Goal: Task Accomplishment & Management: Use online tool/utility

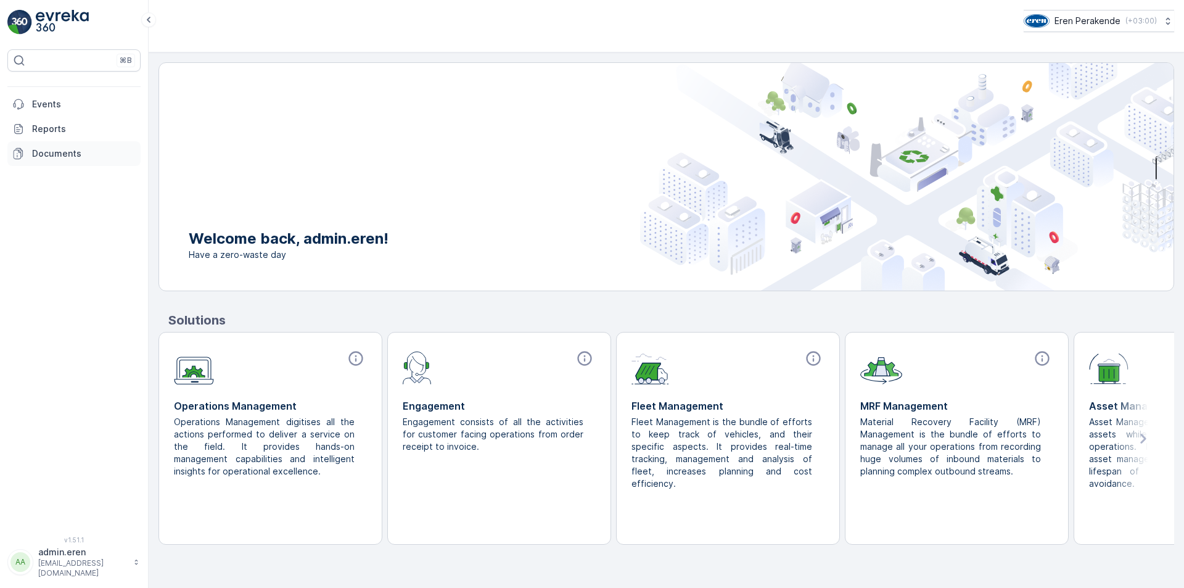
click at [57, 162] on link "Documents" at bounding box center [73, 153] width 133 height 25
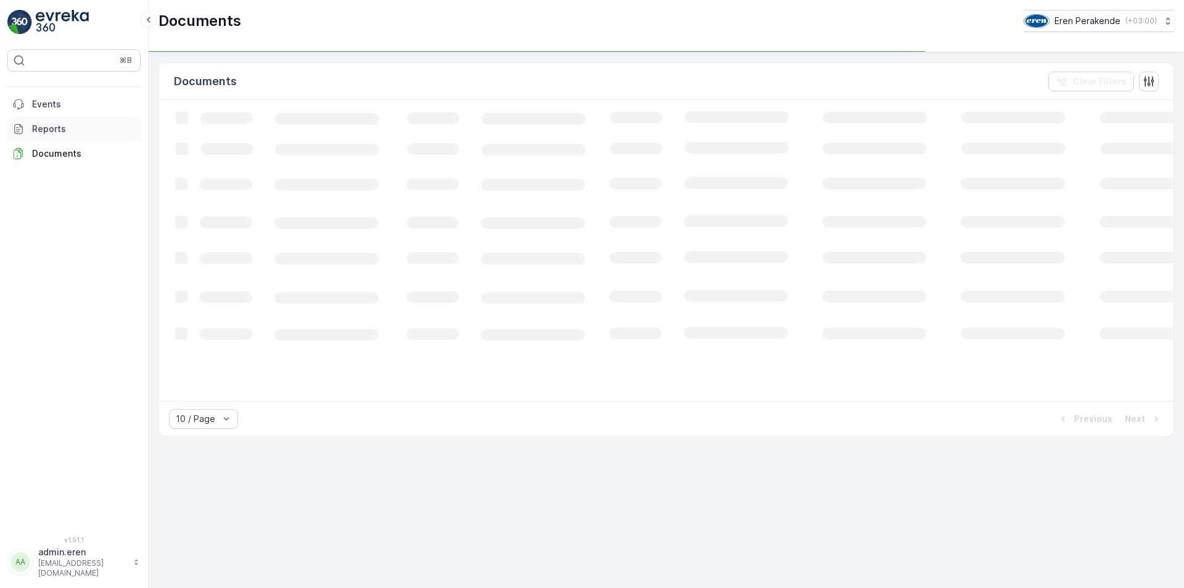
click at [51, 110] on p "Events" at bounding box center [84, 104] width 104 height 12
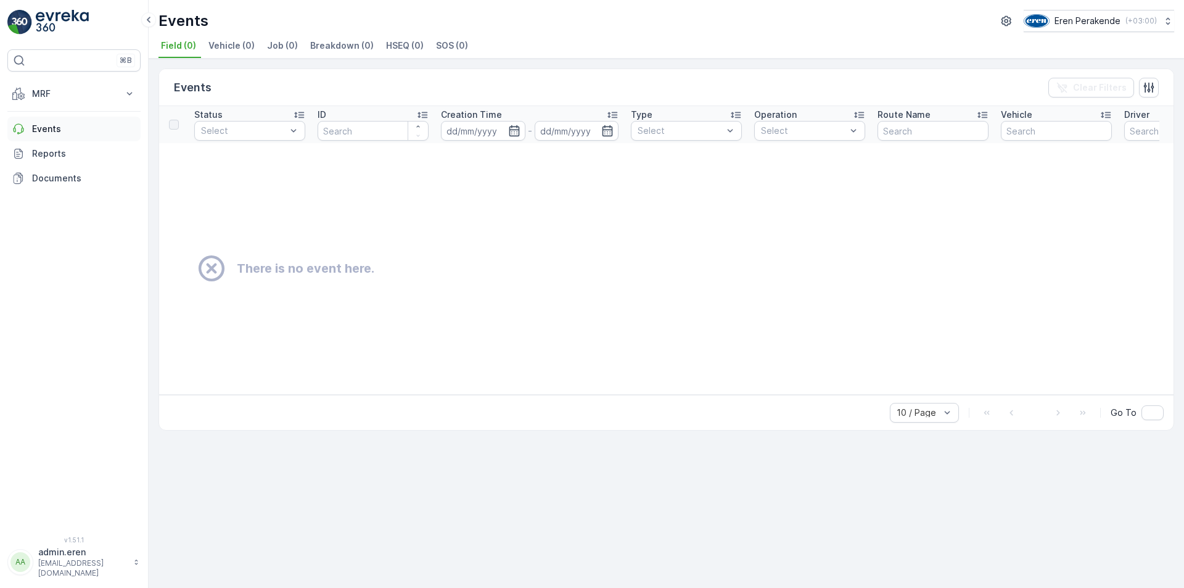
click at [51, 132] on p "Events" at bounding box center [84, 129] width 104 height 12
click at [125, 93] on icon at bounding box center [129, 94] width 12 height 12
click at [76, 129] on p "Gelen & Giden" at bounding box center [61, 132] width 60 height 12
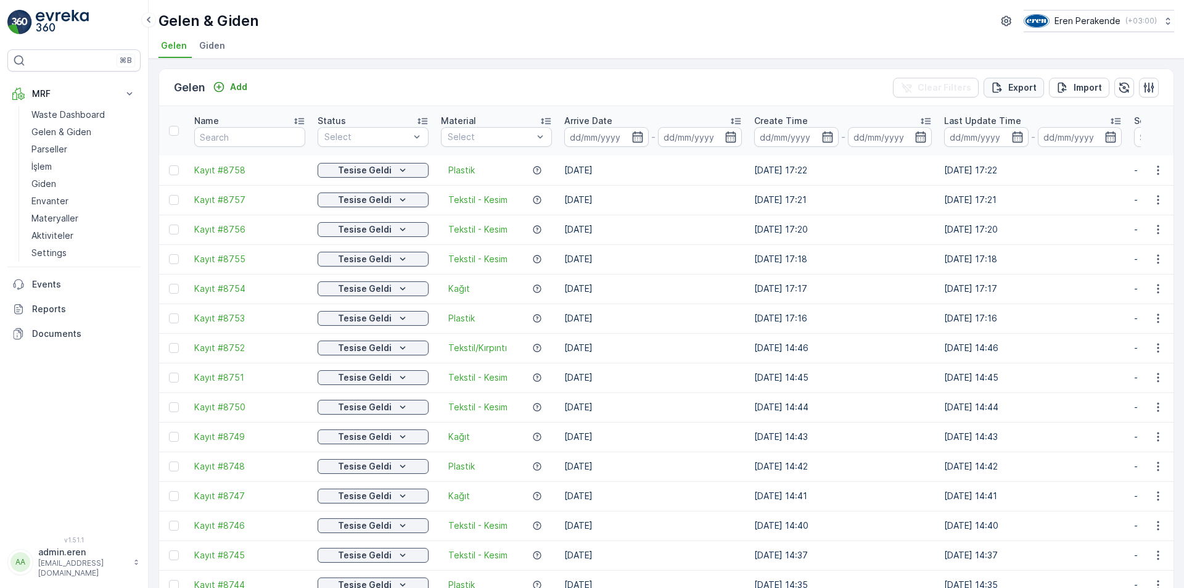
click at [1020, 90] on p "Export" at bounding box center [1023, 87] width 28 height 12
click at [1165, 22] on icon "close" at bounding box center [1165, 22] width 6 height 6
click at [1003, 88] on div "Export" at bounding box center [1014, 87] width 46 height 12
click at [1170, 26] on div "Error Internal server error occured!" at bounding box center [1078, 37] width 197 height 54
click at [1168, 23] on icon "close" at bounding box center [1165, 22] width 9 height 10
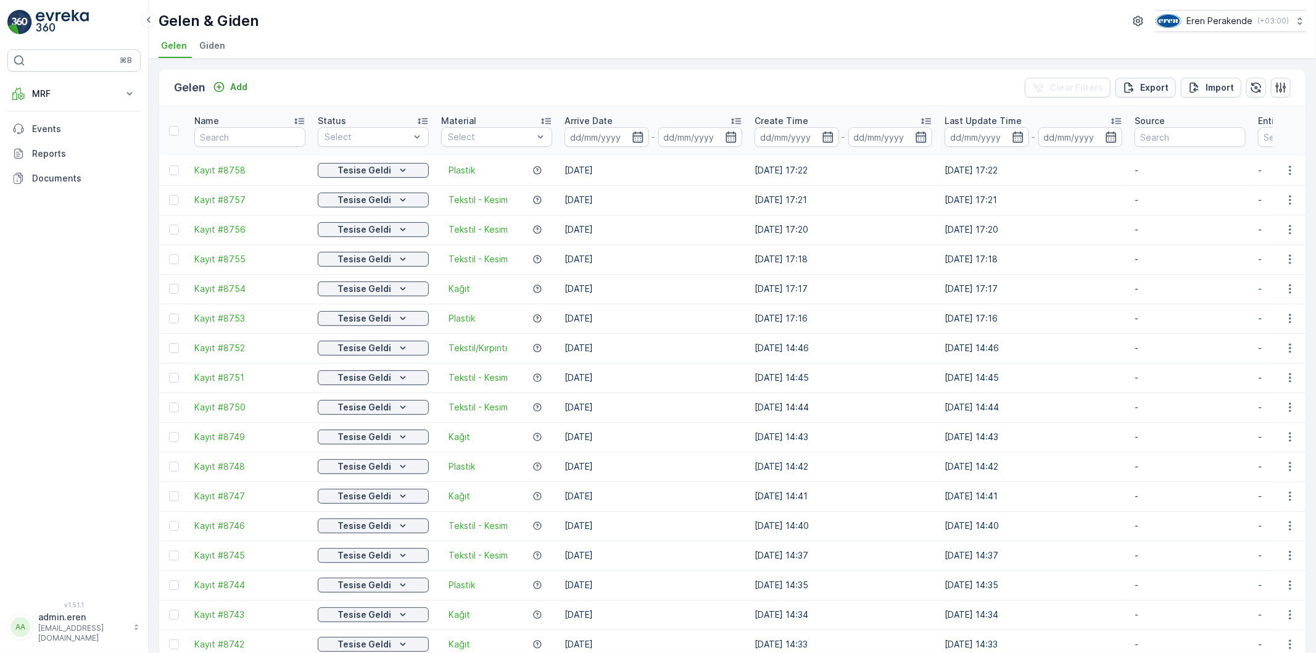
click at [1142, 85] on p "Export" at bounding box center [1154, 87] width 28 height 12
click at [1295, 23] on icon "close" at bounding box center [1296, 22] width 6 height 6
click at [1150, 89] on p "Export" at bounding box center [1154, 87] width 28 height 12
click at [1297, 23] on icon "close" at bounding box center [1296, 22] width 6 height 6
click at [1255, 90] on icon "button" at bounding box center [1256, 87] width 10 height 10
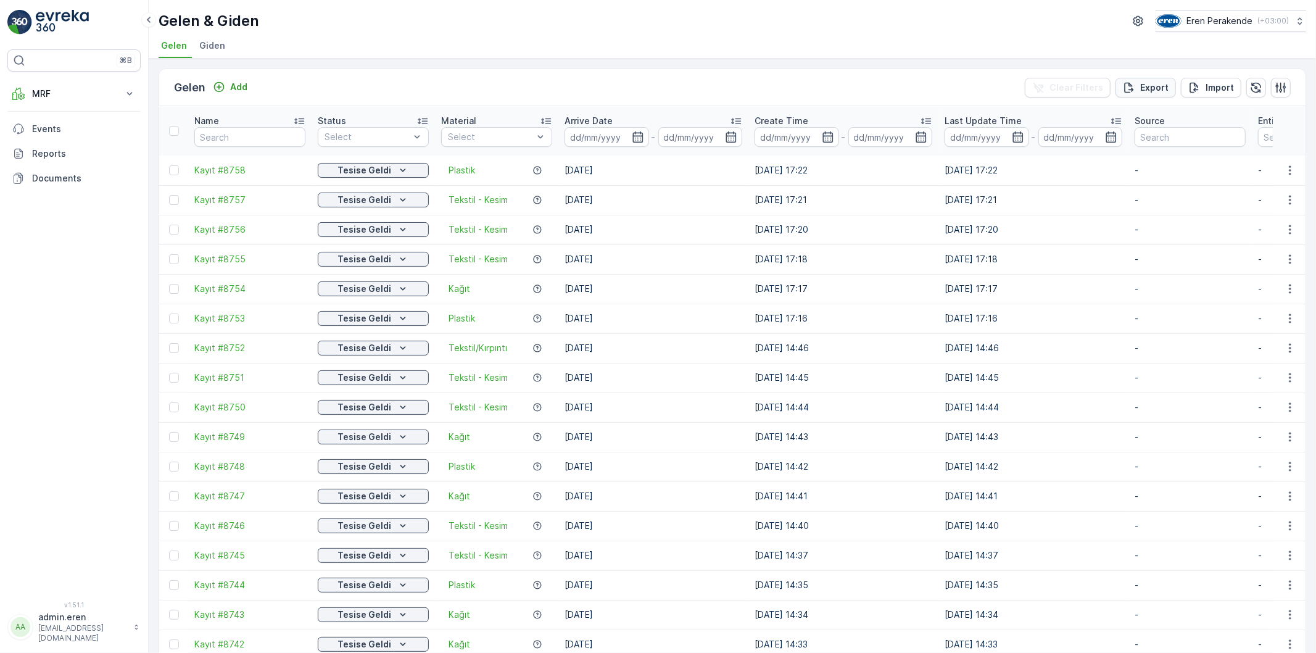
click at [1133, 86] on icon "Export" at bounding box center [1129, 87] width 12 height 12
click at [1185, 45] on p "Internal server error occured!" at bounding box center [1205, 47] width 167 height 12
click at [1298, 20] on icon "close" at bounding box center [1296, 22] width 6 height 6
click at [205, 48] on span "Giden" at bounding box center [212, 45] width 26 height 12
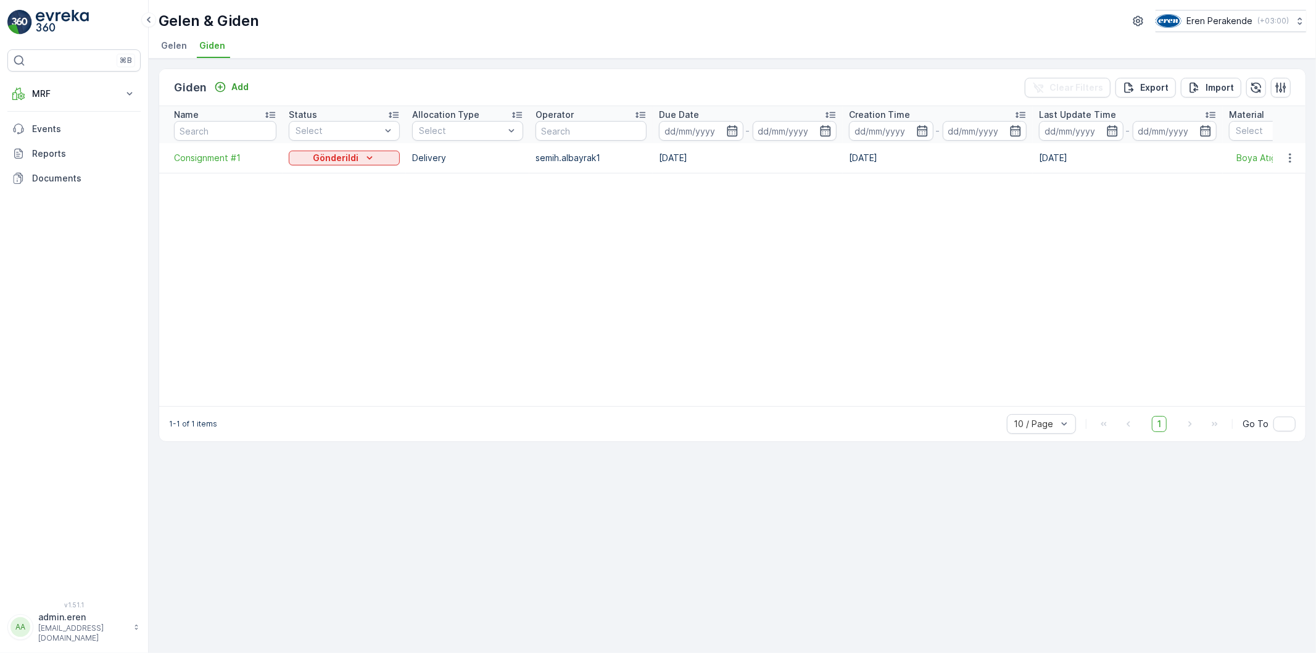
click at [176, 47] on span "Gelen" at bounding box center [174, 45] width 26 height 12
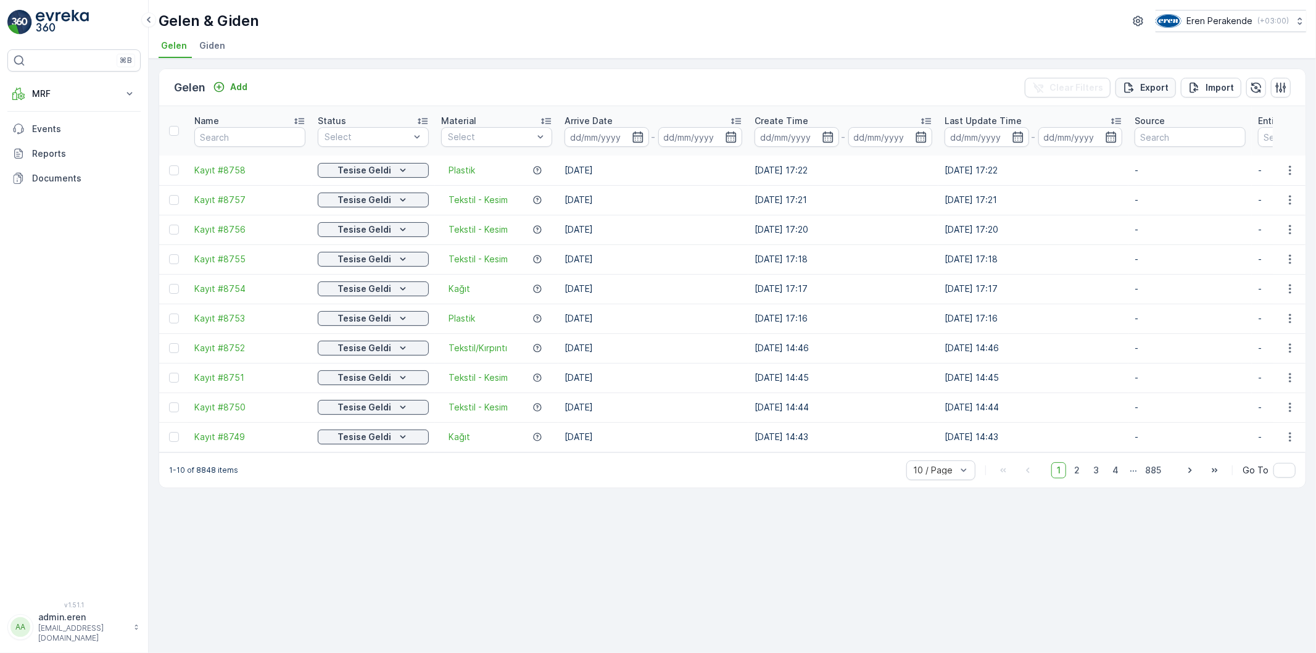
click at [1136, 86] on div "Export" at bounding box center [1146, 87] width 46 height 12
click at [1302, 25] on div "Error Internal server error occured!" at bounding box center [1209, 37] width 197 height 54
click at [1298, 22] on icon "close" at bounding box center [1296, 22] width 9 height 10
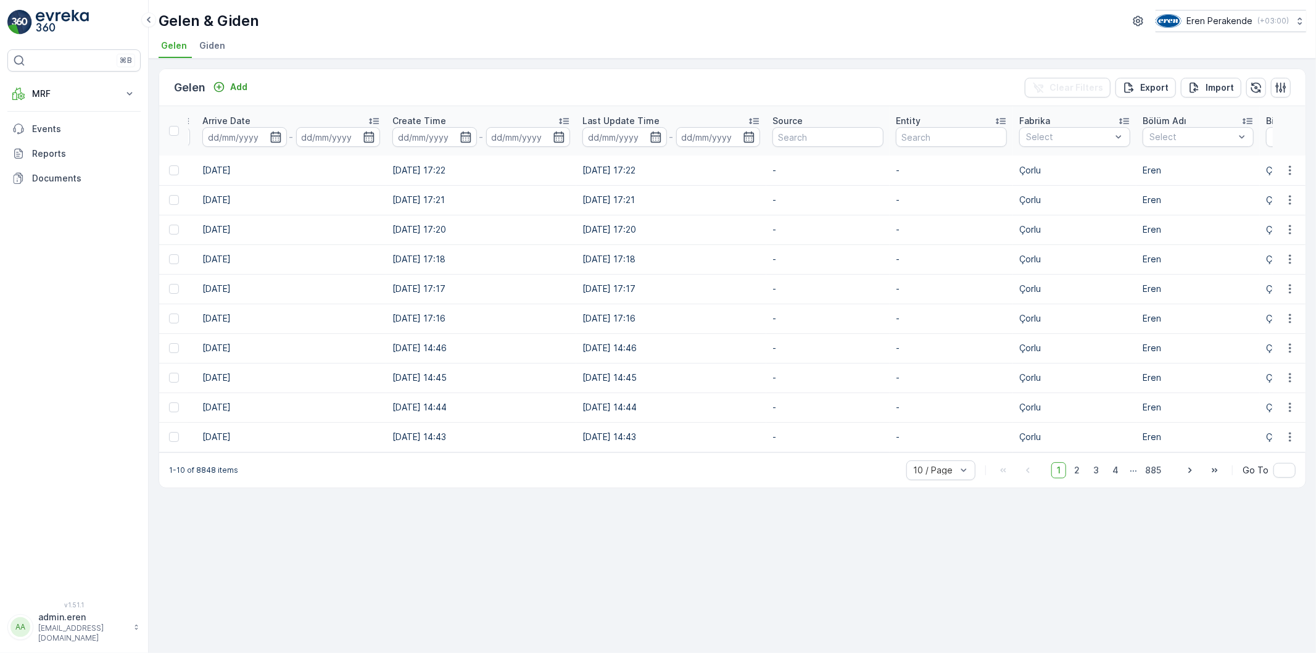
scroll to position [0, 843]
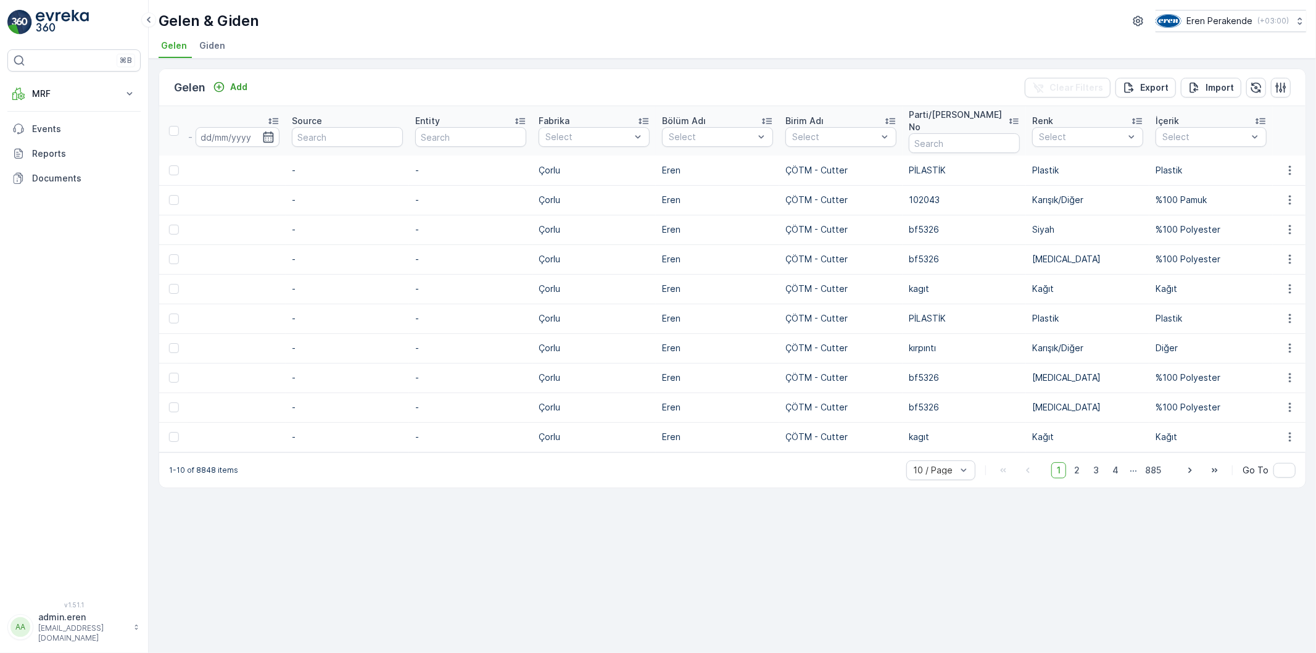
drag, startPoint x: 533, startPoint y: 214, endPoint x: 659, endPoint y: 215, distance: 125.8
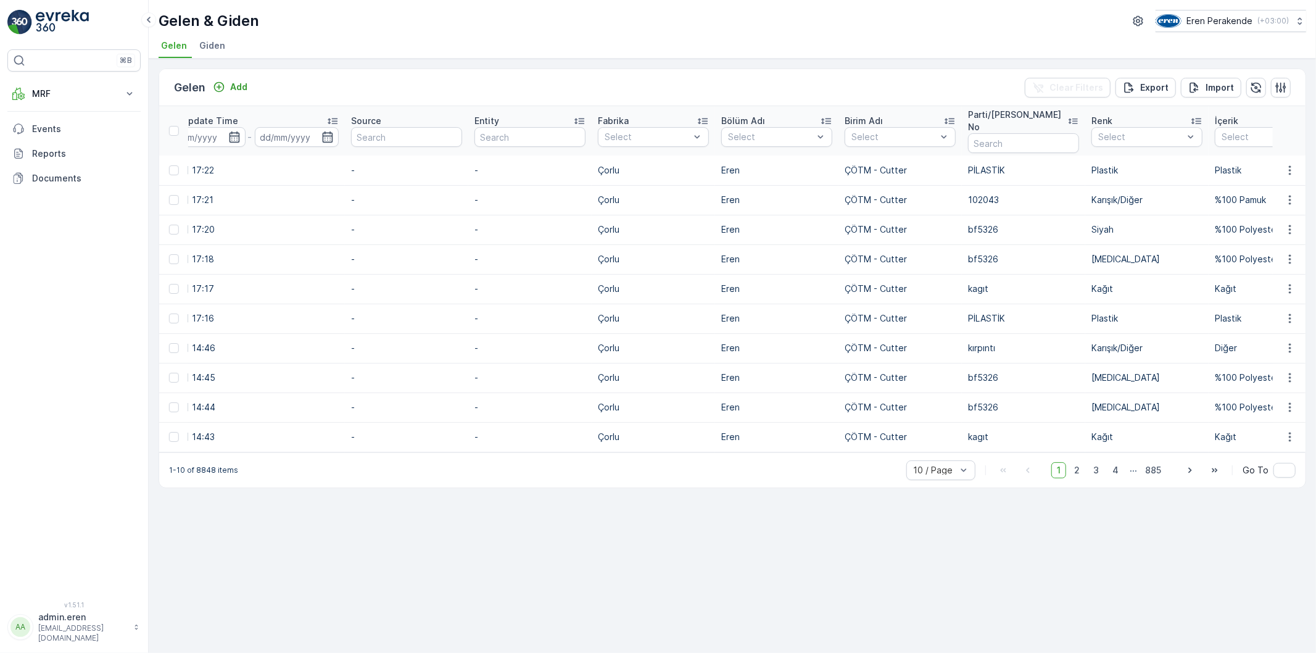
scroll to position [0, 0]
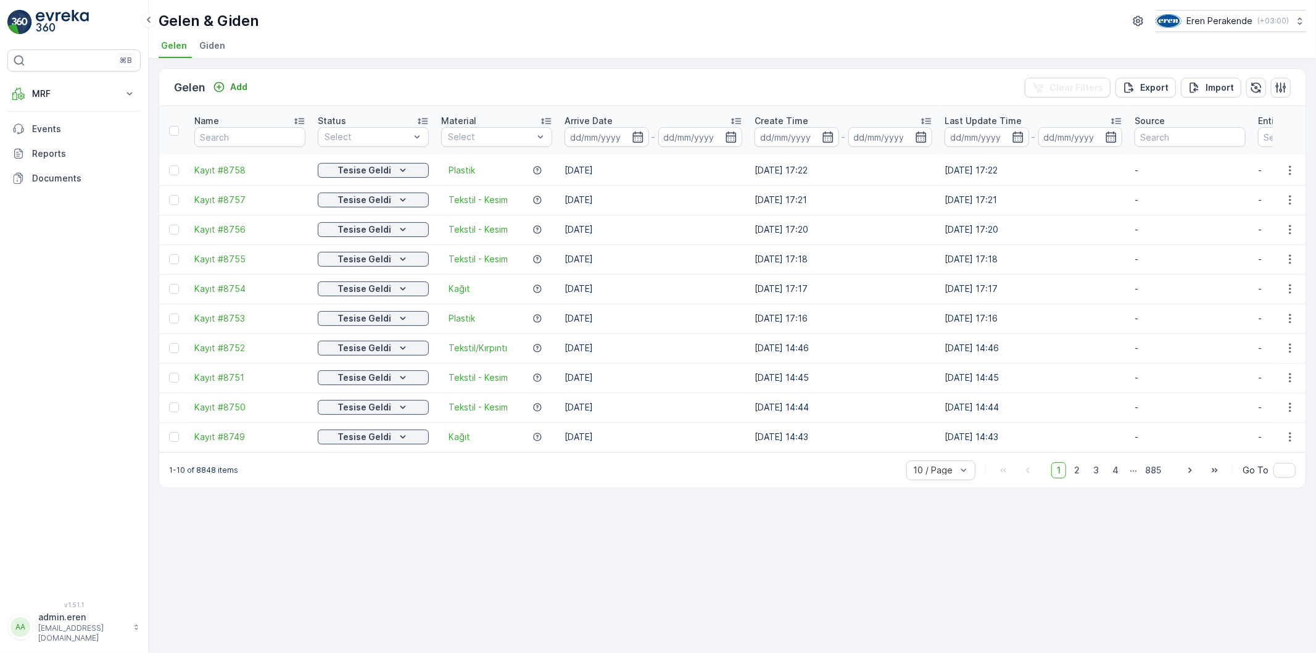
drag, startPoint x: 825, startPoint y: 220, endPoint x: 691, endPoint y: 218, distance: 133.9
click at [126, 93] on icon at bounding box center [129, 94] width 12 height 12
click at [75, 114] on p "Waste Dashboard" at bounding box center [67, 115] width 73 height 12
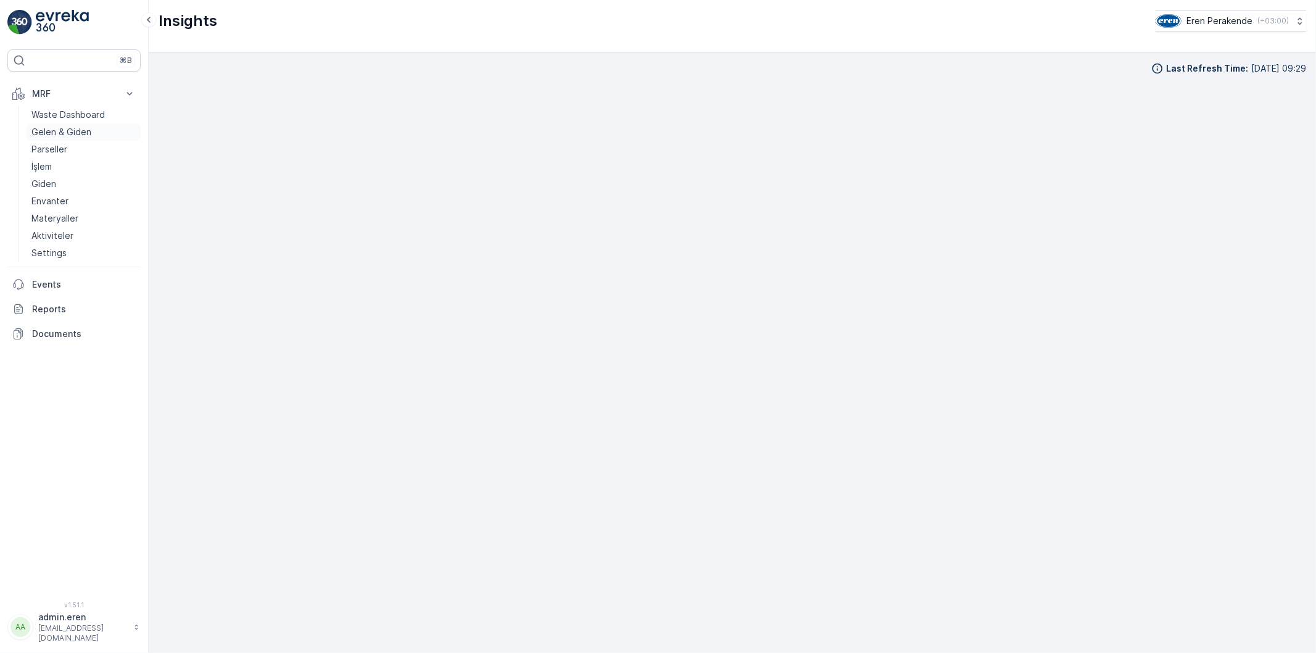
click at [67, 130] on p "Gelen & Giden" at bounding box center [61, 132] width 60 height 12
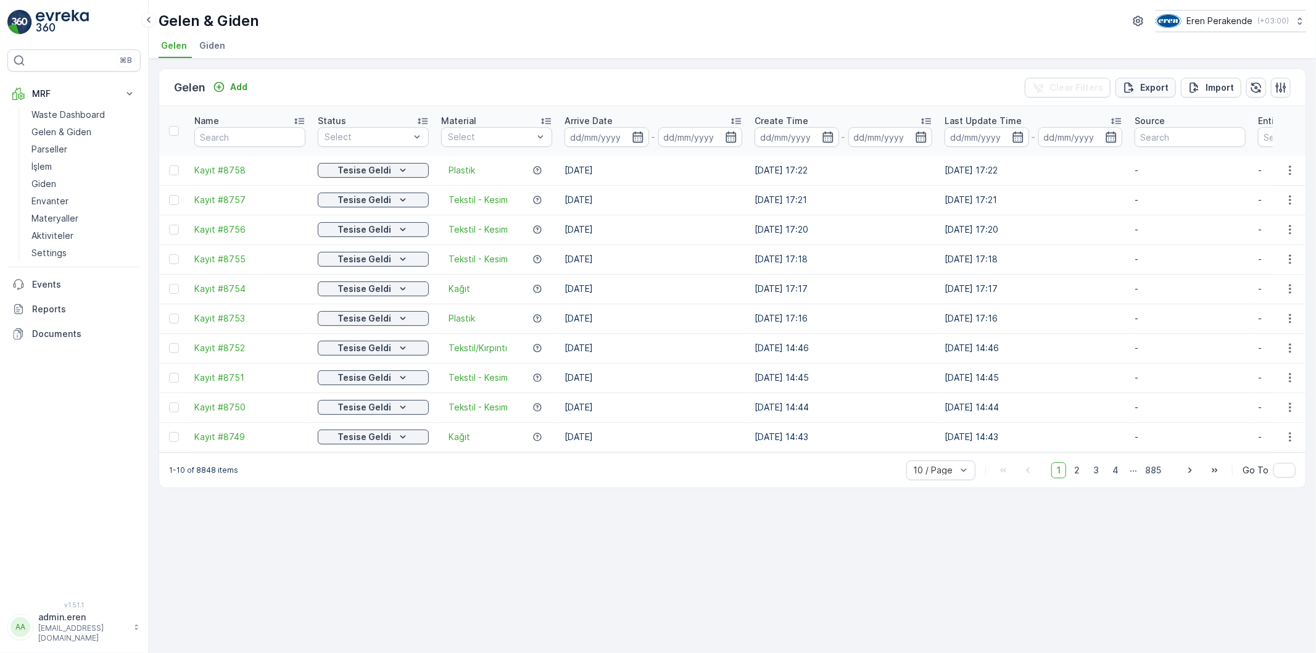
click at [1151, 89] on p "Export" at bounding box center [1154, 87] width 28 height 12
click at [1298, 21] on icon "close" at bounding box center [1296, 22] width 6 height 6
click at [1285, 87] on icon "button" at bounding box center [1281, 87] width 10 height 10
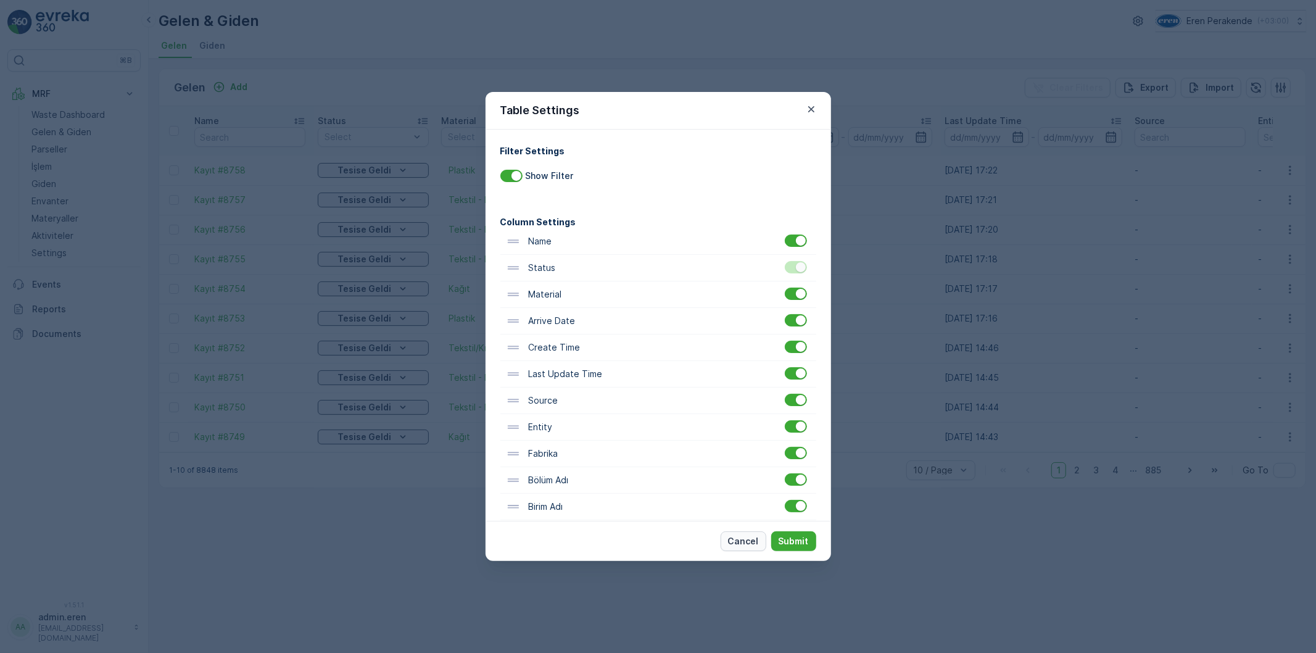
click at [730, 541] on p "Cancel" at bounding box center [743, 541] width 31 height 12
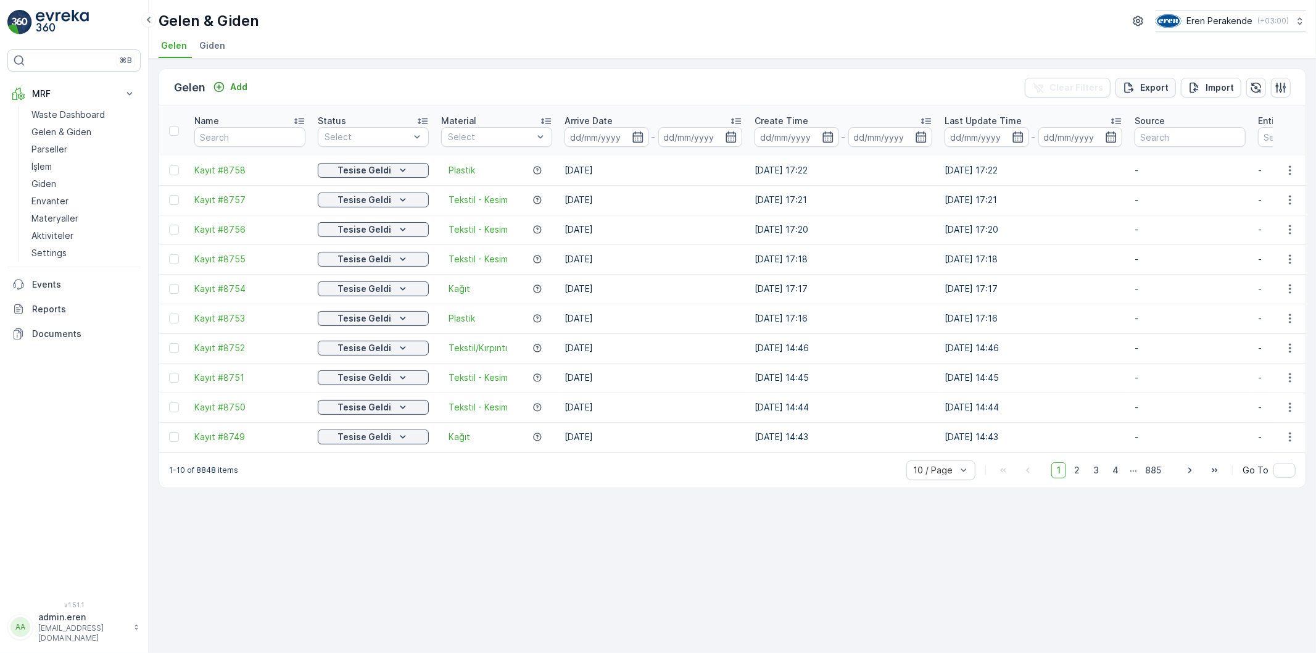
click at [1160, 88] on p "Export" at bounding box center [1154, 87] width 28 height 12
click at [1297, 20] on icon "close" at bounding box center [1296, 22] width 6 height 6
click at [1149, 89] on p "Export" at bounding box center [1154, 87] width 28 height 12
click at [1297, 25] on icon "close" at bounding box center [1296, 22] width 9 height 10
click at [921, 538] on div "Gelen Add Clear Filters Export Import Name Status Select Material Select Arrive…" at bounding box center [732, 356] width 1167 height 594
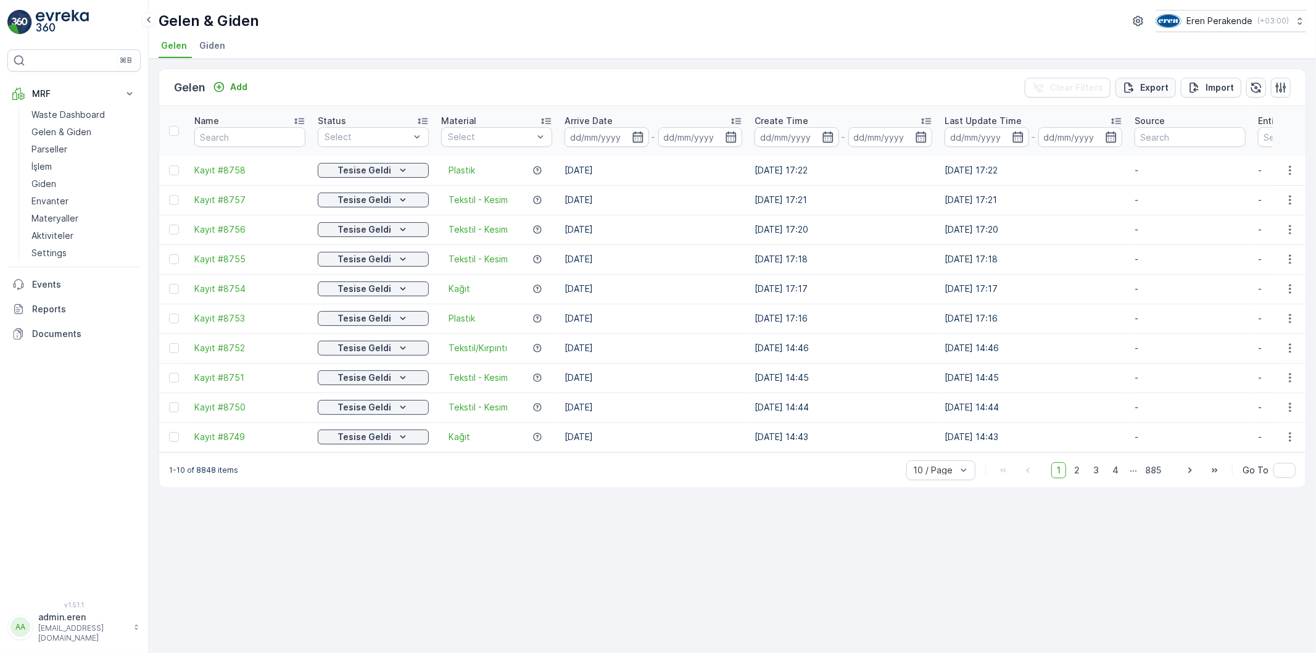
click at [1147, 86] on p "Export" at bounding box center [1154, 87] width 28 height 12
click at [1293, 20] on icon "close" at bounding box center [1296, 22] width 9 height 10
click at [1151, 84] on p "Export" at bounding box center [1154, 87] width 28 height 12
click at [1151, 89] on p "Export" at bounding box center [1154, 87] width 28 height 12
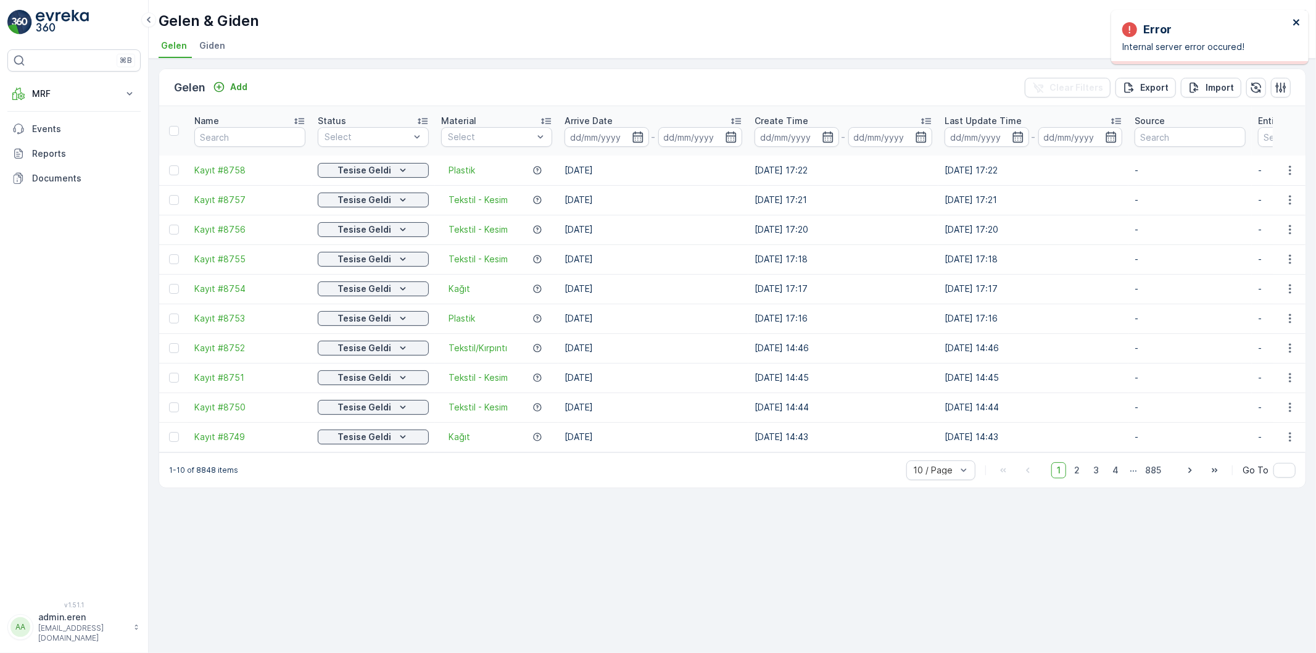
click at [1297, 20] on icon "close" at bounding box center [1296, 22] width 9 height 10
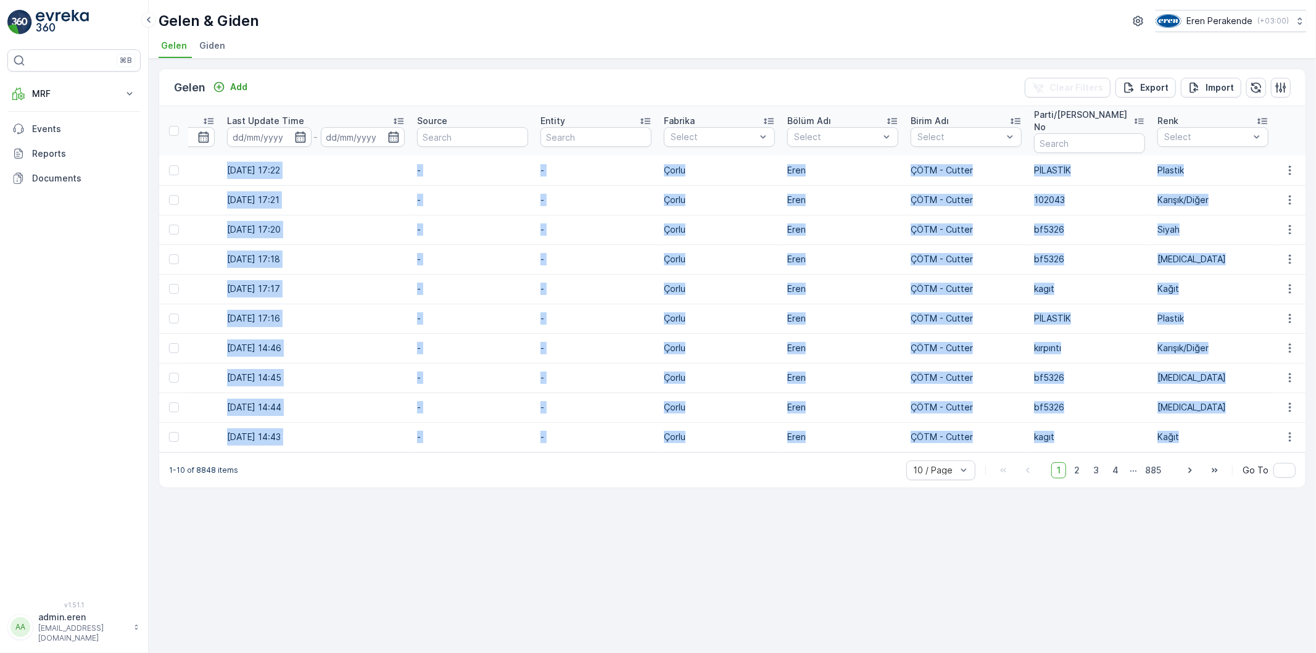
scroll to position [0, 843]
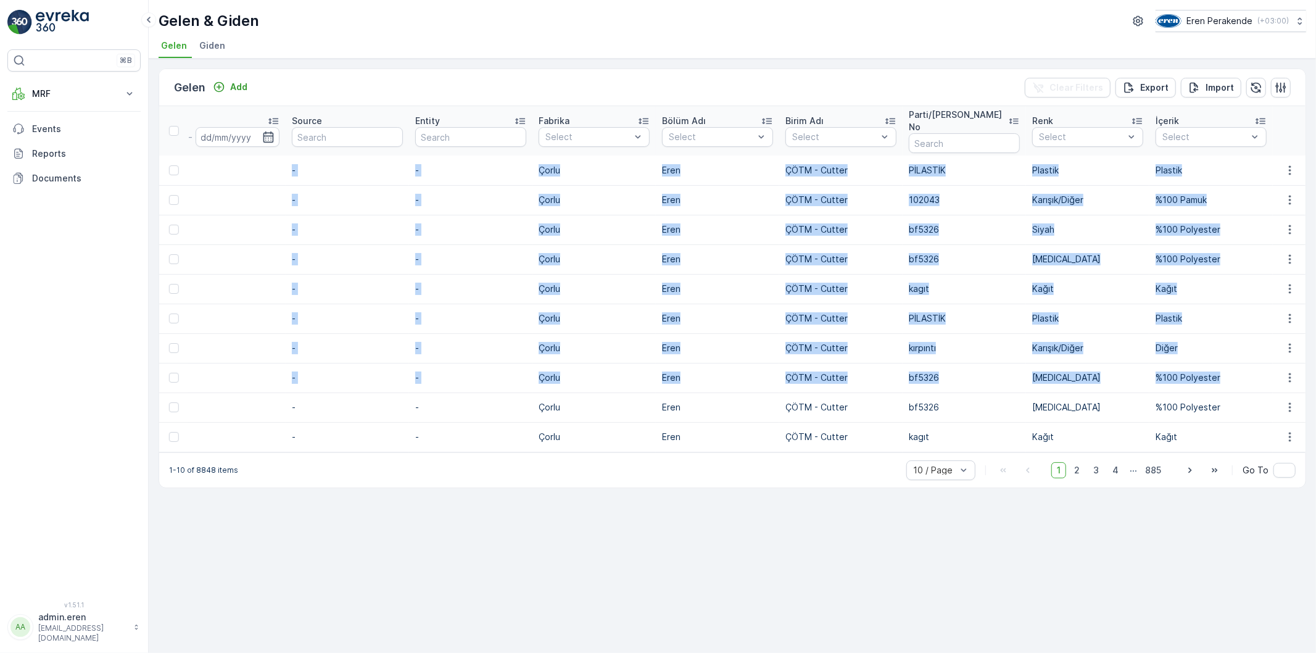
drag, startPoint x: 185, startPoint y: 151, endPoint x: 1230, endPoint y: 368, distance: 1067.4
click at [1230, 368] on tbody "Kayıt #8758 Tesise Geldi Plastik 02.10.2025 02.10.2025 17:22 02.10.2025 17:22 -…" at bounding box center [311, 303] width 1989 height 296
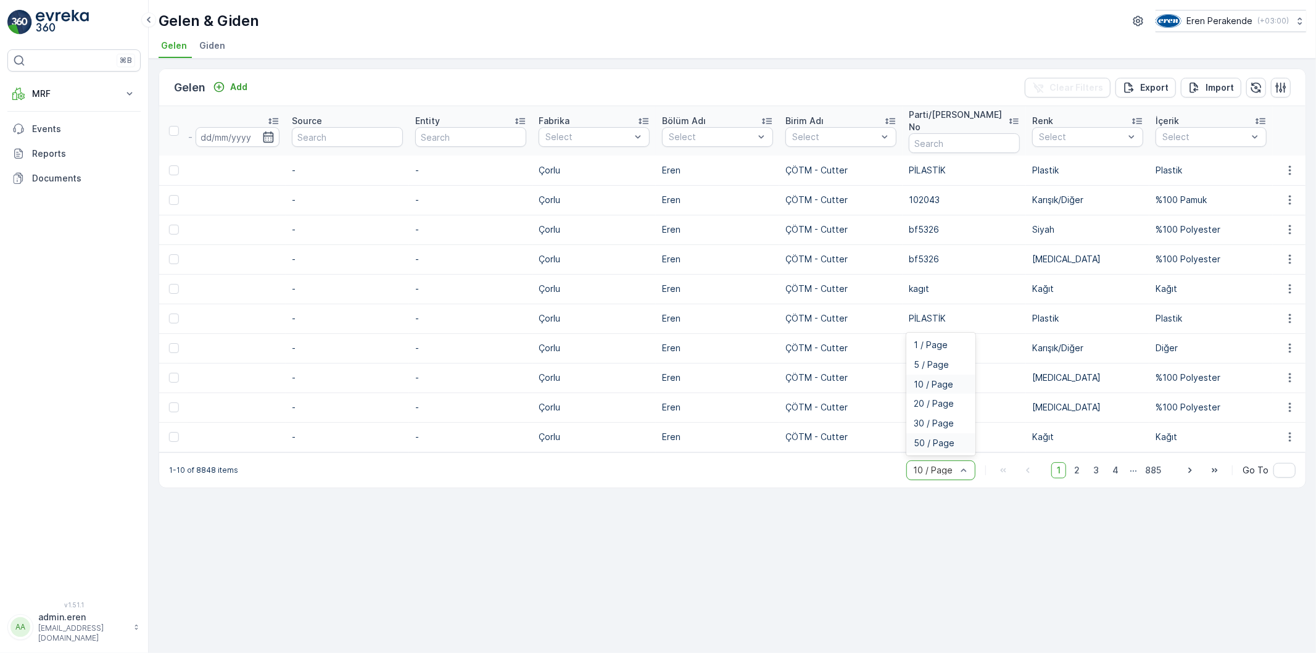
click at [946, 438] on span "50 / Page" at bounding box center [934, 443] width 41 height 10
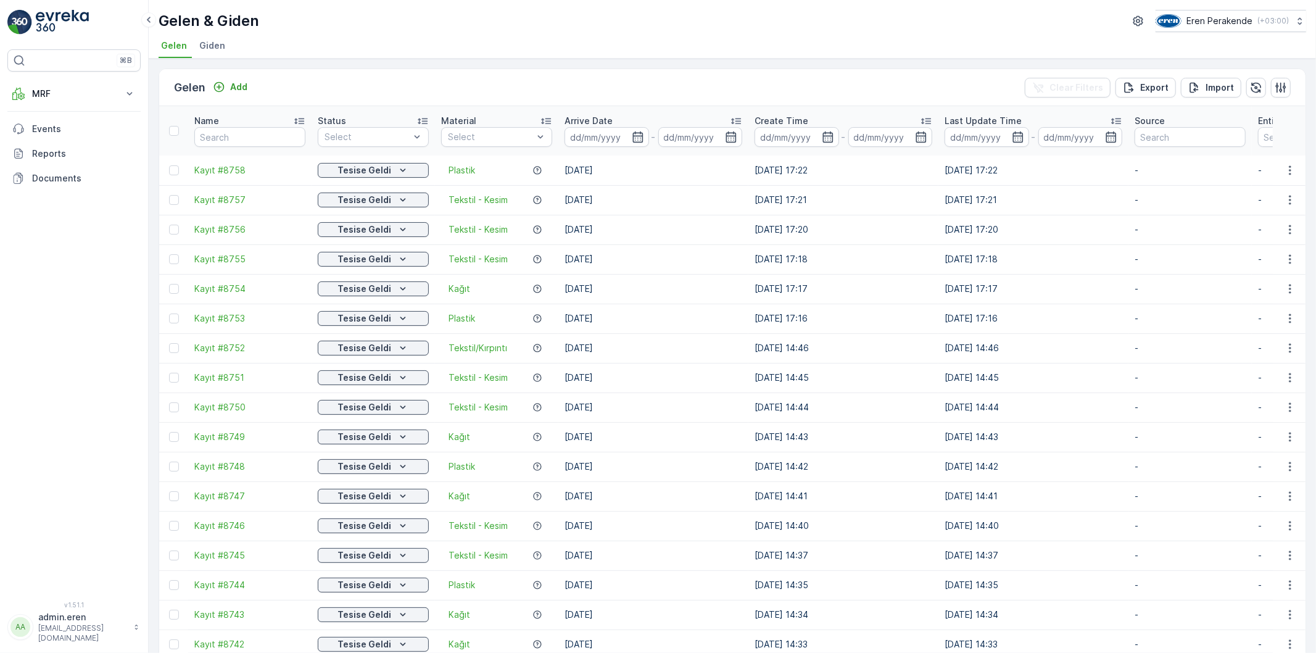
drag, startPoint x: 669, startPoint y: 437, endPoint x: 374, endPoint y: 432, distance: 295.5
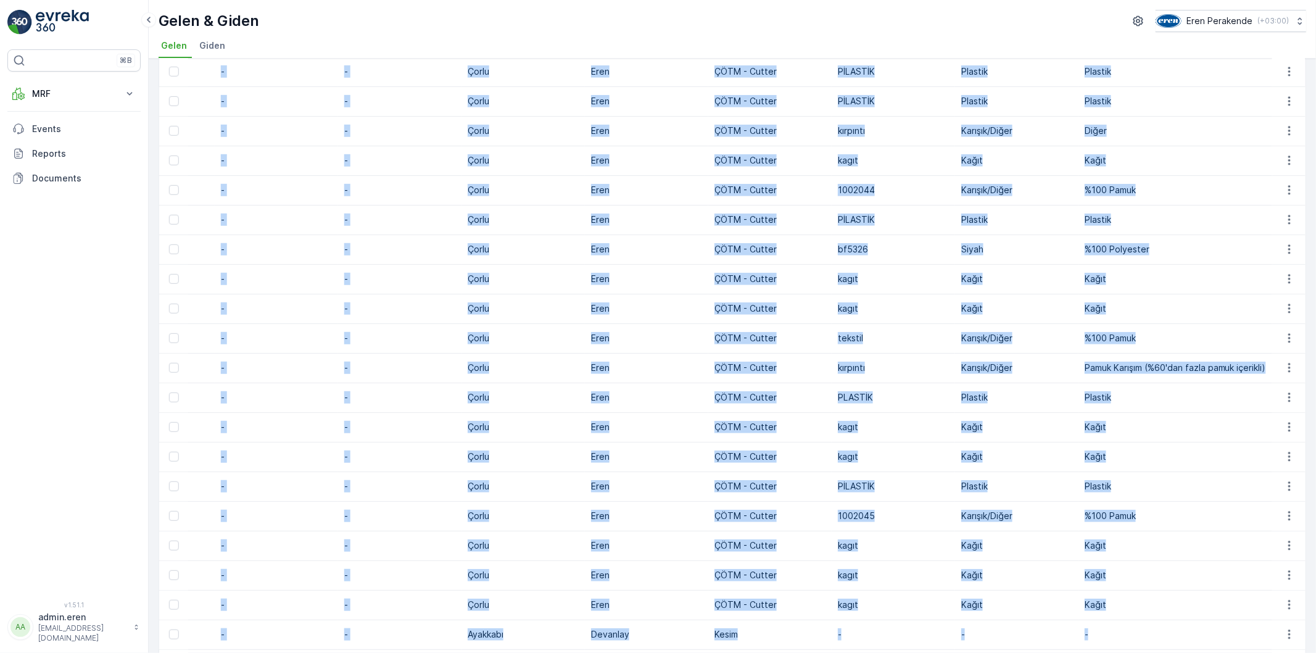
scroll to position [1022, 0]
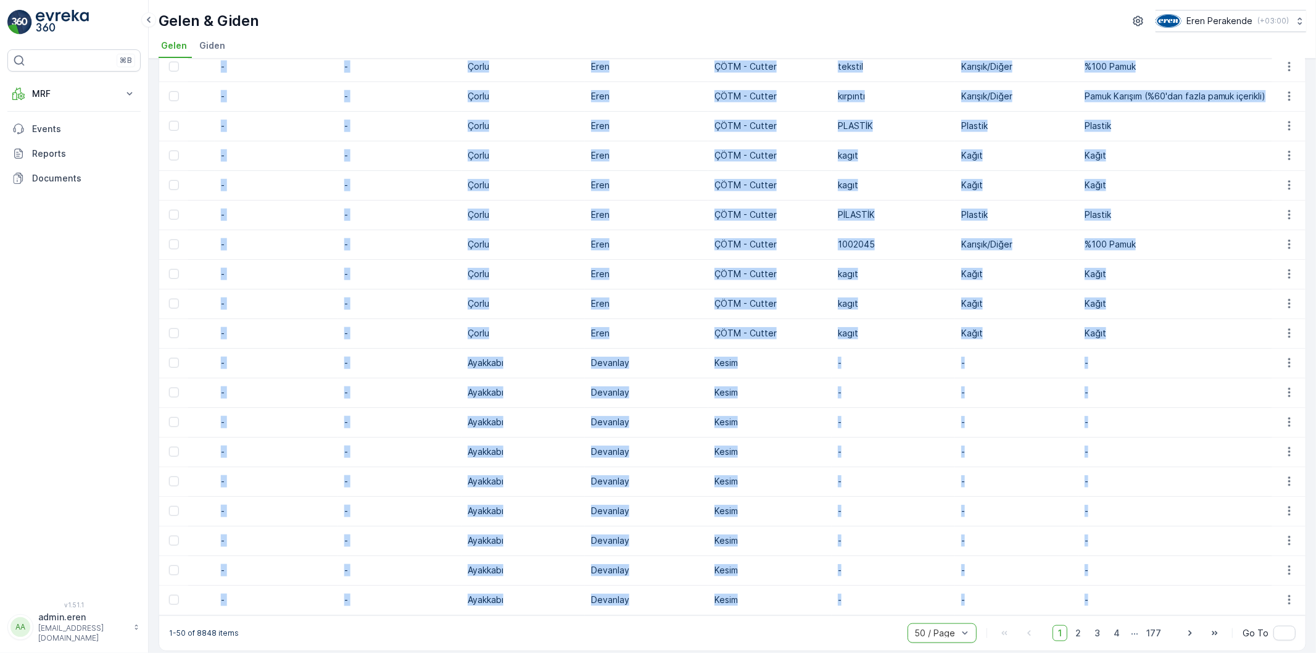
drag, startPoint x: 188, startPoint y: 152, endPoint x: 1212, endPoint y: 574, distance: 1108.3
copy tbody "Kayıt #8758 Tesise Geldi Plastik 02.10.2025 02.10.2025 17:22 02.10.2025 17:22 -…"
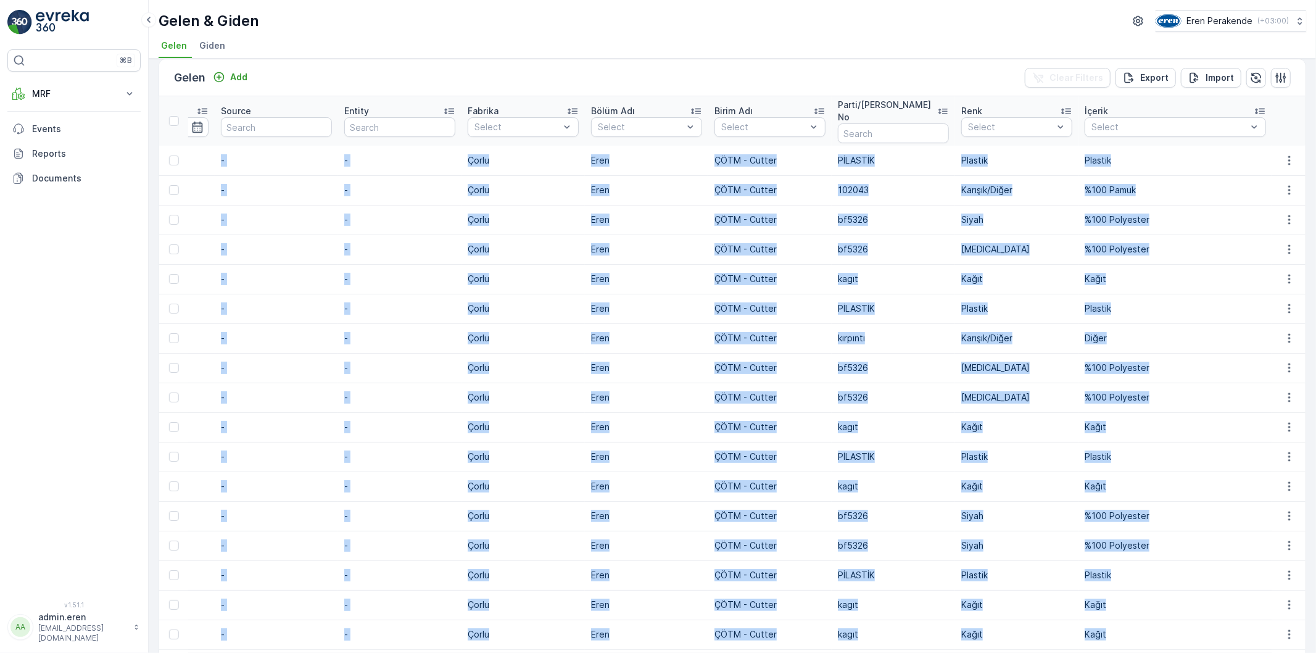
scroll to position [0, 0]
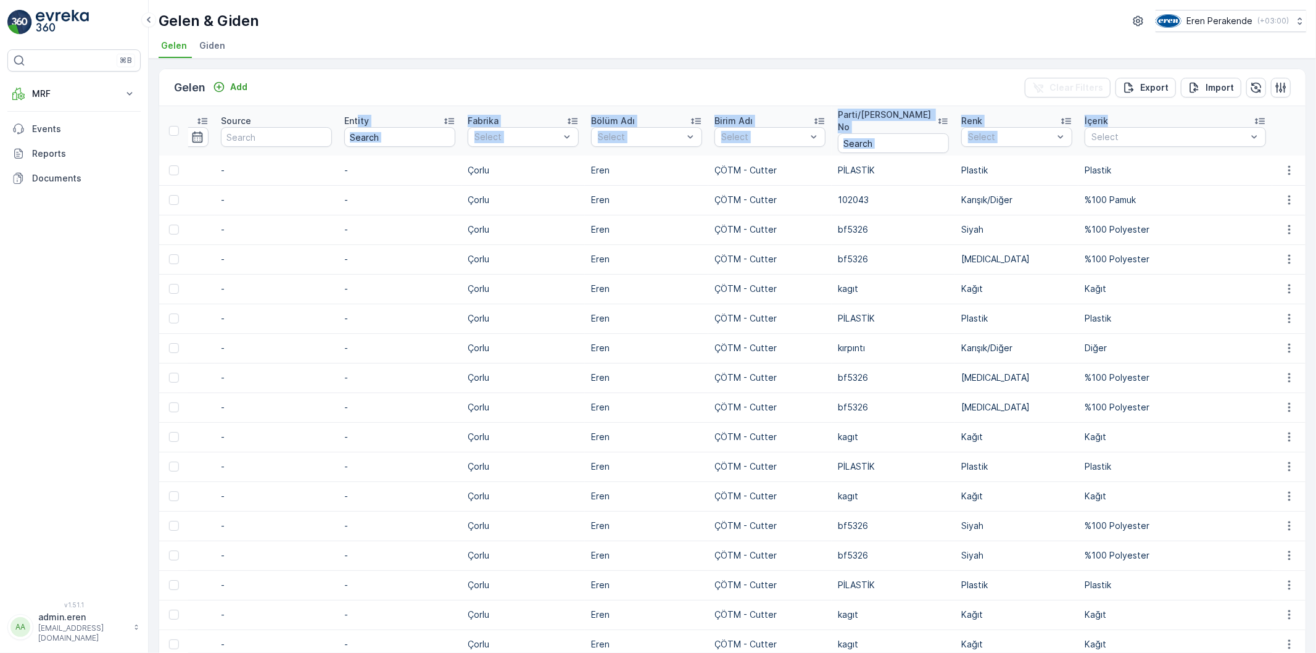
drag, startPoint x: 1143, startPoint y: 109, endPoint x: 352, endPoint y: 118, distance: 790.9
click at [352, 118] on tr "Name Status Select Material Select Arrive Date - Create Time - Last Update Time…" at bounding box center [276, 130] width 2060 height 49
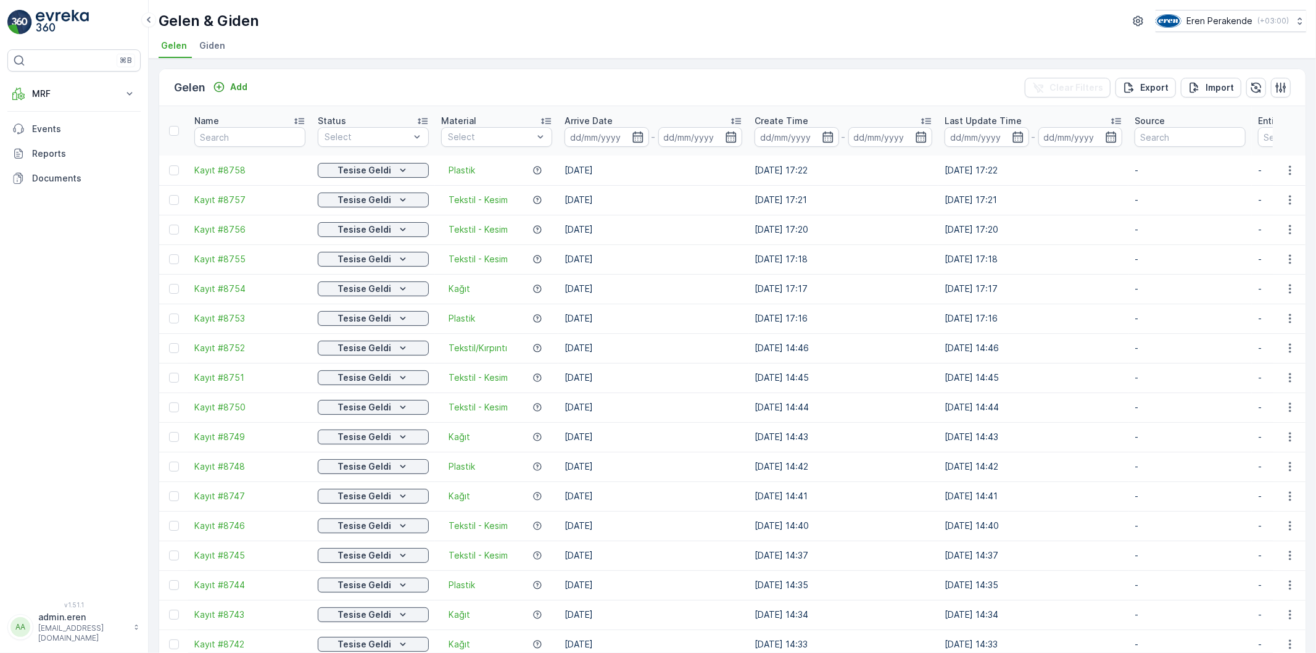
drag, startPoint x: 1104, startPoint y: 416, endPoint x: 489, endPoint y: 381, distance: 616.6
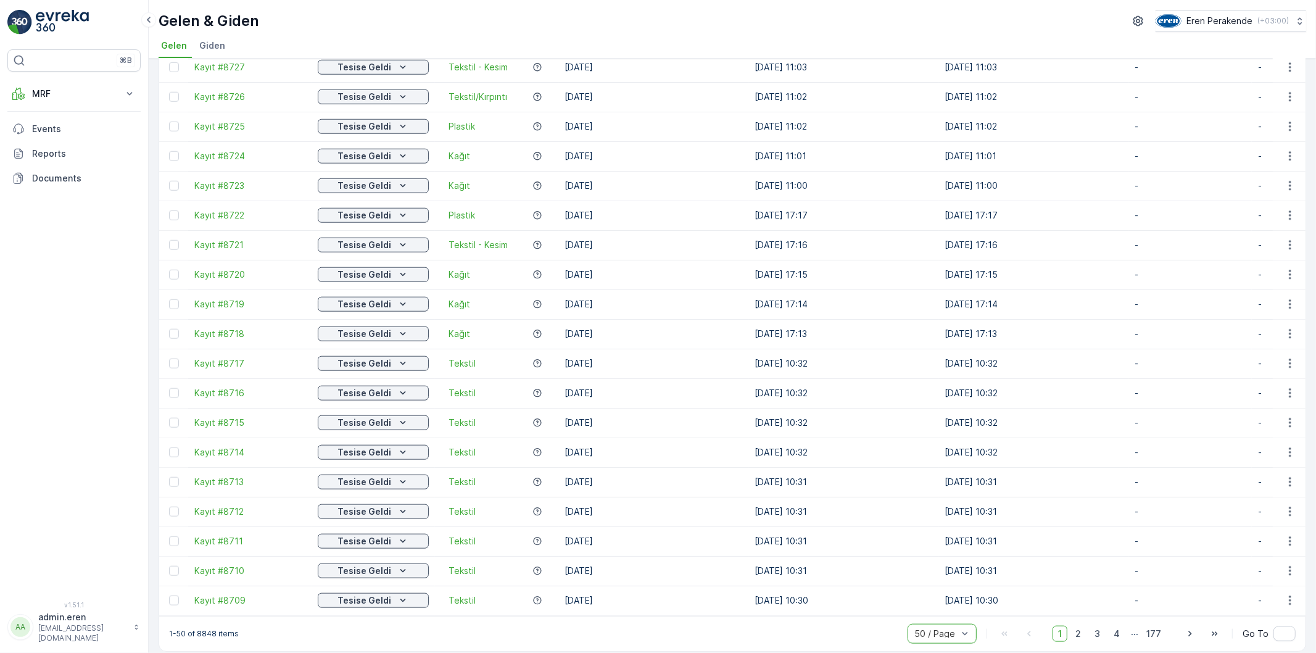
scroll to position [1022, 0]
click at [1077, 625] on span "2" at bounding box center [1078, 633] width 17 height 16
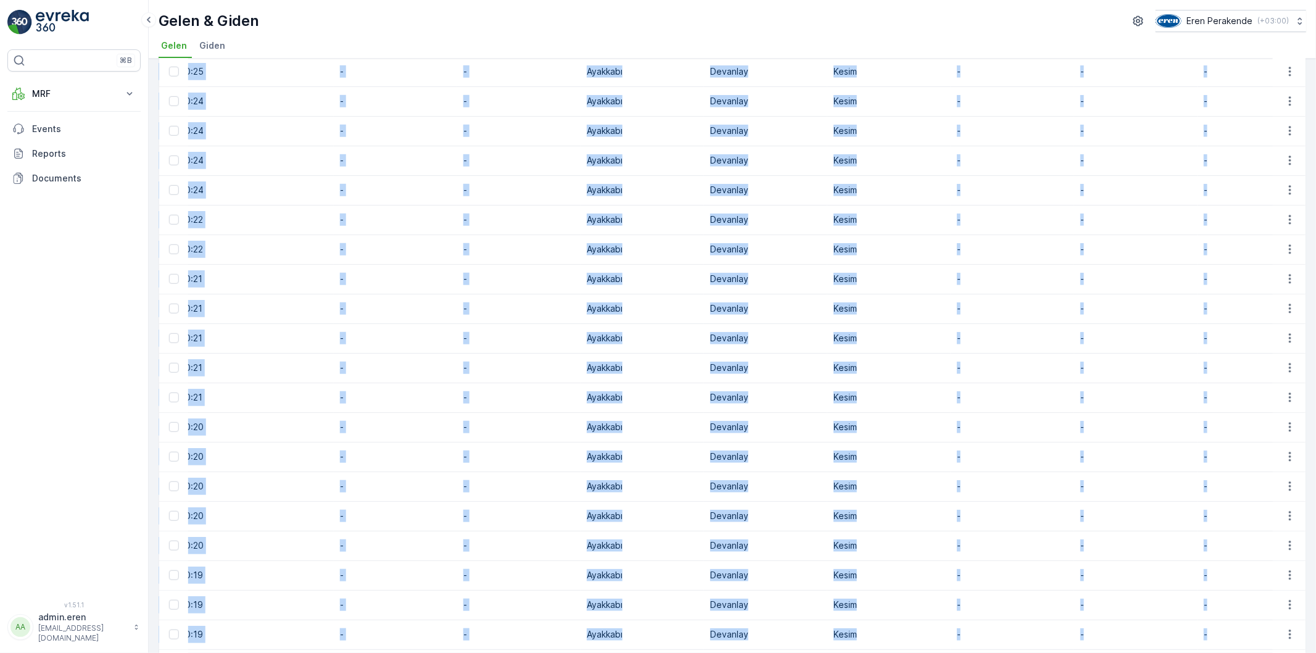
scroll to position [1022, 0]
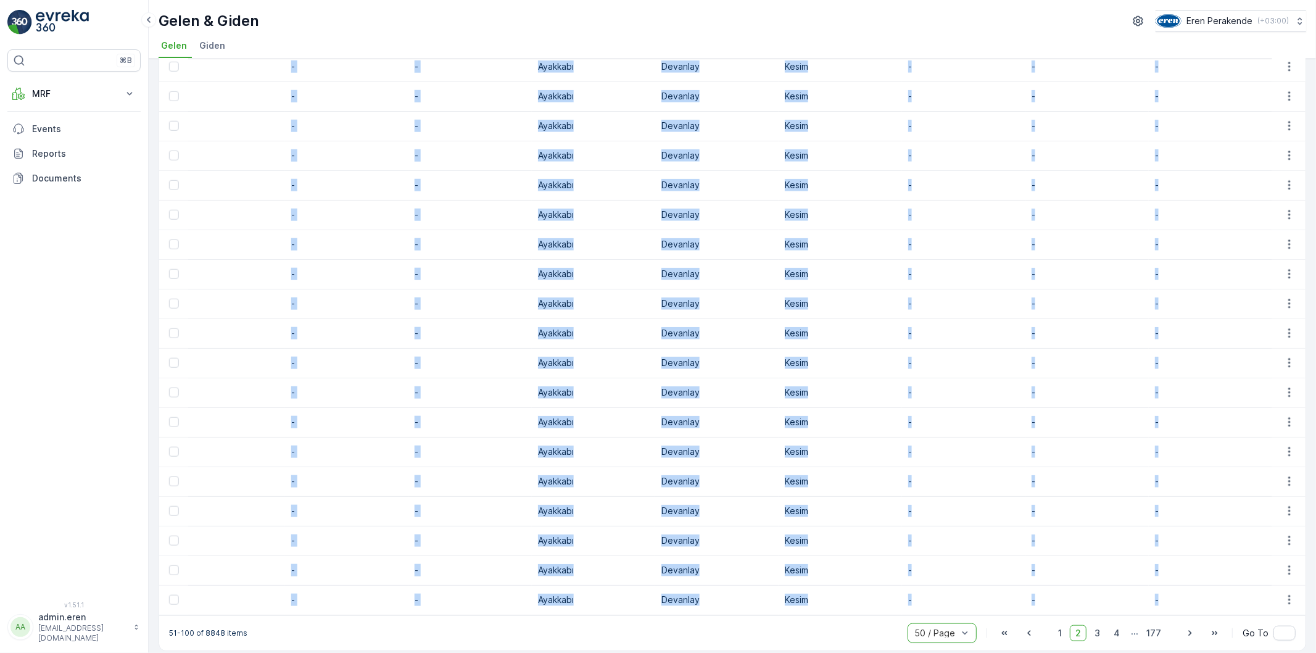
drag, startPoint x: 187, startPoint y: 157, endPoint x: 1203, endPoint y: 582, distance: 1102.1
copy tbody "Kayıt #8708 Tesise Geldi Tekstil 26.09.2025 26.09.2025 10:30 26.09.2025 10:30 -…"
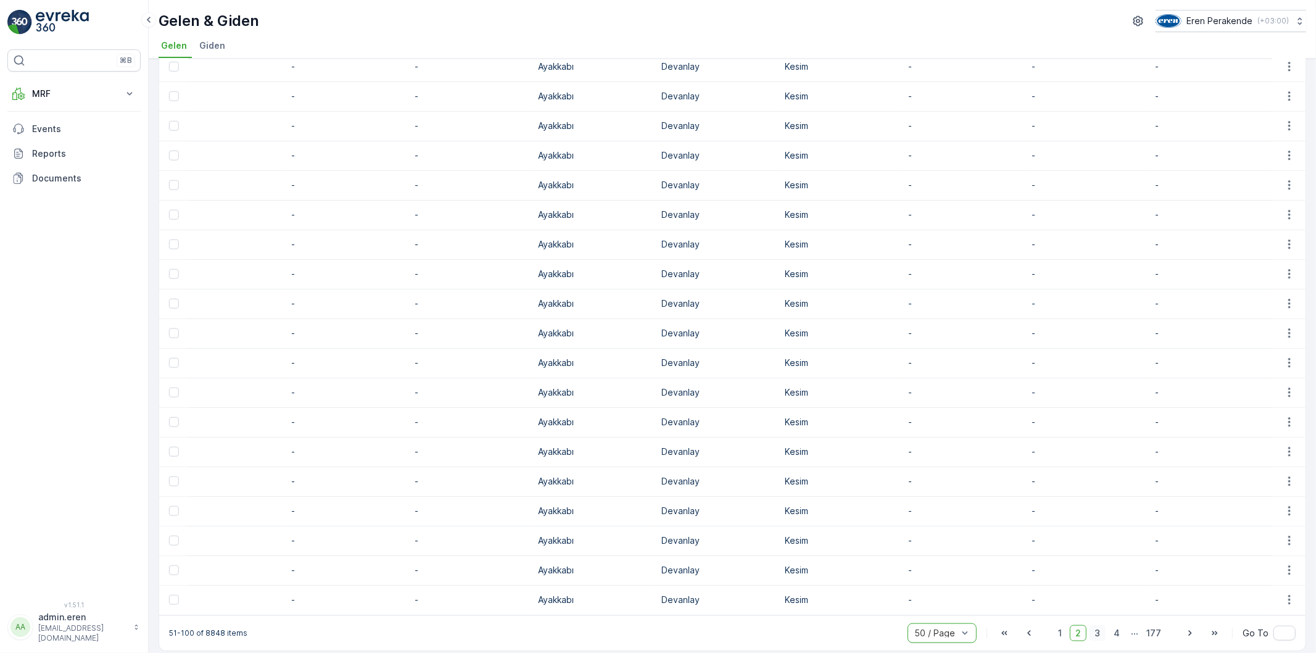
click at [1100, 625] on span "3" at bounding box center [1097, 633] width 17 height 16
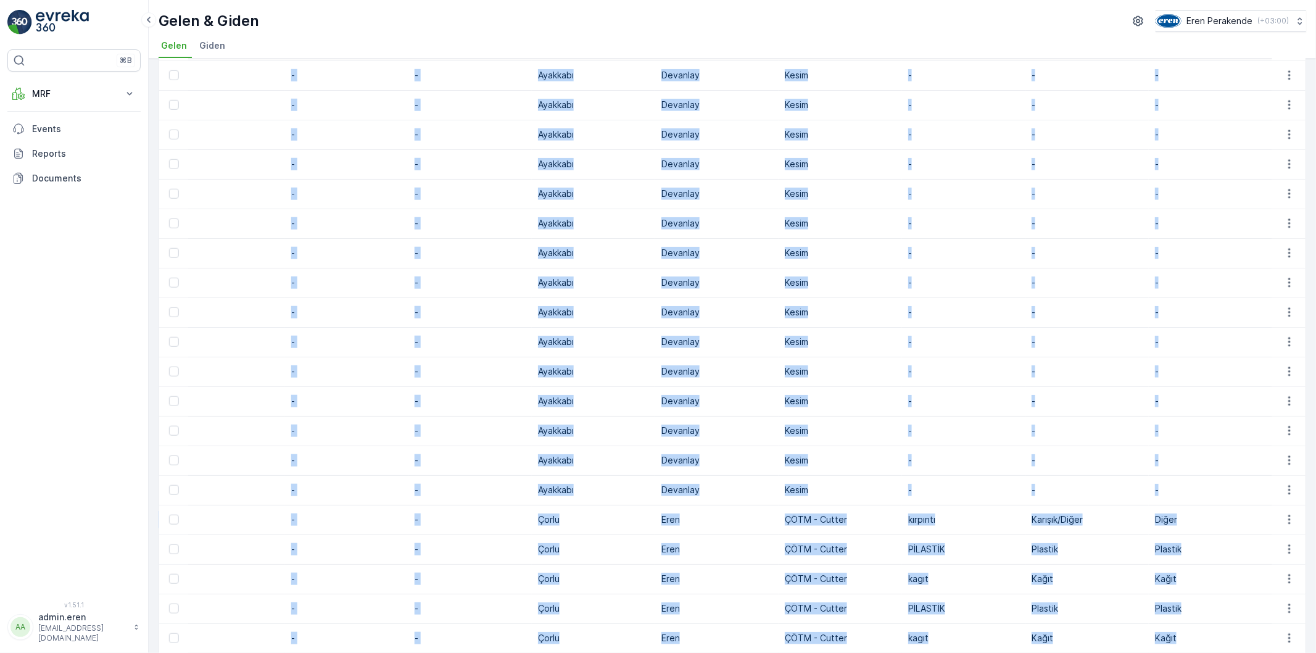
scroll to position [1022, 0]
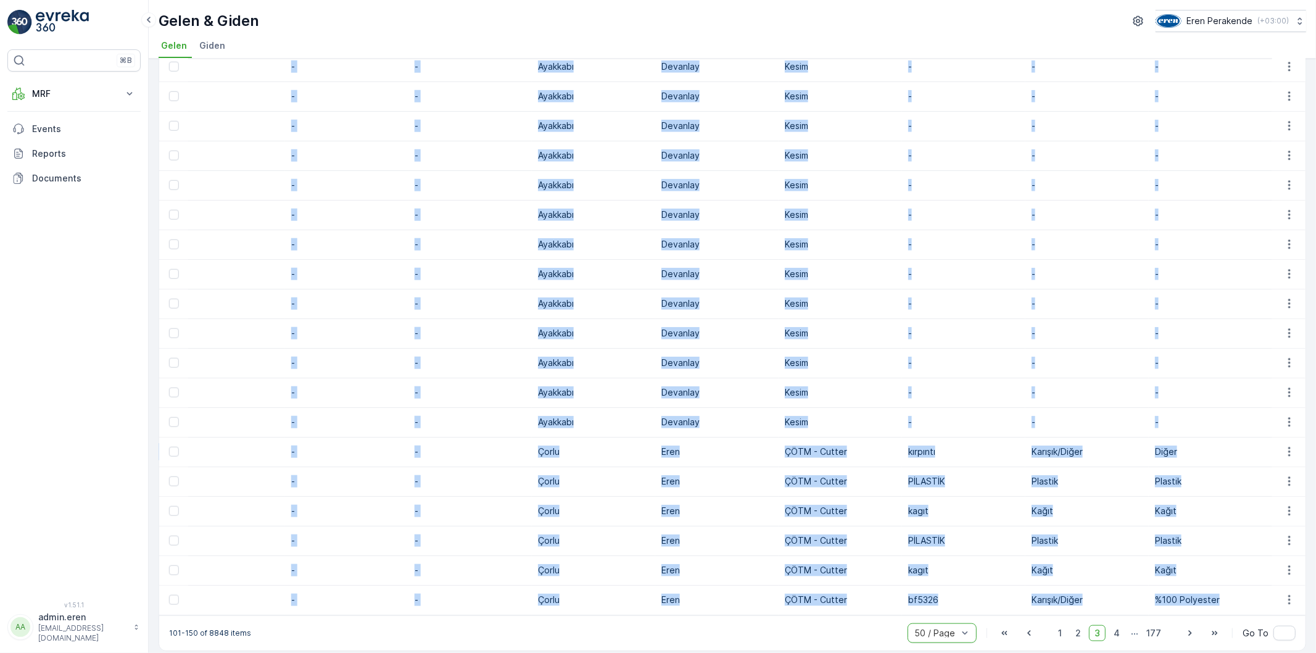
drag, startPoint x: 192, startPoint y: 158, endPoint x: 1228, endPoint y: 584, distance: 1119.4
copy tbody "Kayıt #8658 Tesise Geldi Tekstil 26.09.2025 26.09.2025 10:18 26.09.2025 10:18 -…"
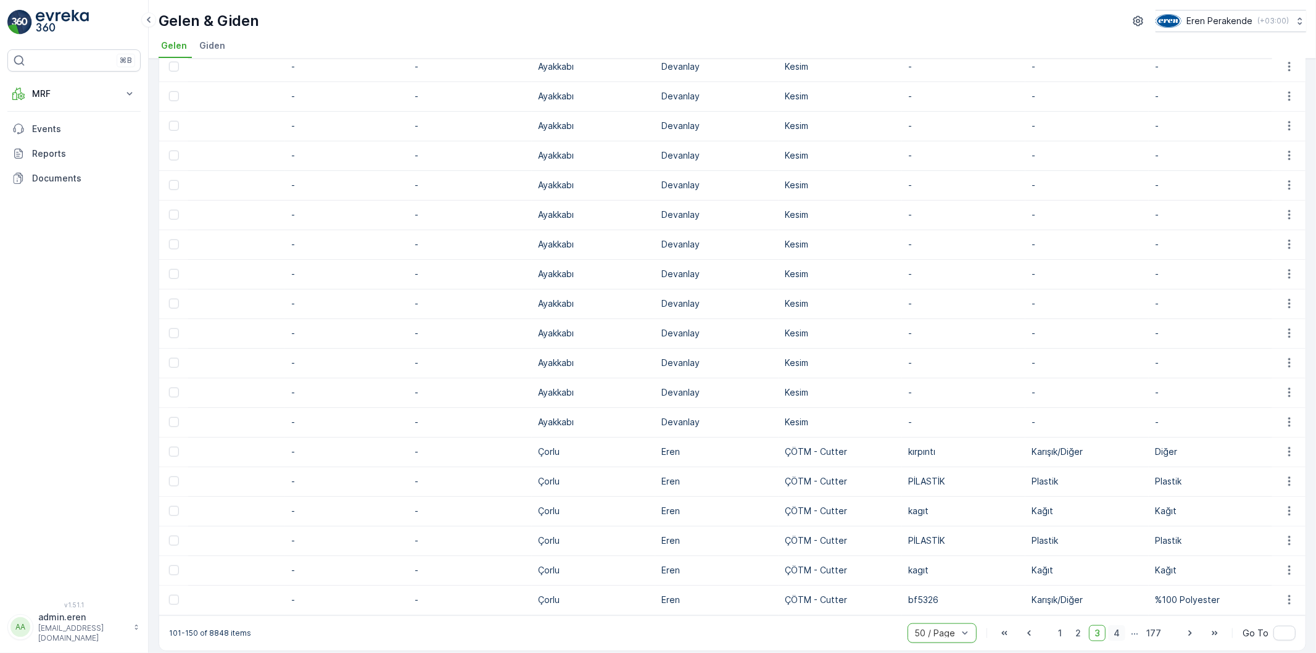
click at [1119, 625] on span "4" at bounding box center [1116, 633] width 17 height 16
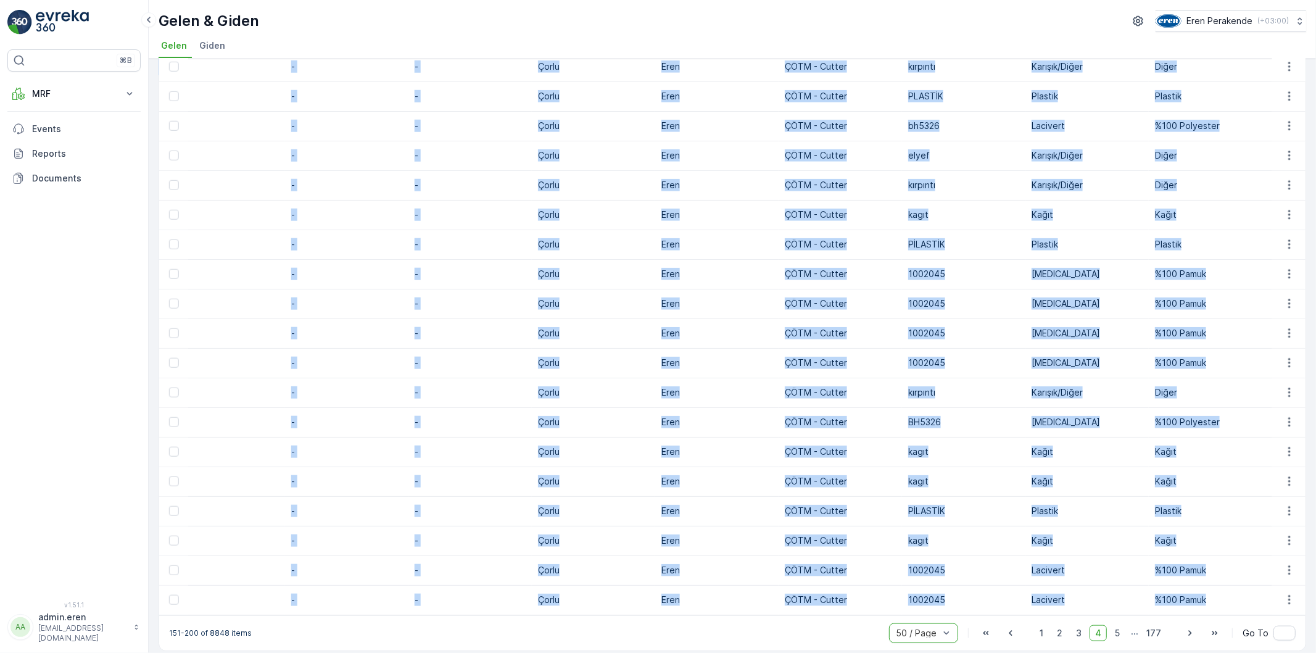
drag, startPoint x: 192, startPoint y: 156, endPoint x: 1254, endPoint y: 582, distance: 1144.5
copy tbody "Kayıt #8608 Tesise Geldi Plastik 25.09.2025 25.09.2025 14:18 25.09.2025 14:18 -…"
click at [1118, 625] on span "5" at bounding box center [1117, 633] width 16 height 16
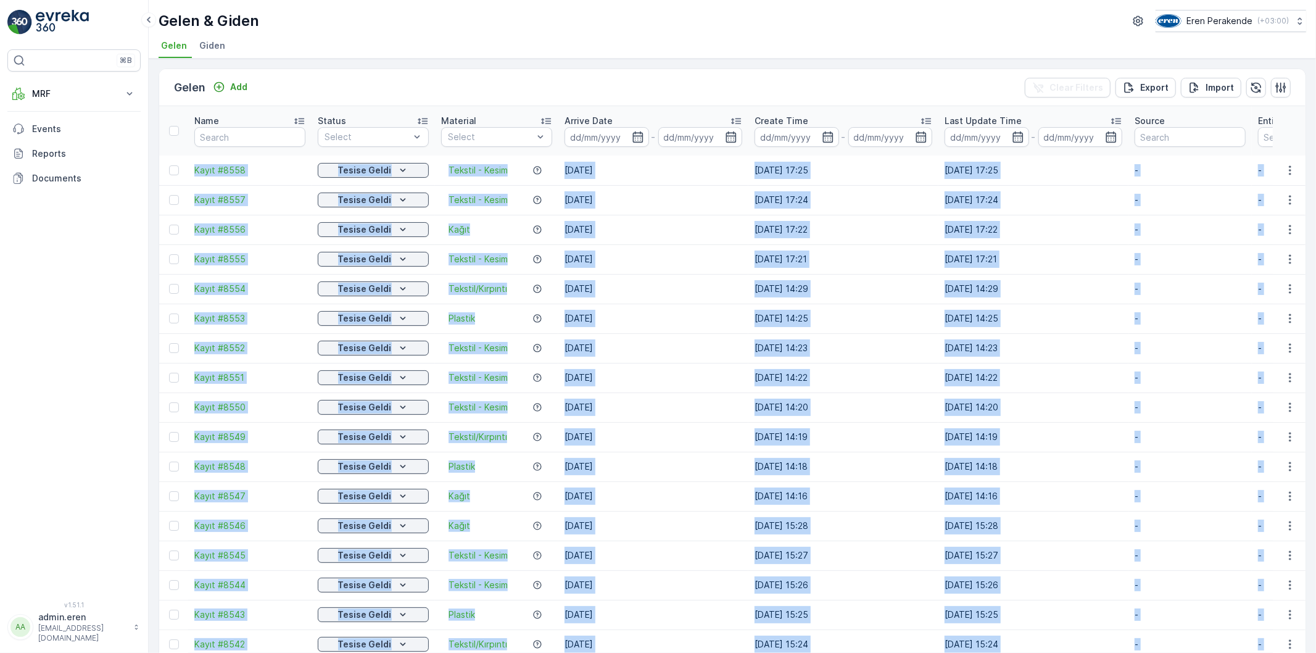
drag, startPoint x: 1200, startPoint y: 582, endPoint x: 176, endPoint y: 149, distance: 1111.8
copy tbody "Kayıt #8558 Tesise Geldi Tekstil - Kesim 22.09.2025 22.09.2025 17:25 22.09.2025…"
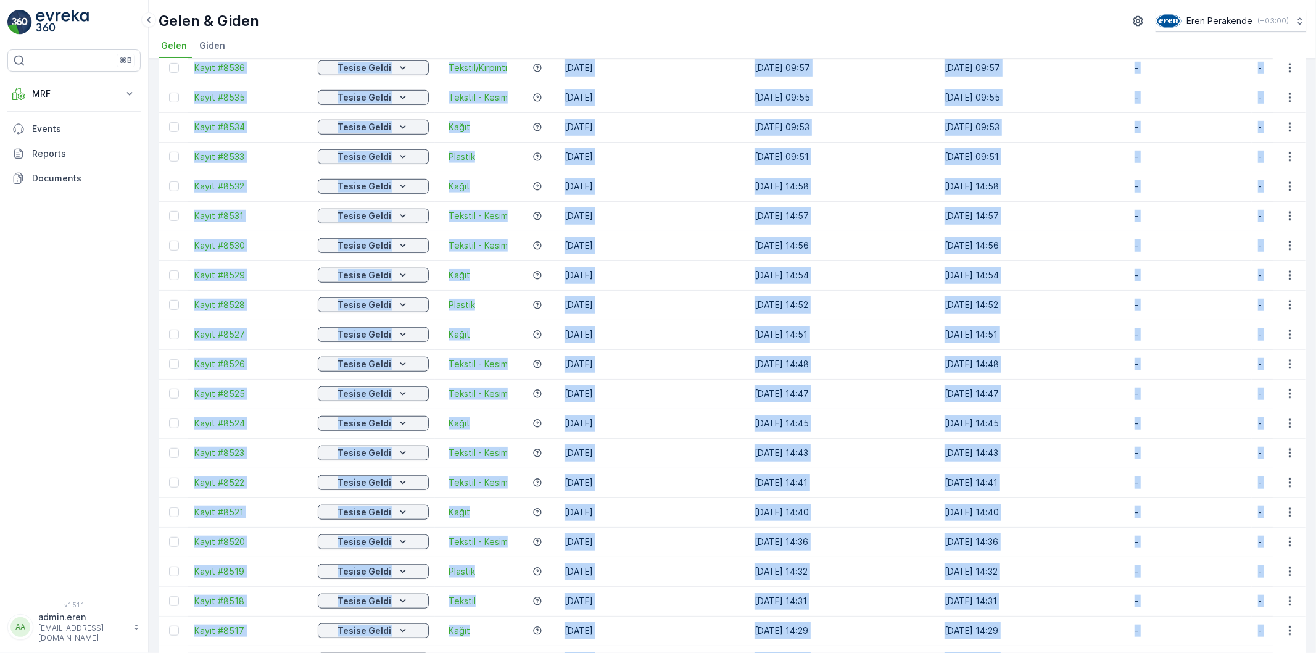
scroll to position [1022, 0]
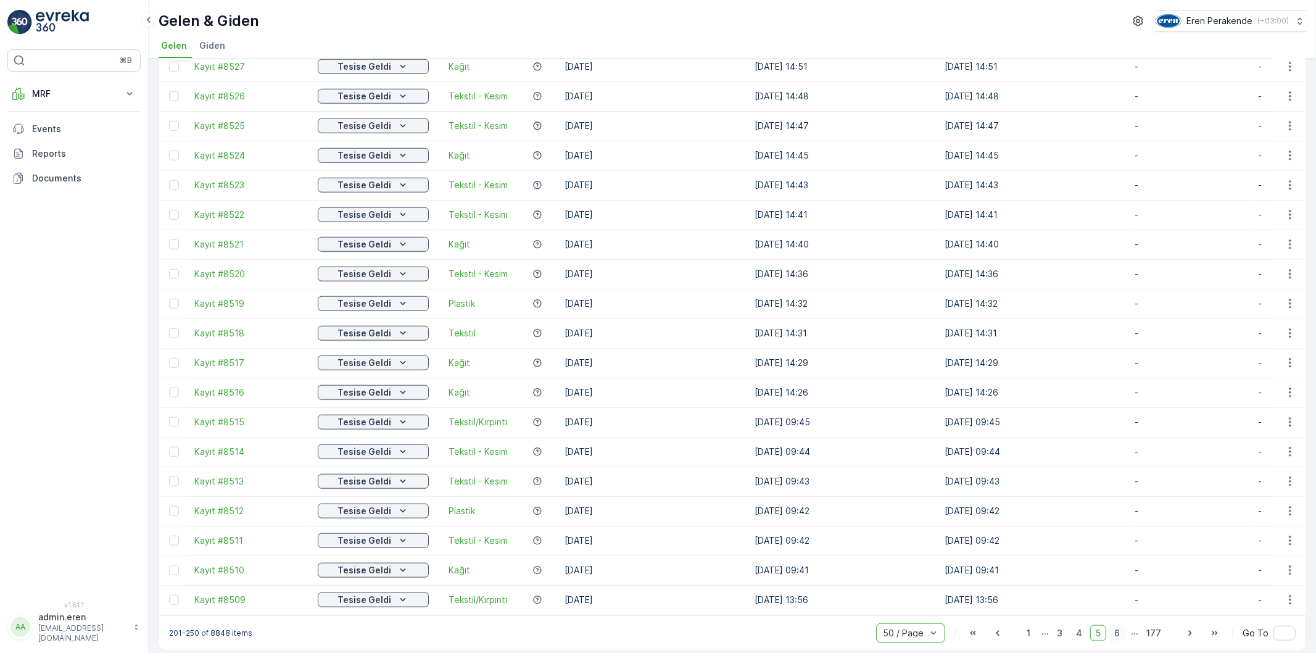
click at [1115, 625] on span "6" at bounding box center [1116, 633] width 17 height 16
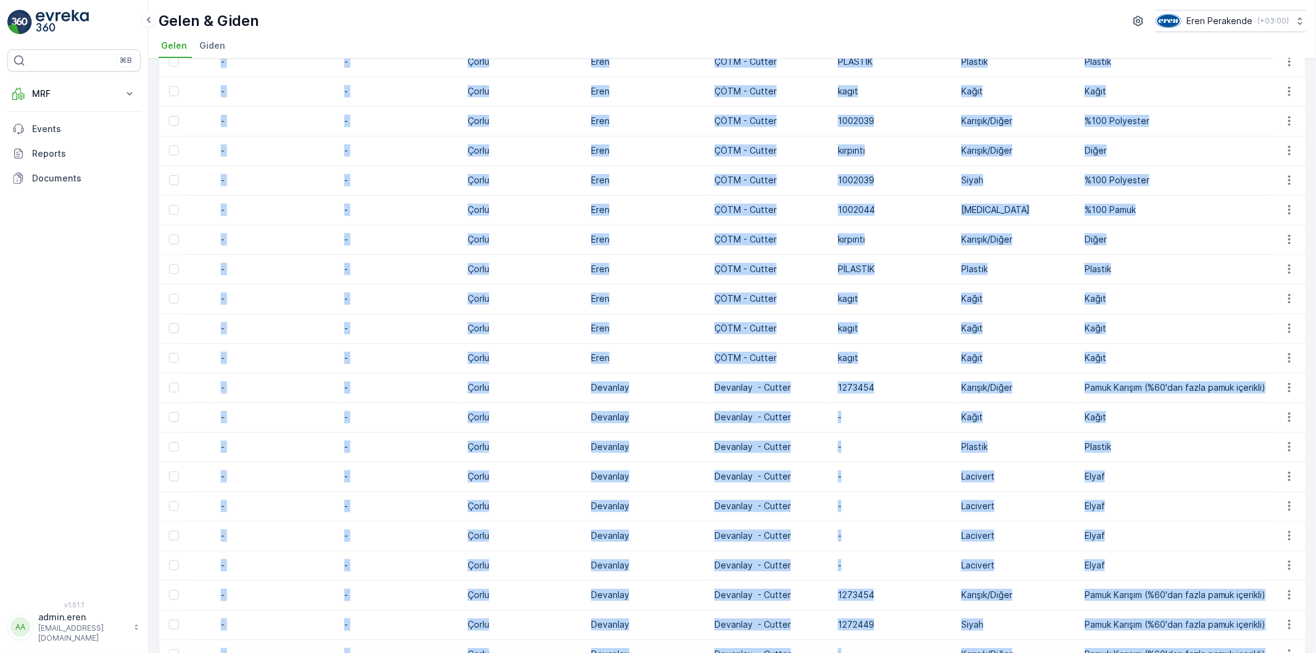
scroll to position [1022, 0]
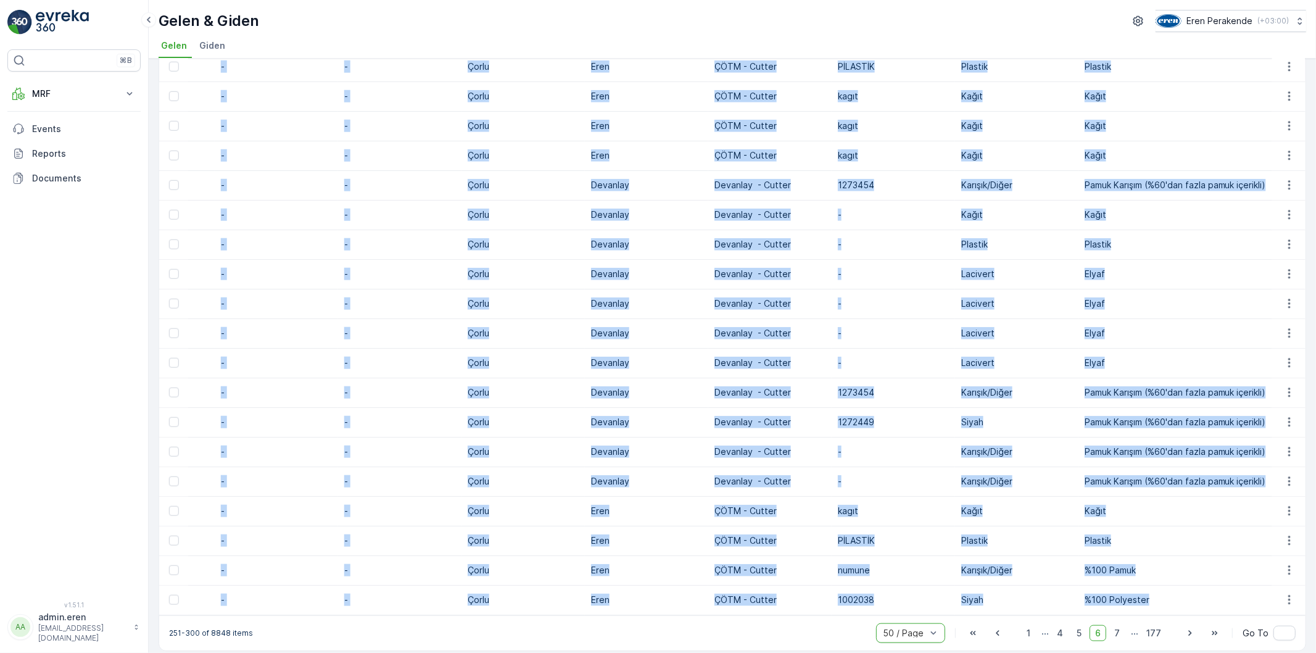
drag, startPoint x: 188, startPoint y: 157, endPoint x: 1183, endPoint y: 591, distance: 1085.6
copy tbody "Kayıt #8508 Tesise Geldi Tekstil/Kırpıntı 17.09.2025 17.09.2025 13:55 17.09.202…"
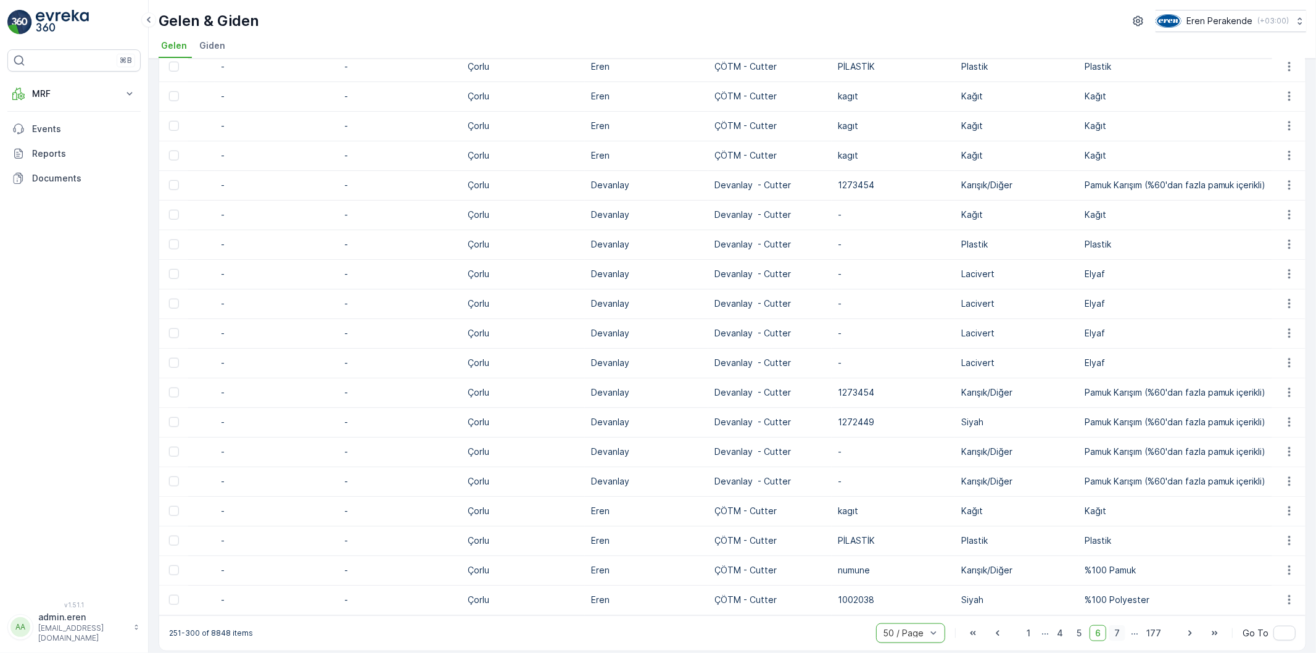
click at [1115, 625] on span "7" at bounding box center [1116, 633] width 17 height 16
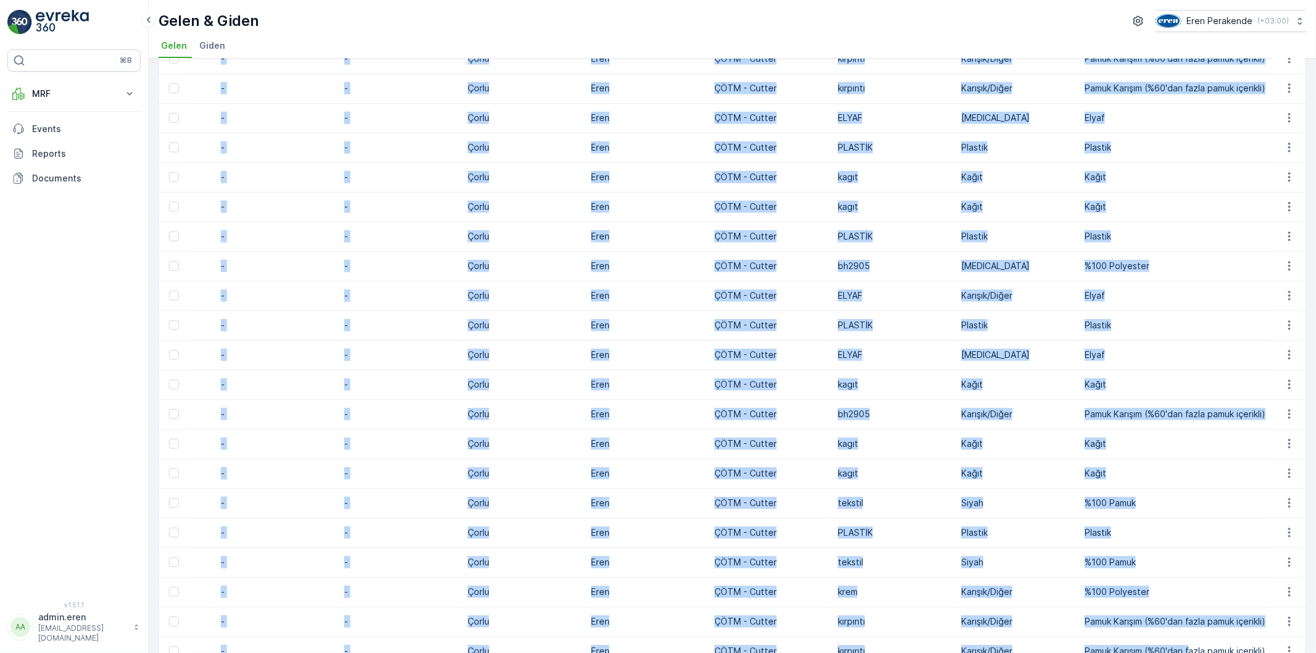
scroll to position [1022, 0]
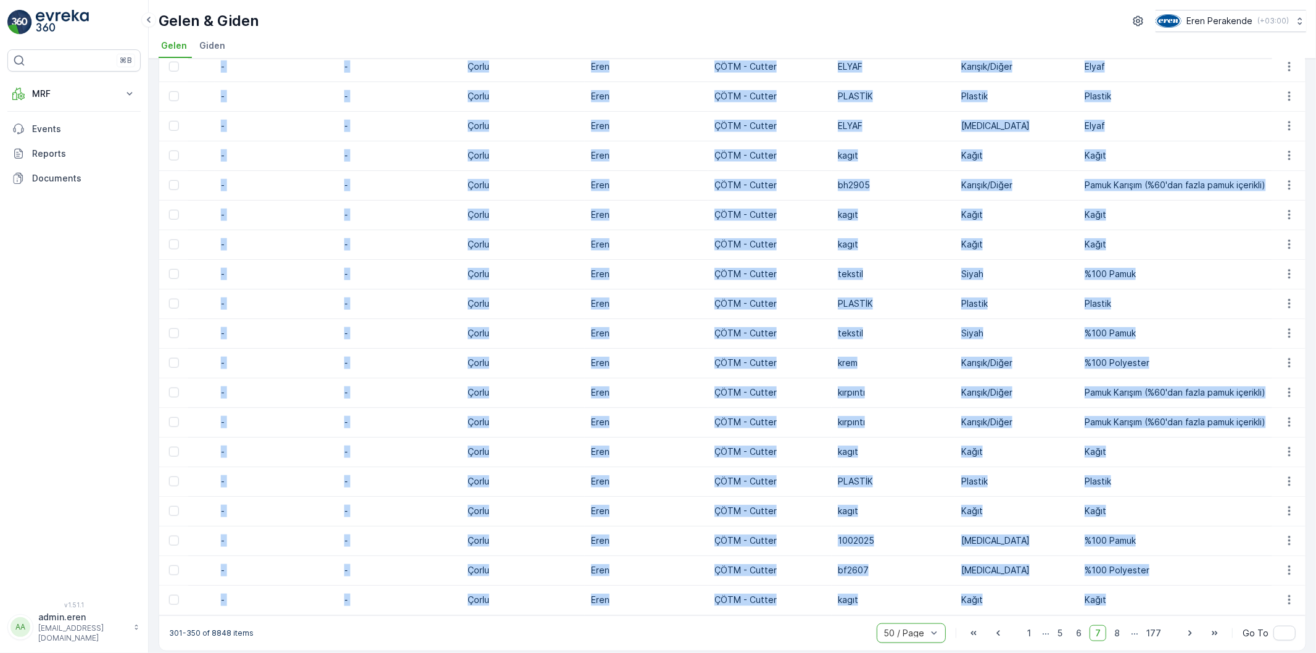
drag, startPoint x: 188, startPoint y: 154, endPoint x: 1195, endPoint y: 580, distance: 1094.1
copy tbody "Kayıt #8458 Tesise Geldi Tekstil - Kesim 12.09.2025 12.09.2025 17:10 12.09.2025…"
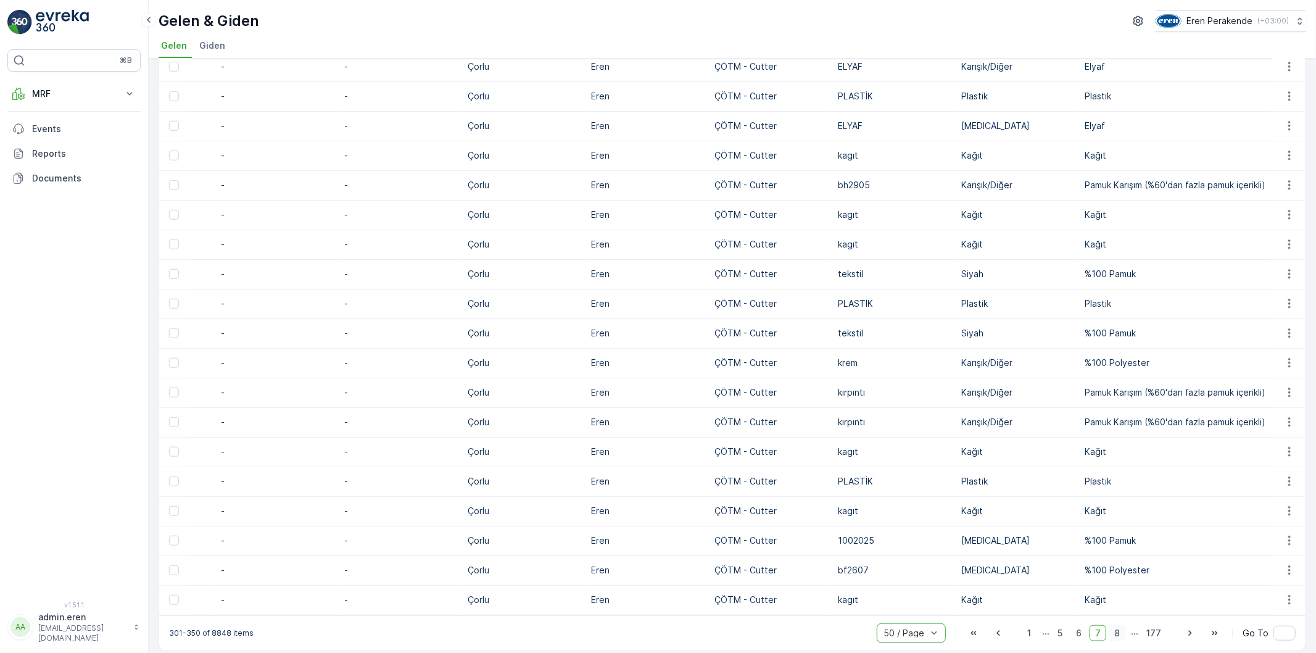
click at [1117, 625] on span "8" at bounding box center [1116, 633] width 17 height 16
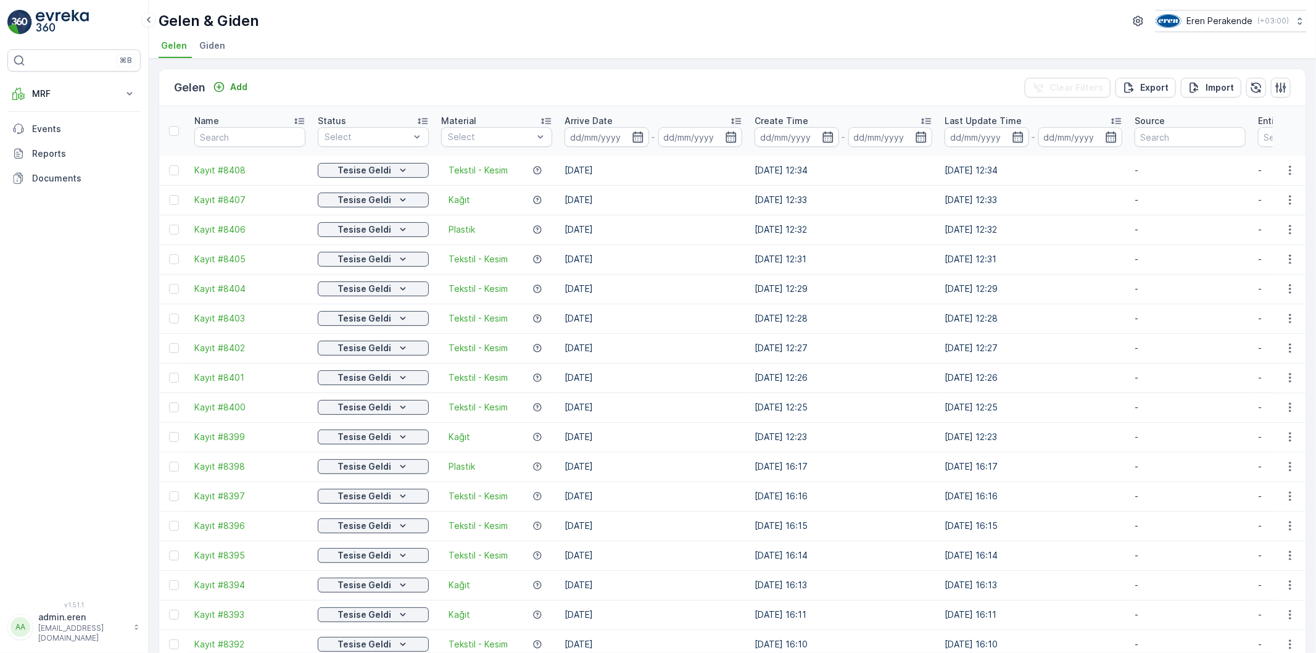
drag, startPoint x: 713, startPoint y: 378, endPoint x: 434, endPoint y: 374, distance: 279.5
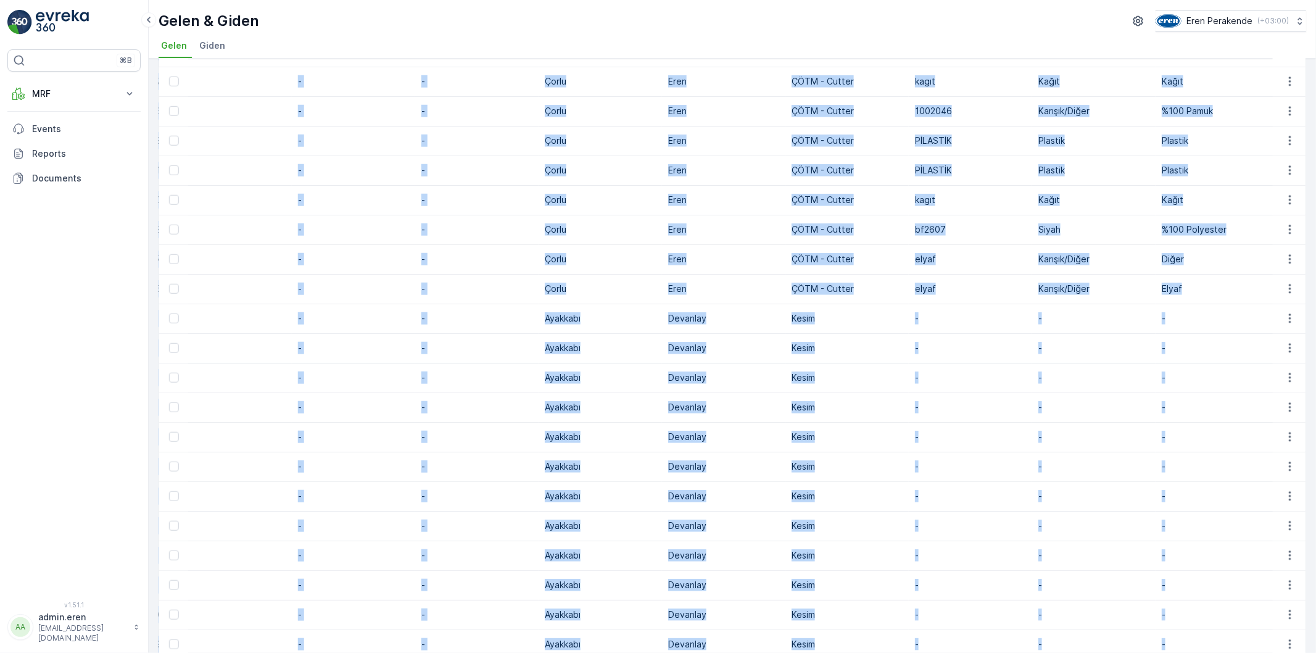
scroll to position [1022, 0]
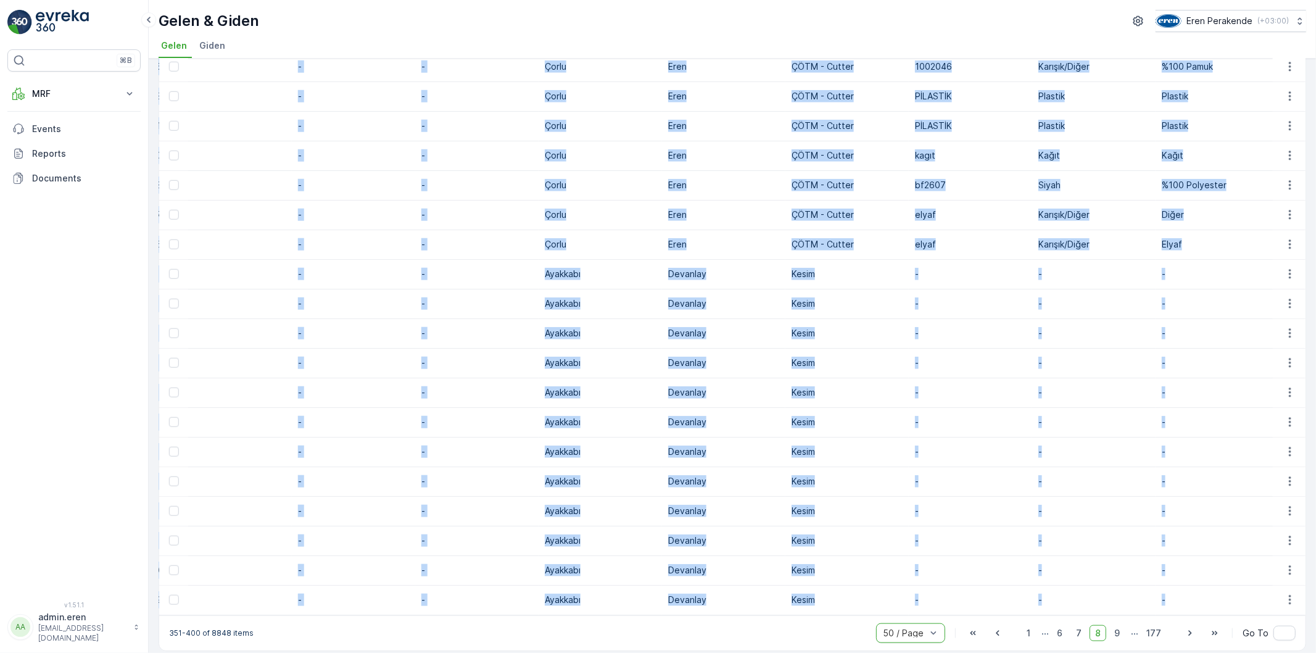
drag, startPoint x: 190, startPoint y: 154, endPoint x: 1189, endPoint y: 591, distance: 1090.6
copy tbody "Kayıt #8408 Tesise Geldi Tekstil - Kesim 09.09.2025 09.09.2025 12:34 09.09.2025…"
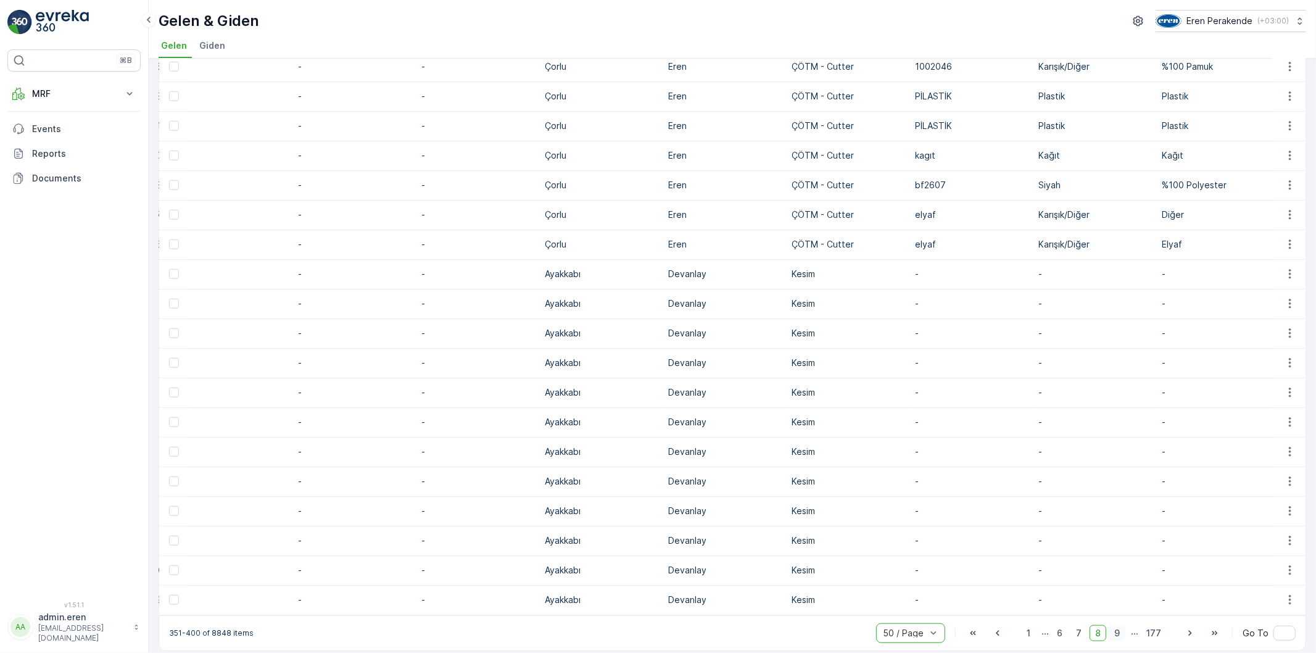
click at [1117, 625] on span "9" at bounding box center [1116, 633] width 17 height 16
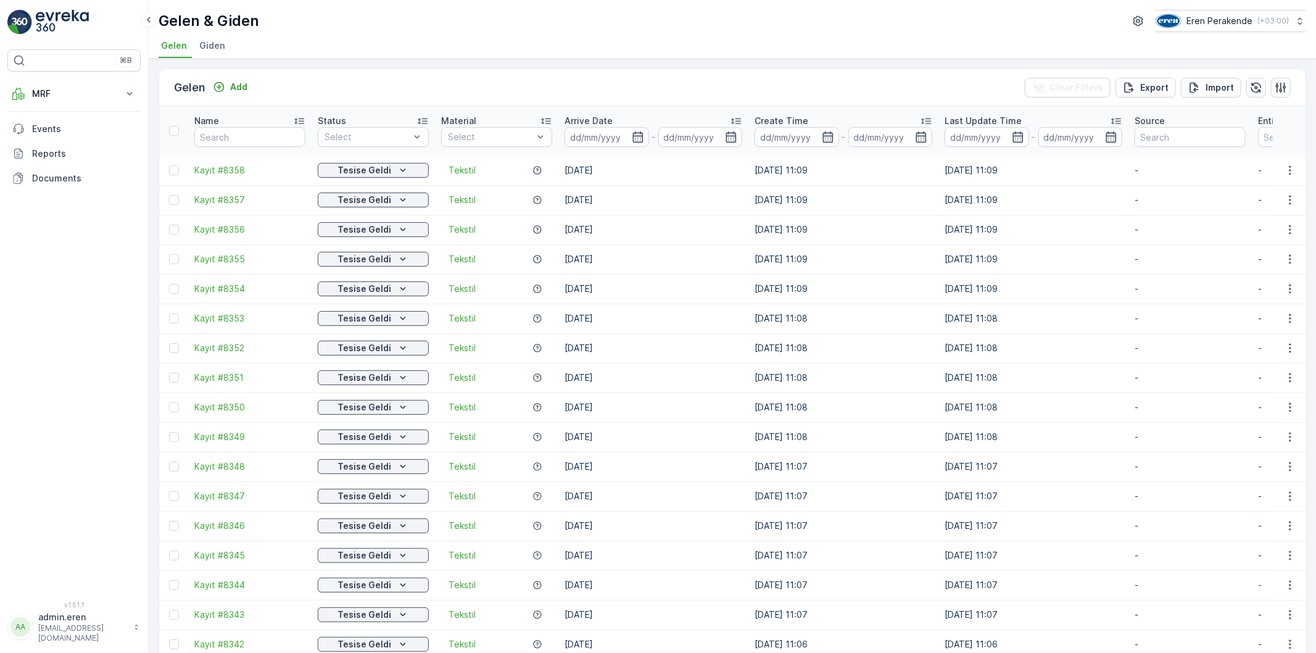
drag, startPoint x: 877, startPoint y: 398, endPoint x: 627, endPoint y: 383, distance: 250.3
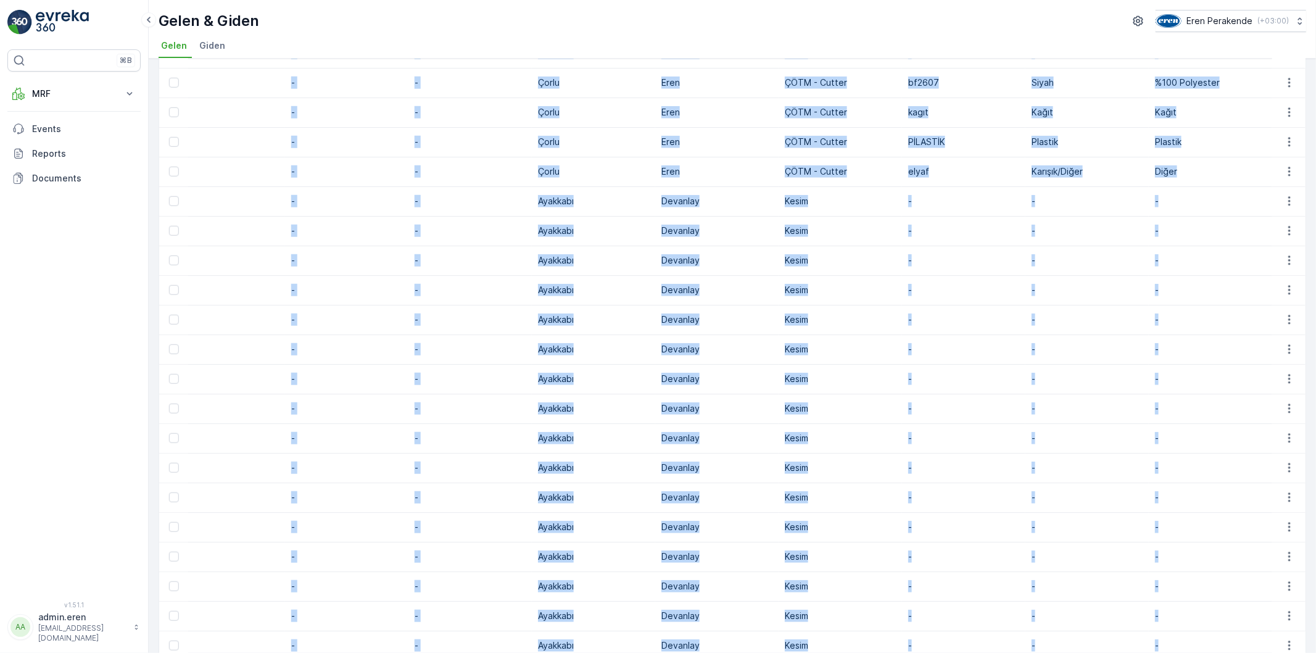
scroll to position [1022, 0]
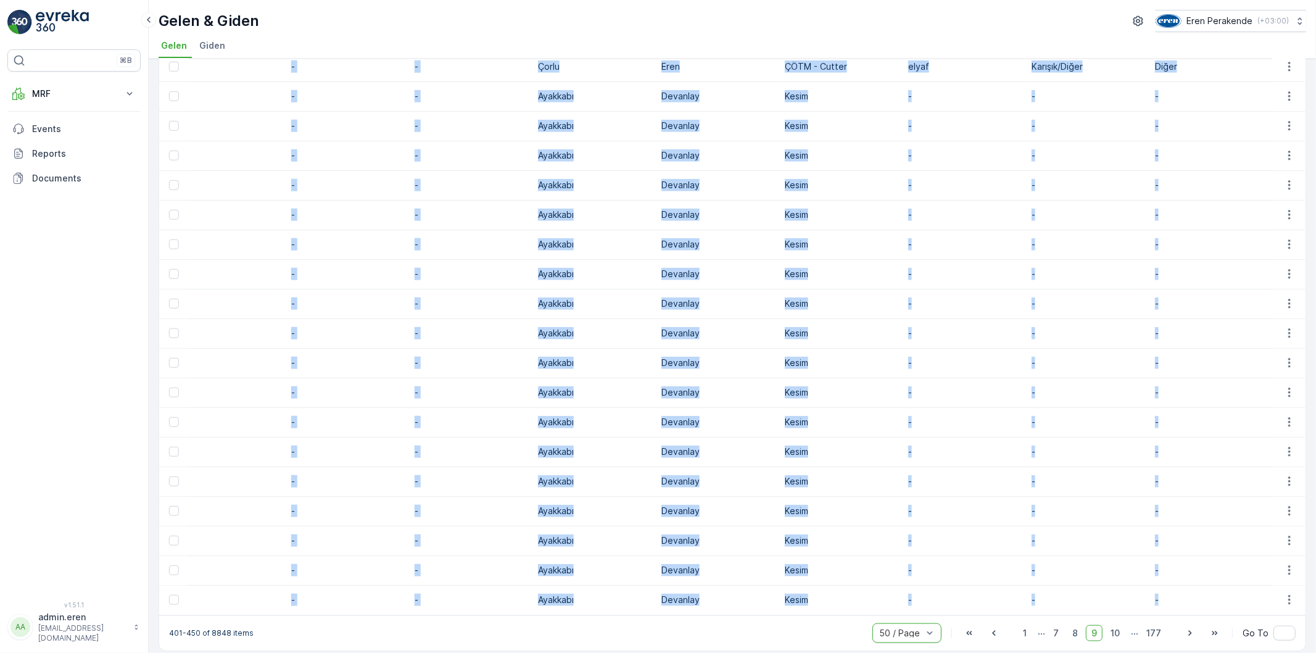
drag, startPoint x: 190, startPoint y: 156, endPoint x: 1165, endPoint y: 587, distance: 1065.7
copy tbody "Kayıt #8358 Tesise Geldi Tekstil 05.09.2025 05.09.2025 11:09 05.09.2025 11:09 -…"
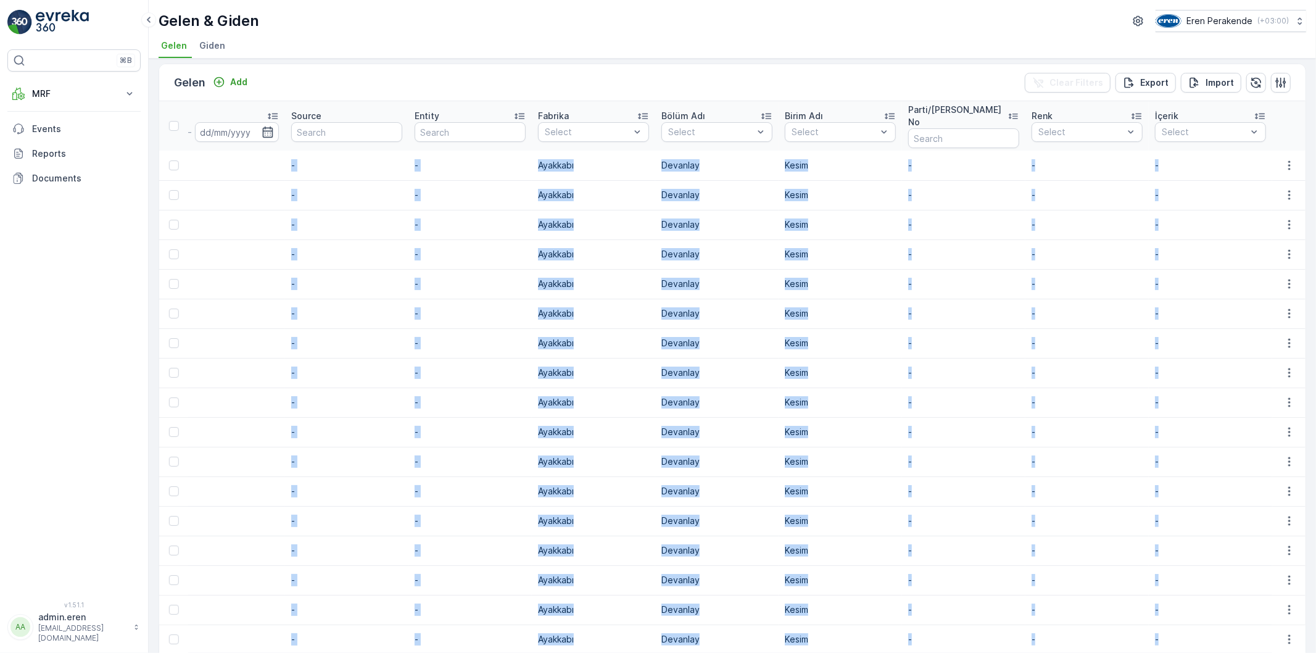
scroll to position [0, 0]
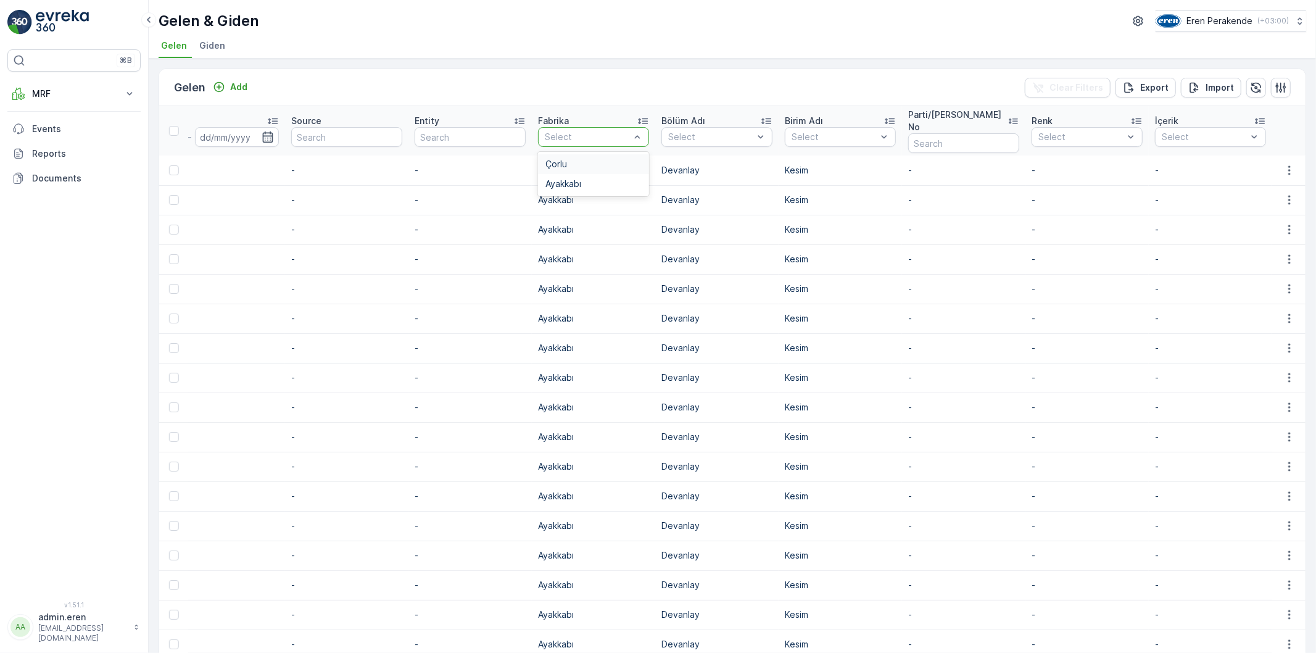
click at [600, 159] on div "Çorlu" at bounding box center [593, 164] width 96 height 10
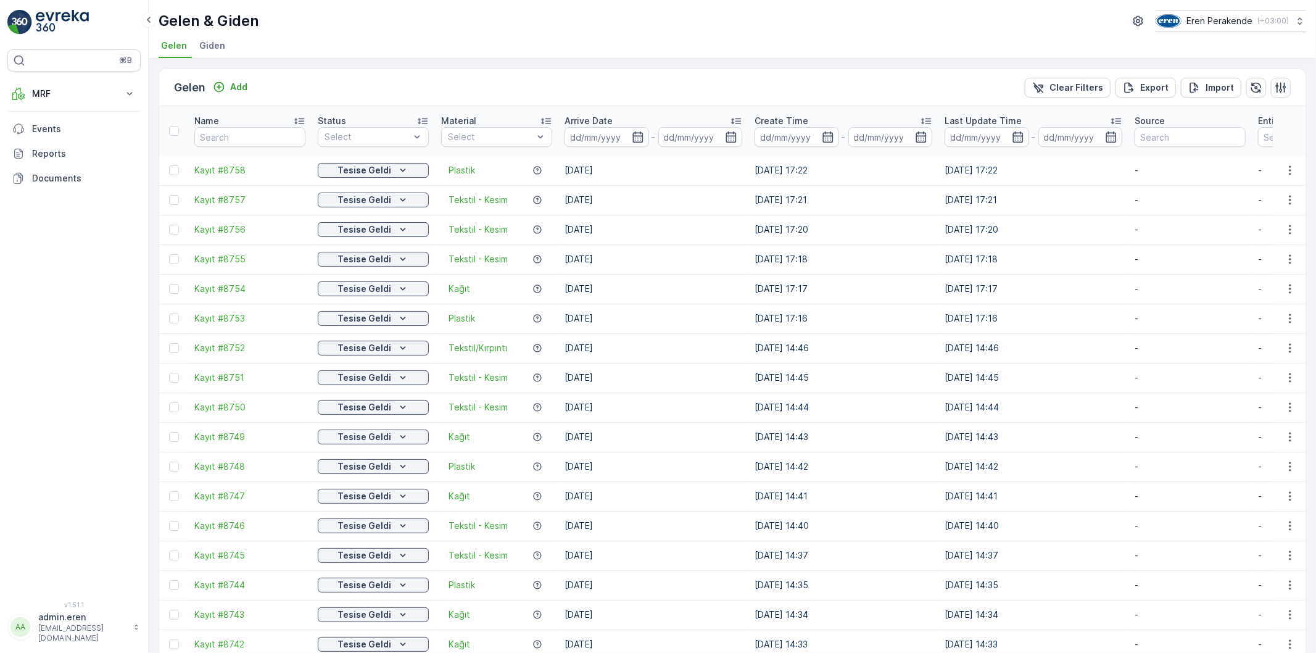
drag, startPoint x: 768, startPoint y: 507, endPoint x: 490, endPoint y: 487, distance: 278.9
click at [452, 258] on div at bounding box center [453, 263] width 10 height 10
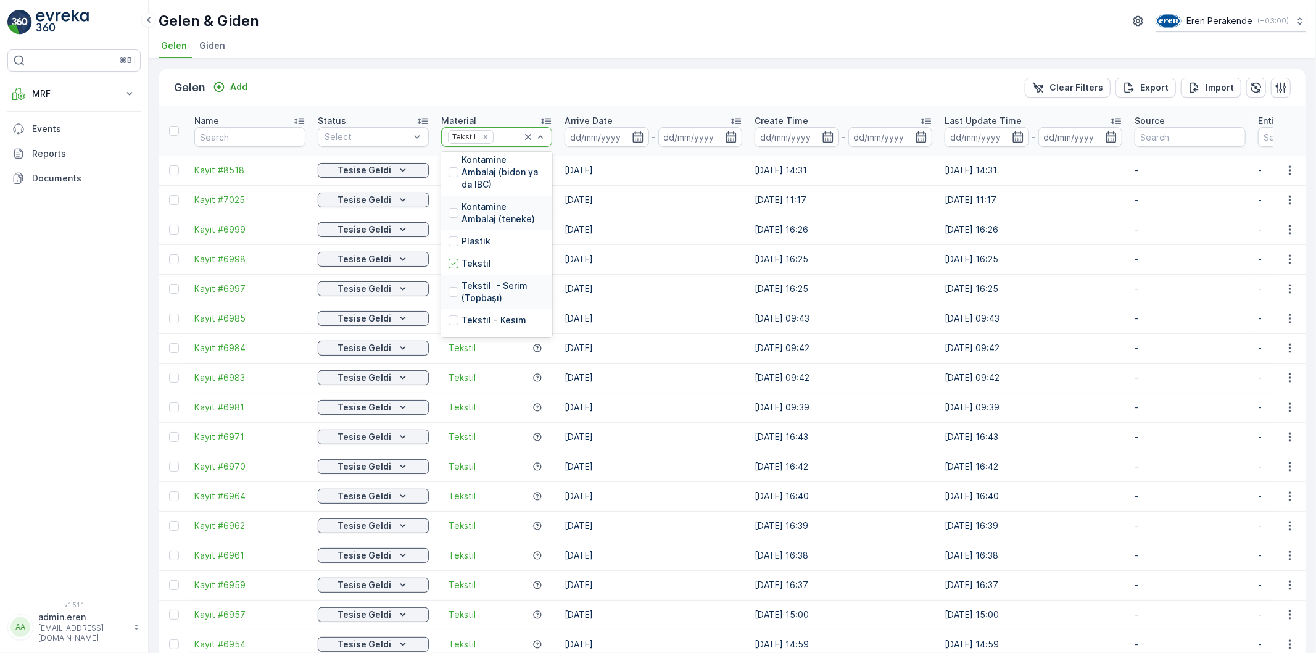
scroll to position [274, 0]
click at [455, 218] on div at bounding box center [453, 223] width 10 height 10
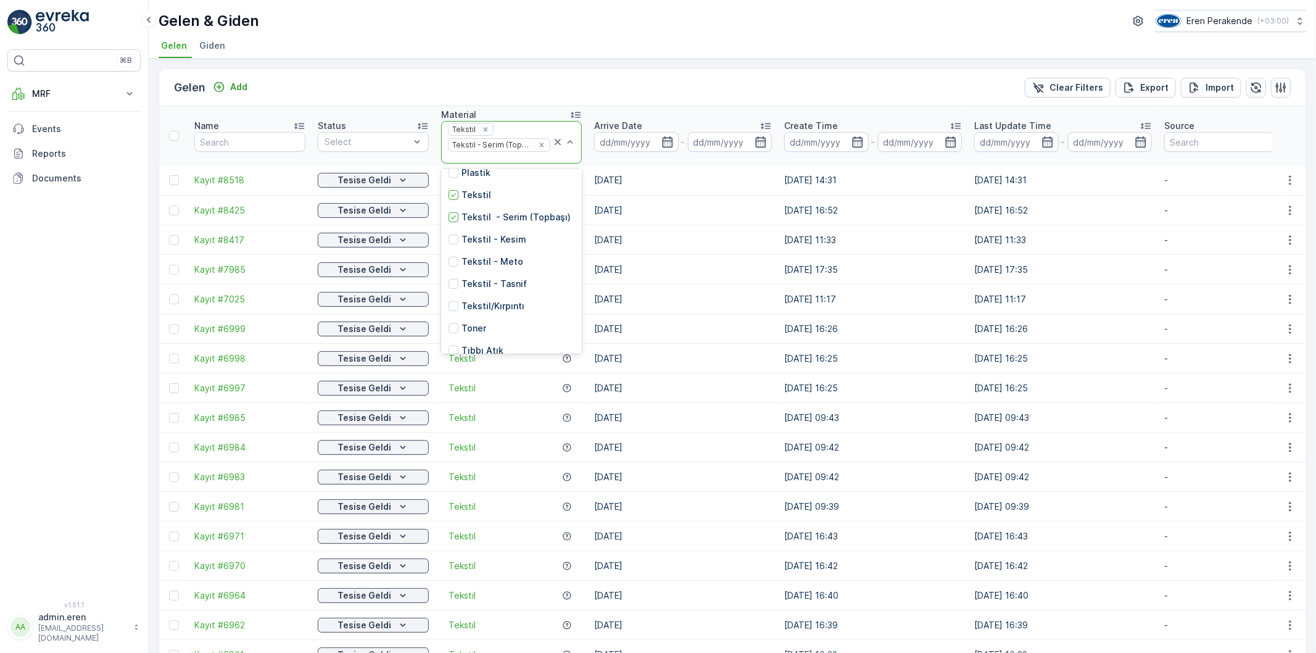
scroll to position [288, 0]
click at [451, 229] on div at bounding box center [453, 230] width 10 height 10
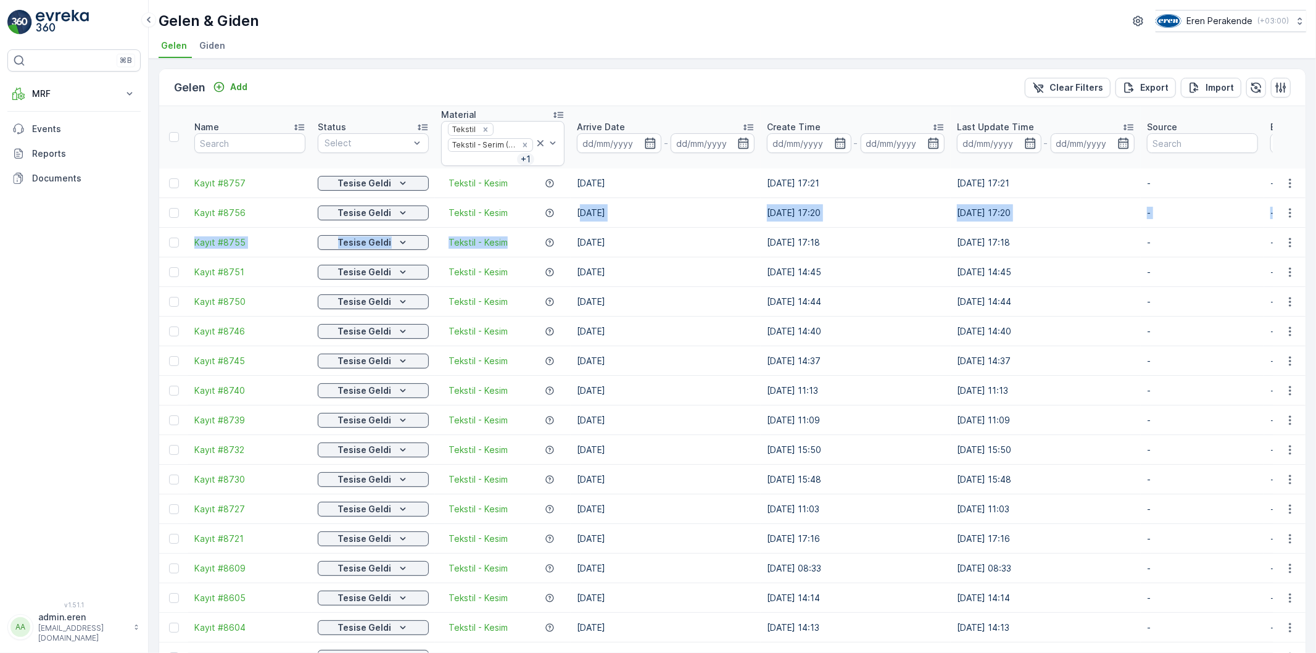
drag, startPoint x: 575, startPoint y: 151, endPoint x: 572, endPoint y: 181, distance: 30.4
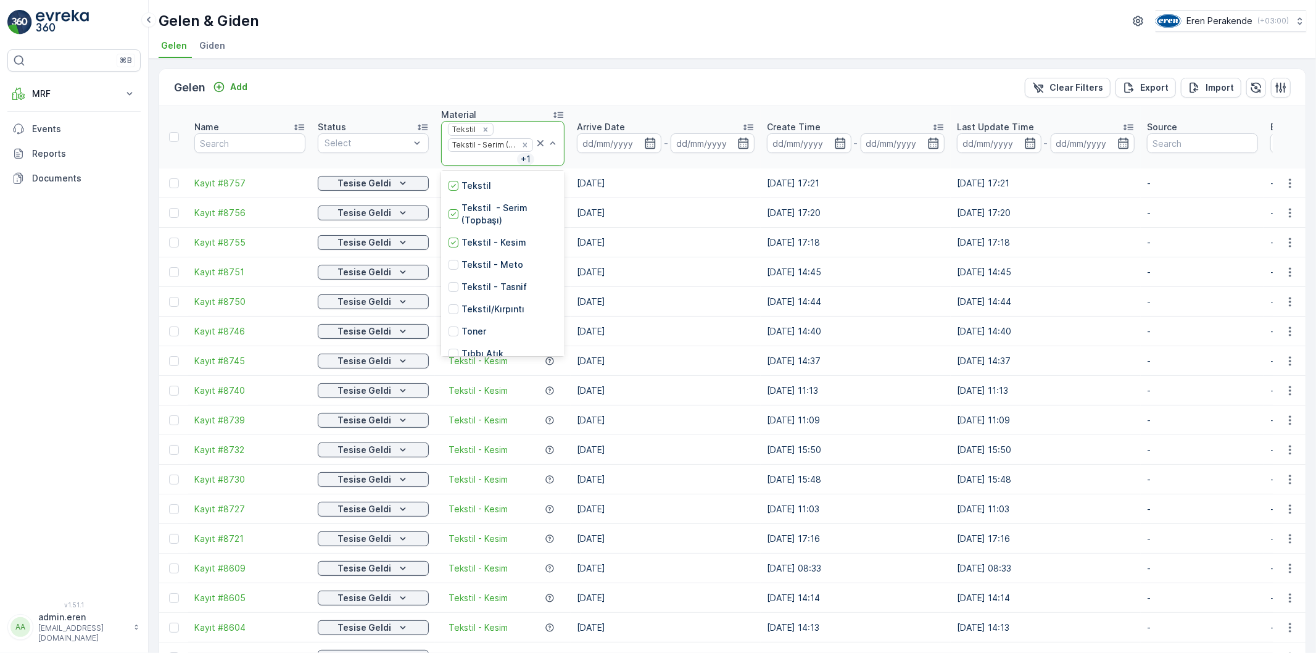
scroll to position [300, 0]
click at [454, 255] on div at bounding box center [453, 254] width 10 height 10
click at [455, 275] on div at bounding box center [453, 276] width 10 height 10
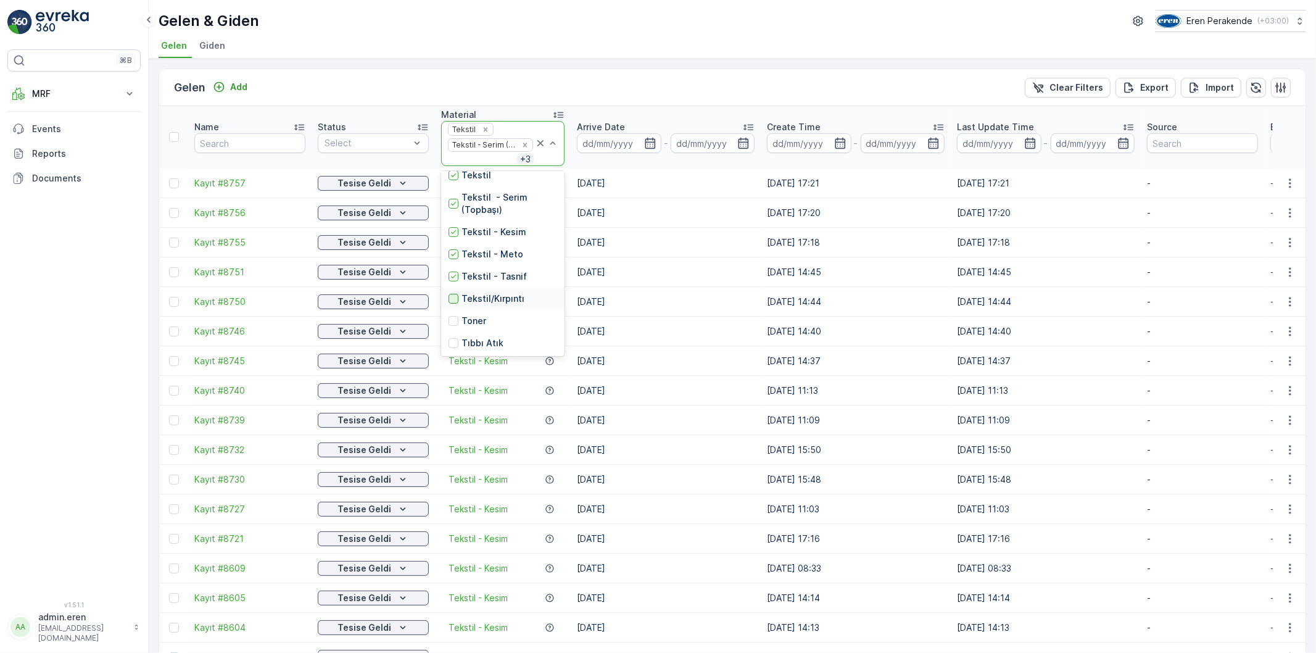
click at [453, 296] on div at bounding box center [453, 299] width 10 height 10
click at [463, 59] on div "Gelen Add Clear Filters Export Import Name Status Select Material 20 results av…" at bounding box center [732, 356] width 1167 height 594
click at [409, 75] on div "Gelen Add Clear Filters Export Import" at bounding box center [732, 87] width 1146 height 37
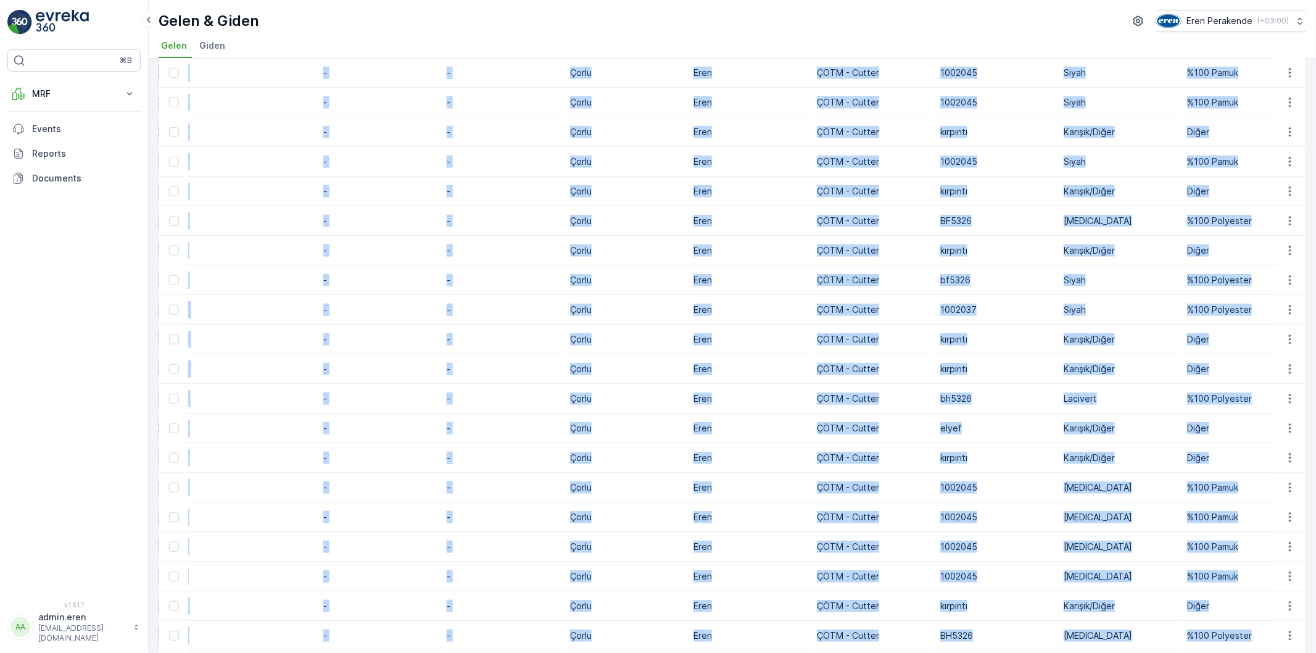
scroll to position [1047, 0]
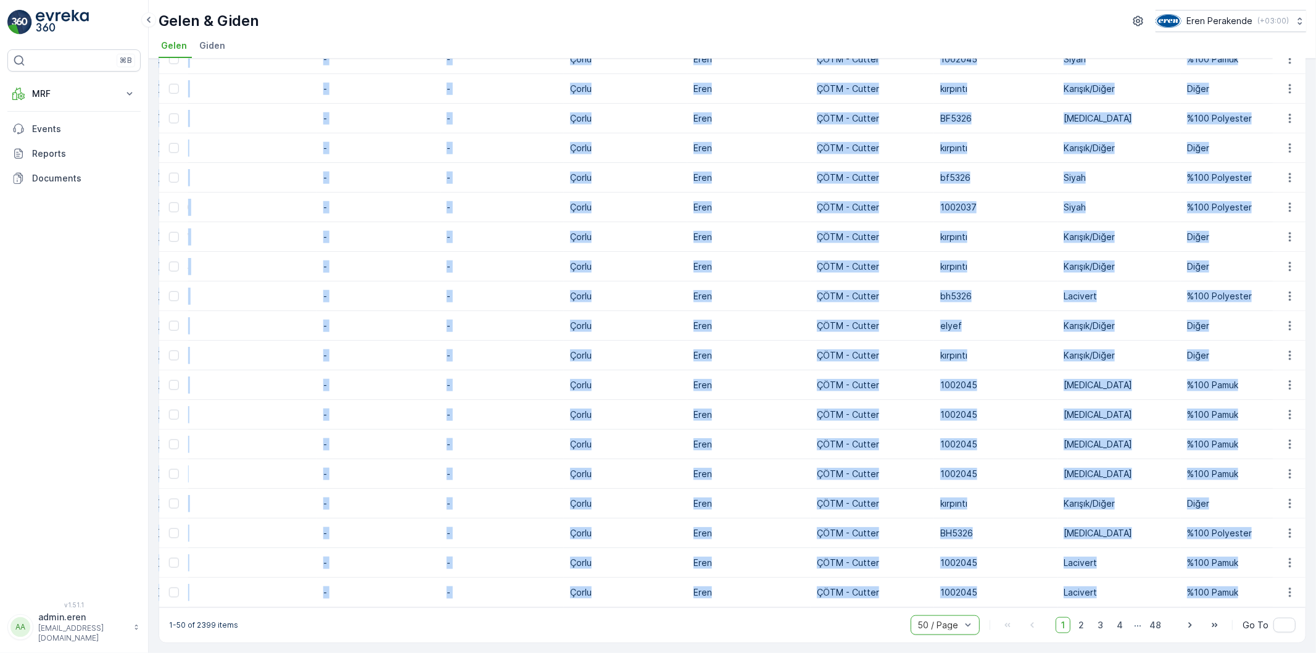
drag, startPoint x: 192, startPoint y: 180, endPoint x: 1240, endPoint y: 589, distance: 1124.7
copy tbody "Kayıt #8757 Tesise Geldi Tekstil - Kesim 02.10.2025 02.10.2025 17:21 02.10.2025…"
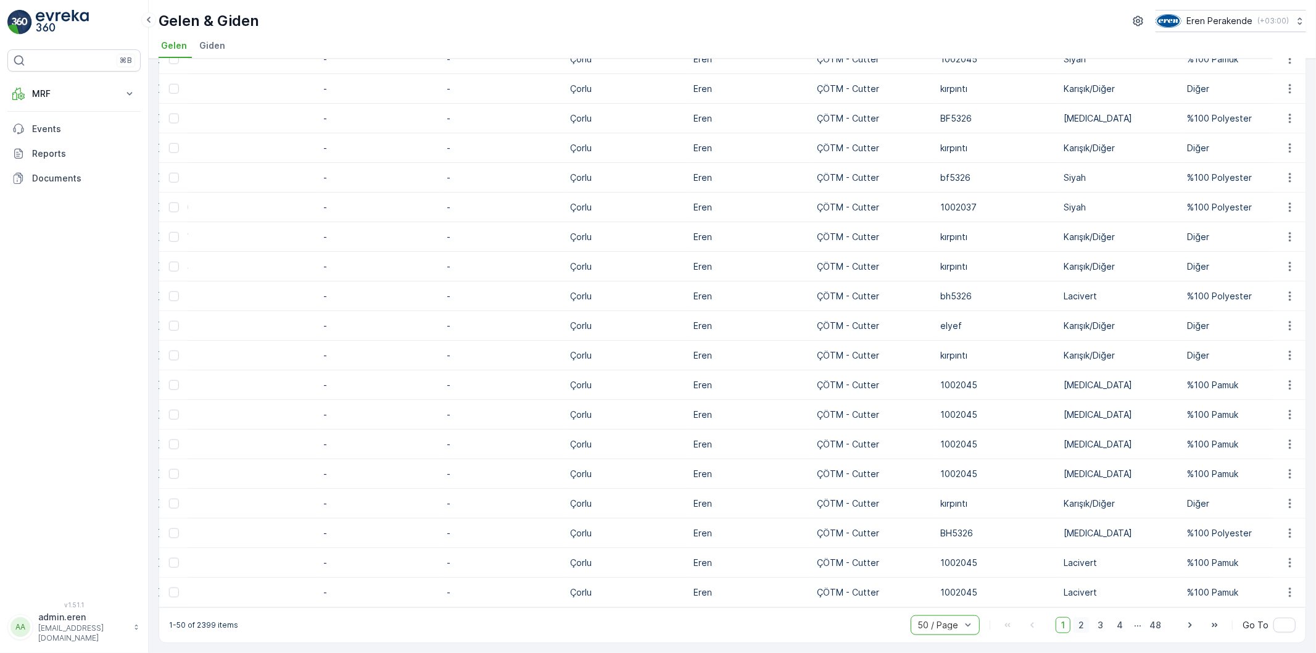
click at [1078, 624] on span "2" at bounding box center [1081, 625] width 17 height 16
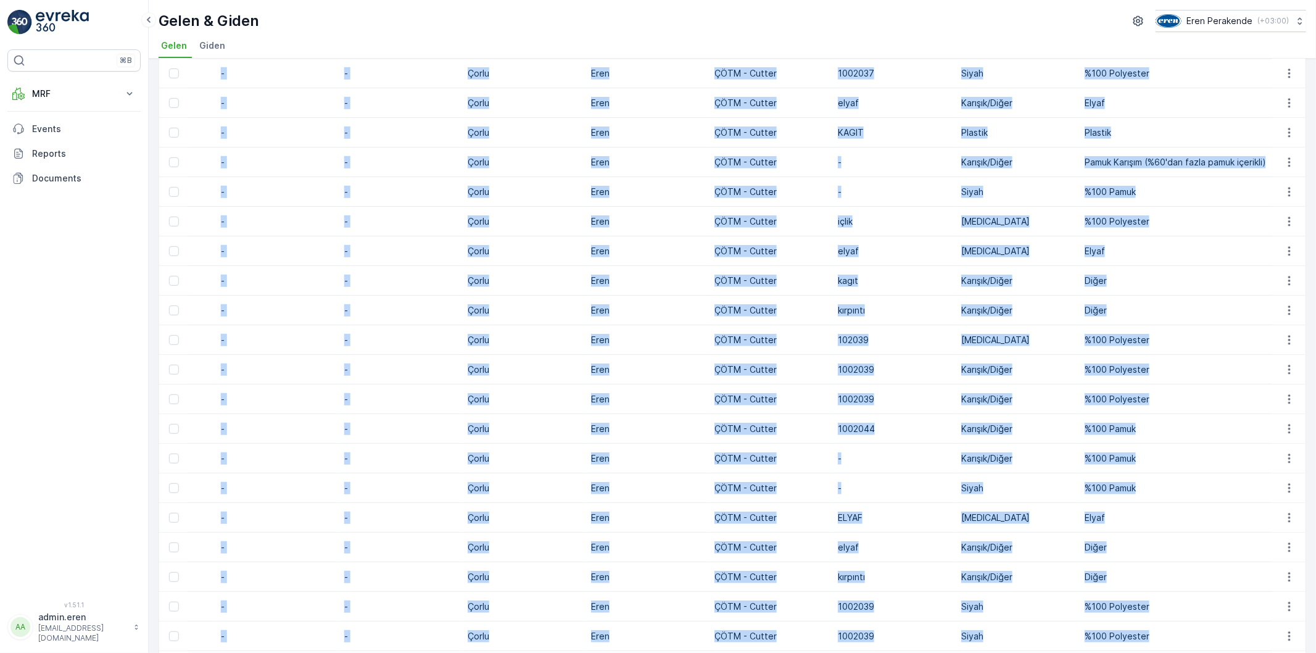
scroll to position [1047, 0]
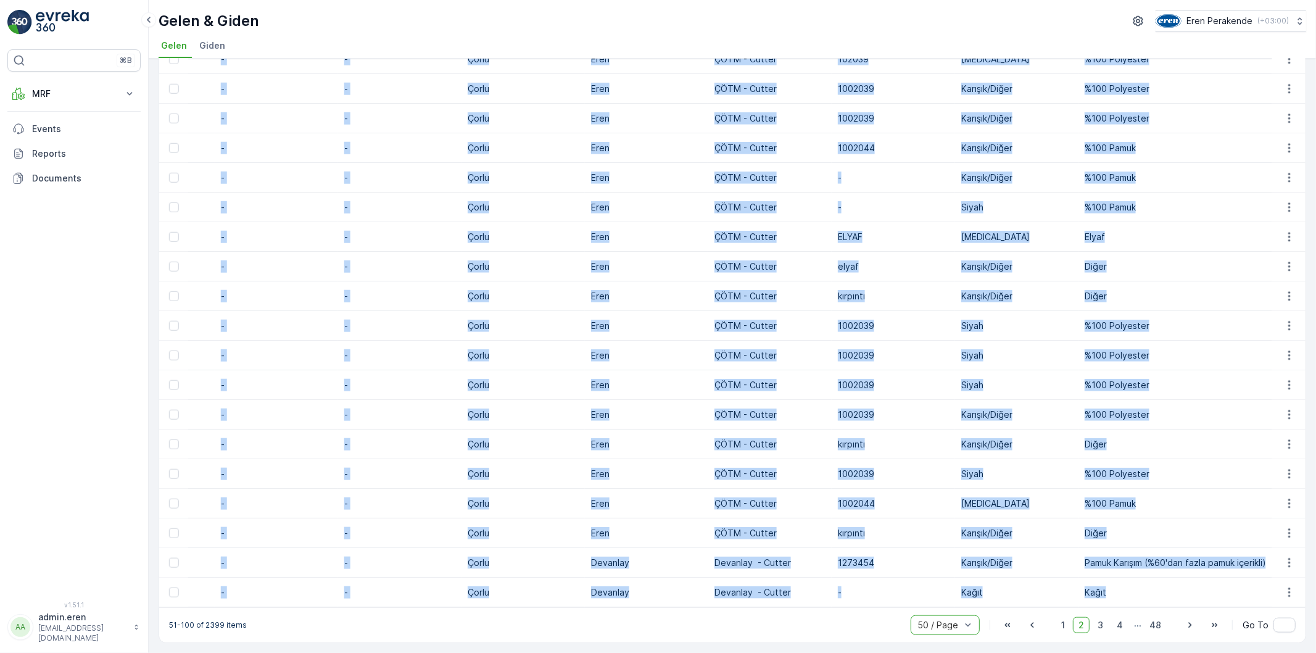
drag, startPoint x: 186, startPoint y: 183, endPoint x: 1213, endPoint y: 587, distance: 1102.9
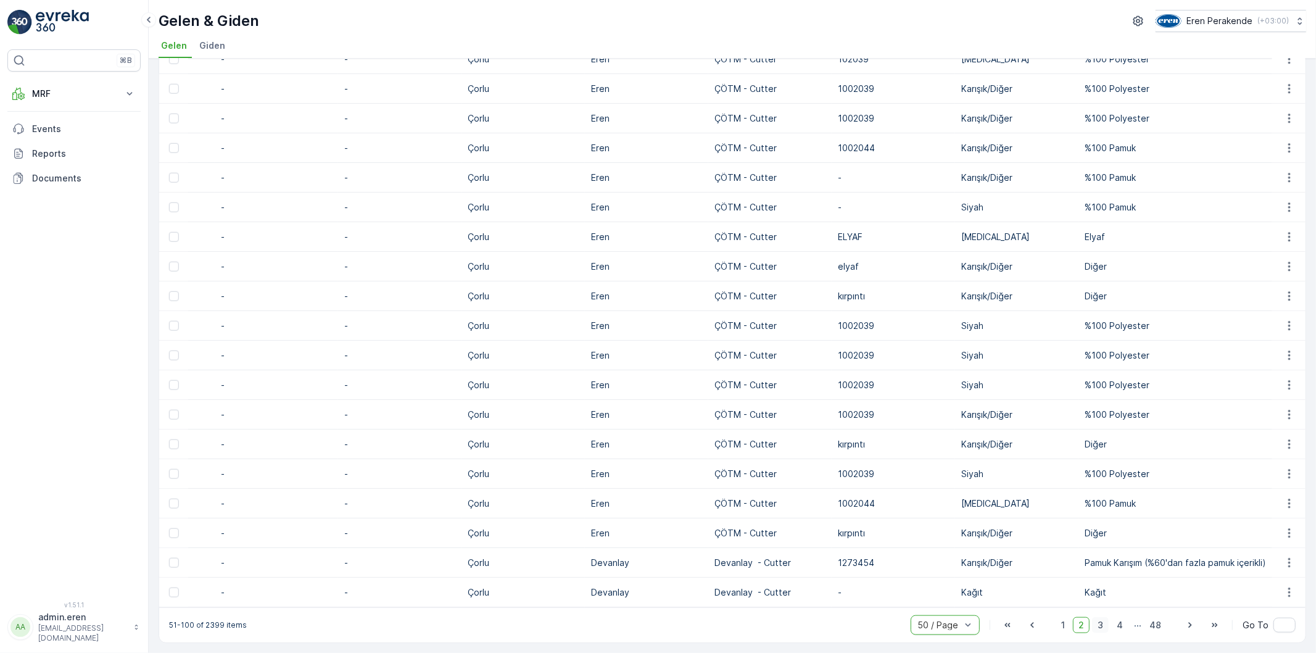
click at [1101, 624] on span "3" at bounding box center [1100, 625] width 17 height 16
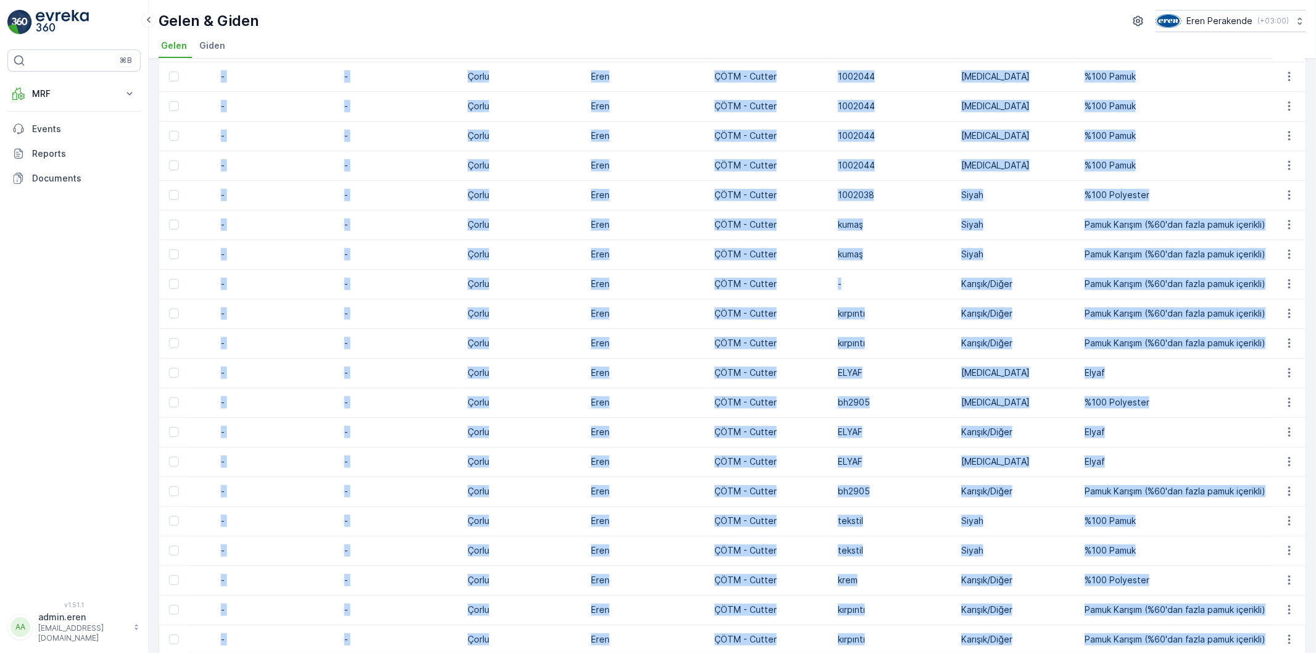
scroll to position [1050, 0]
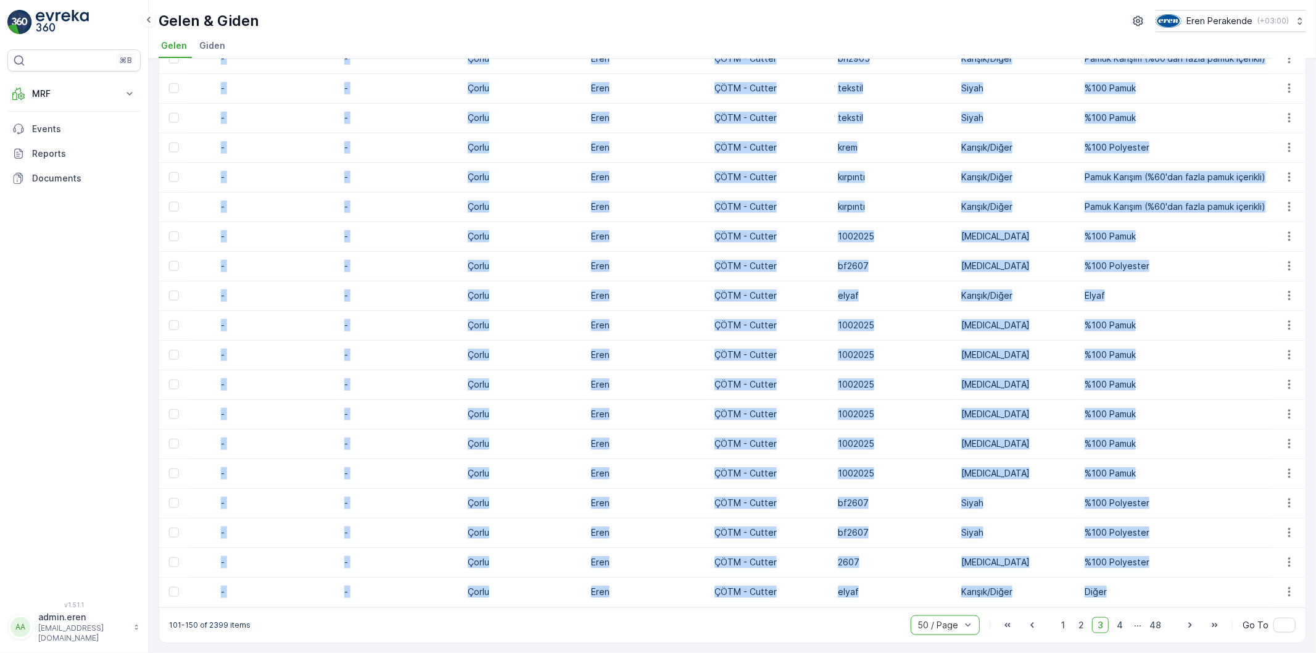
drag, startPoint x: 190, startPoint y: 182, endPoint x: 1165, endPoint y: 582, distance: 1053.6
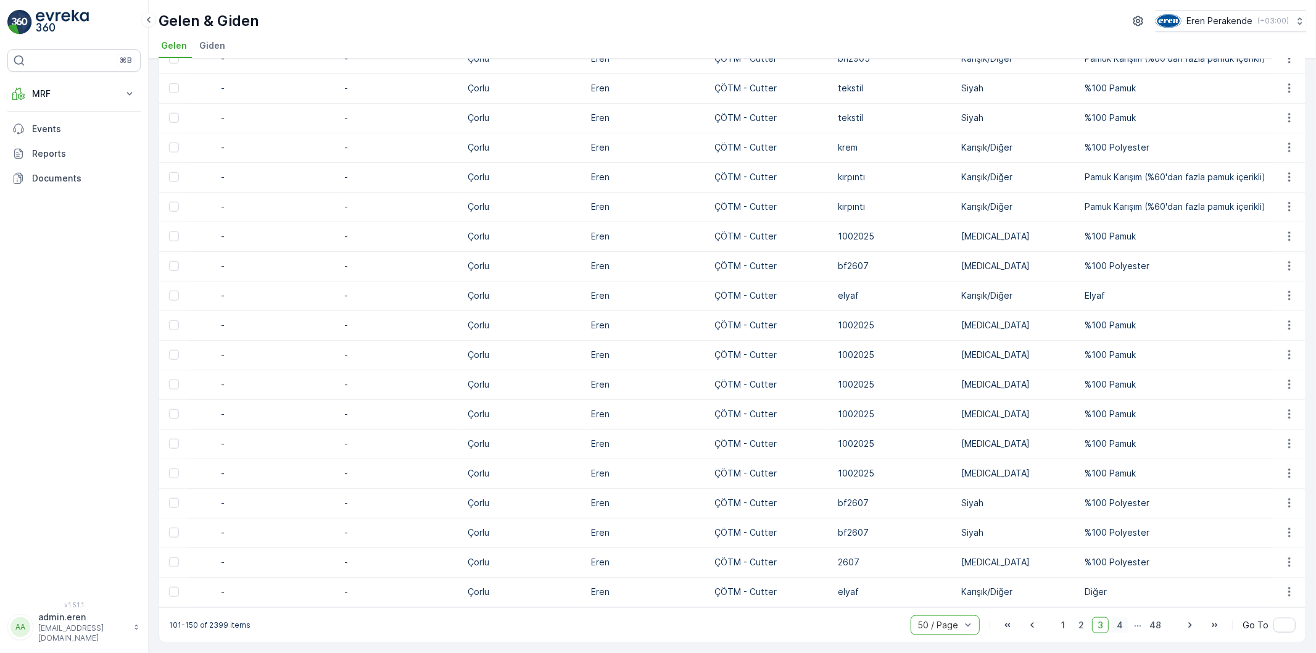
click at [1117, 621] on span "4" at bounding box center [1119, 625] width 17 height 16
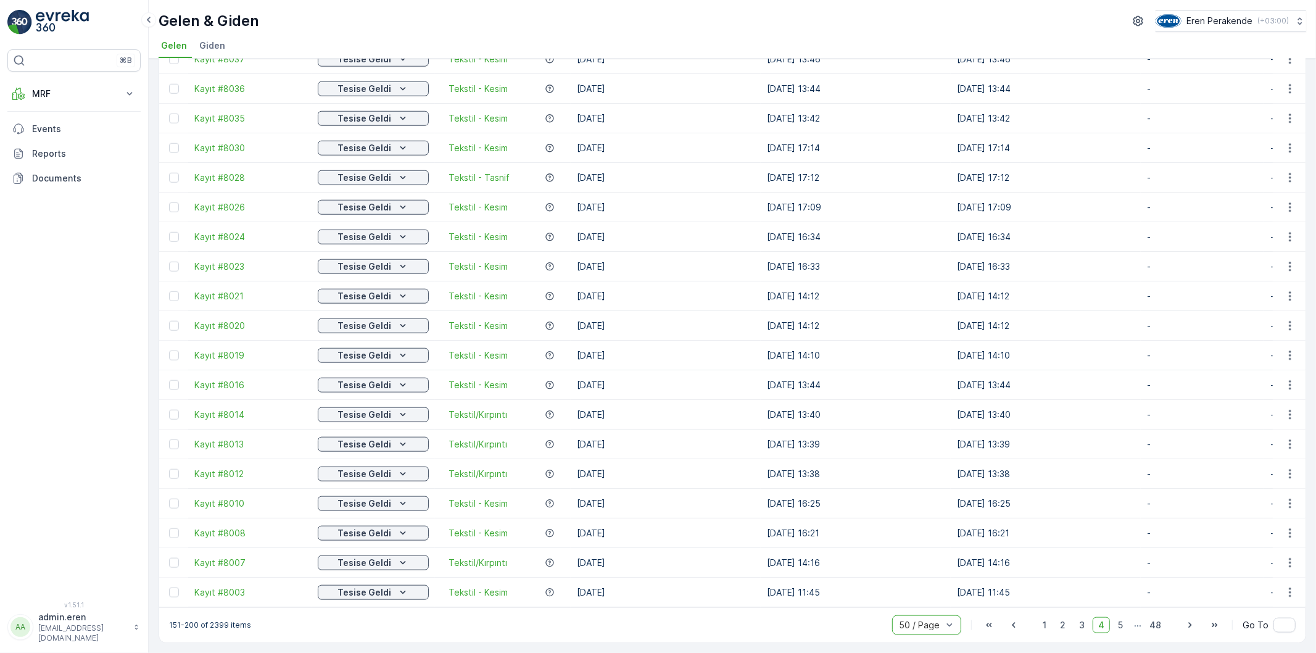
drag, startPoint x: 753, startPoint y: 531, endPoint x: 517, endPoint y: 506, distance: 236.9
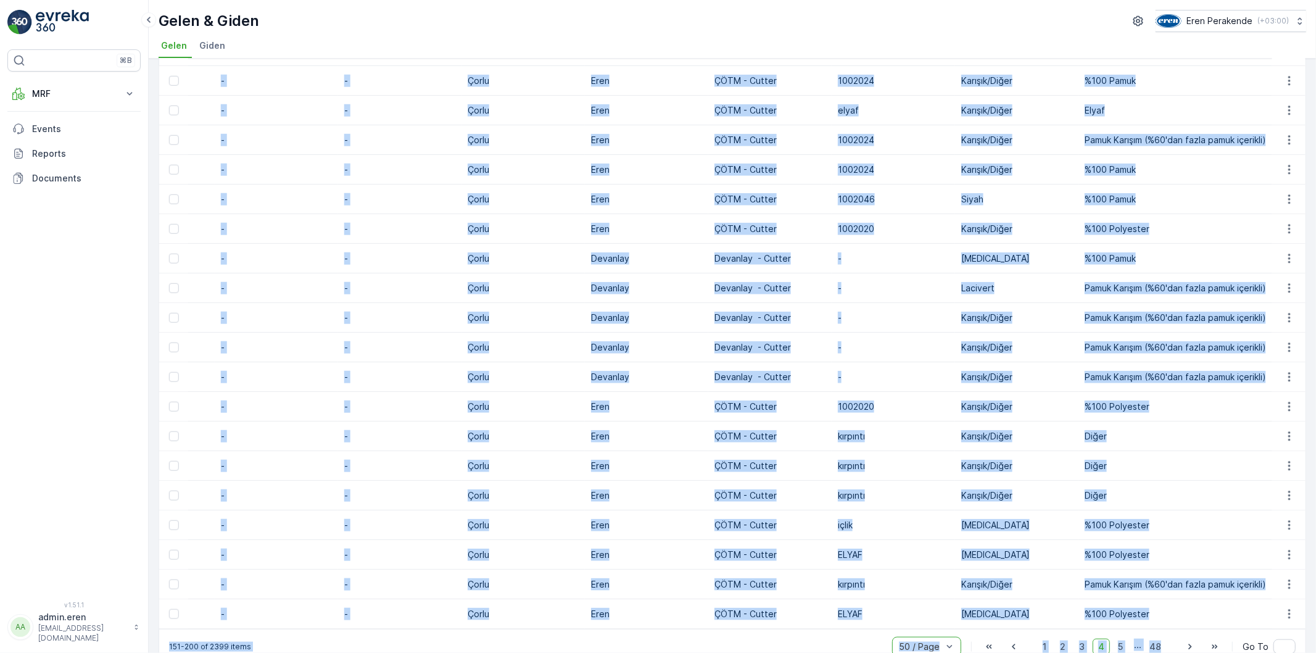
scroll to position [1047, 0]
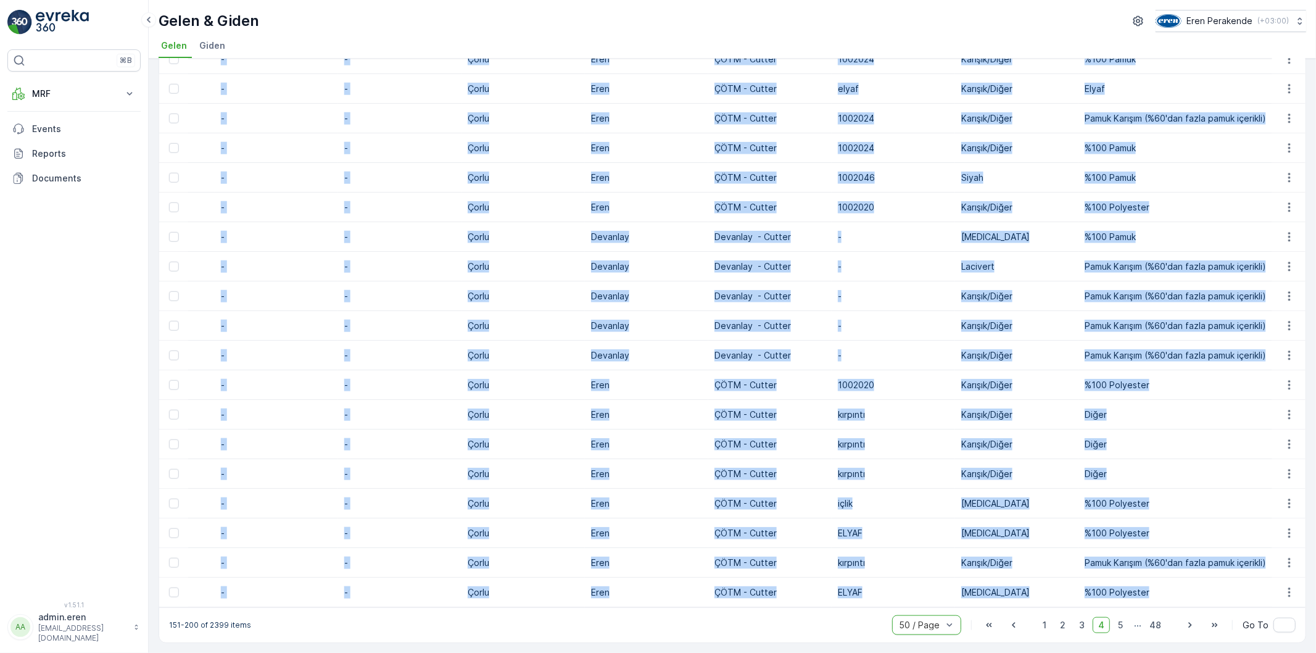
drag, startPoint x: 190, startPoint y: 185, endPoint x: 1144, endPoint y: 584, distance: 1033.6
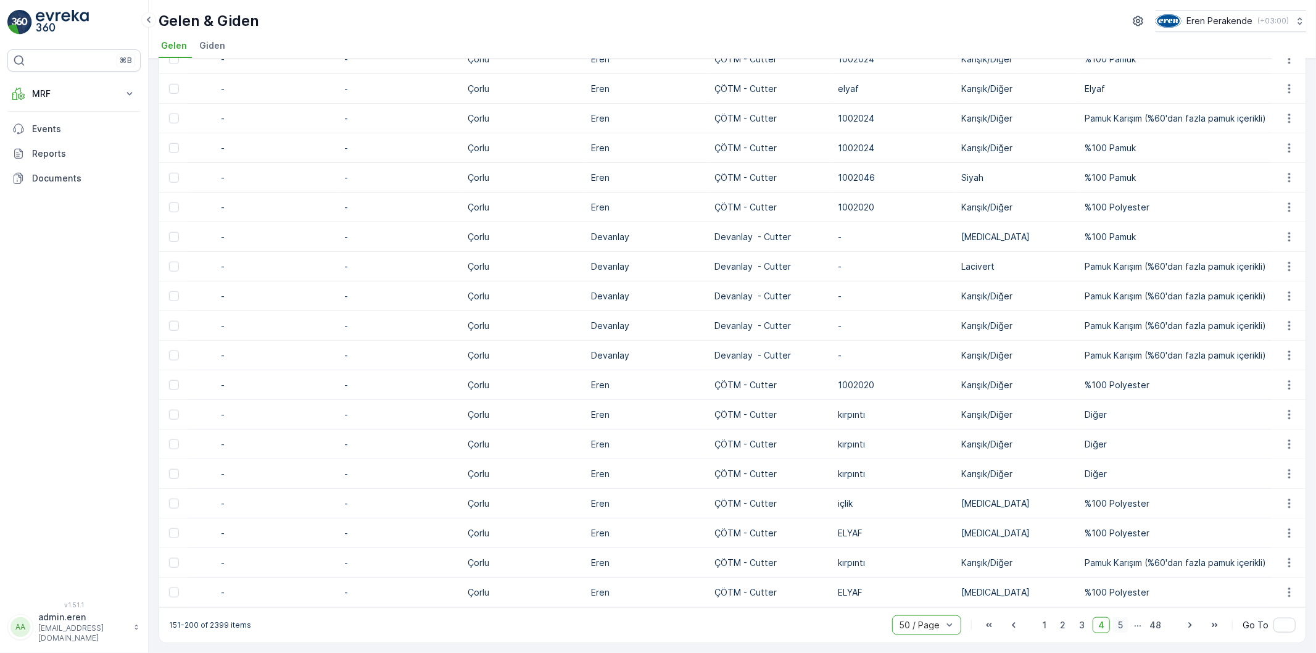
click at [1121, 625] on span "5" at bounding box center [1120, 625] width 16 height 16
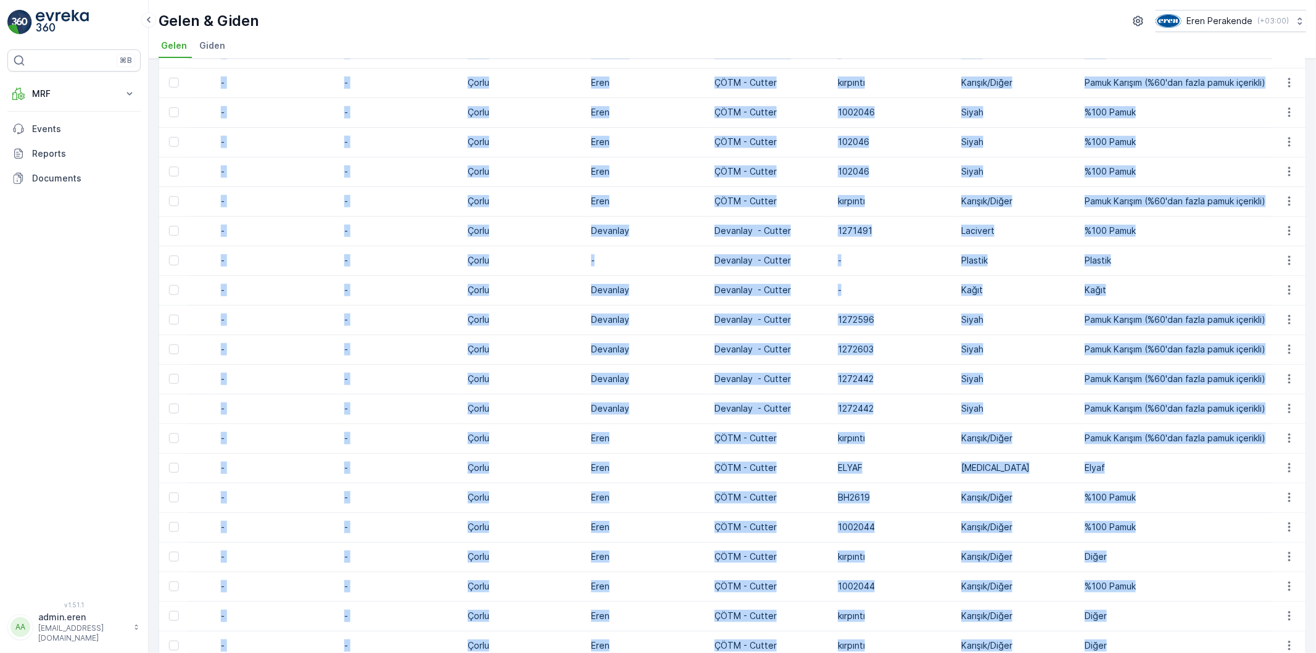
scroll to position [1050, 0]
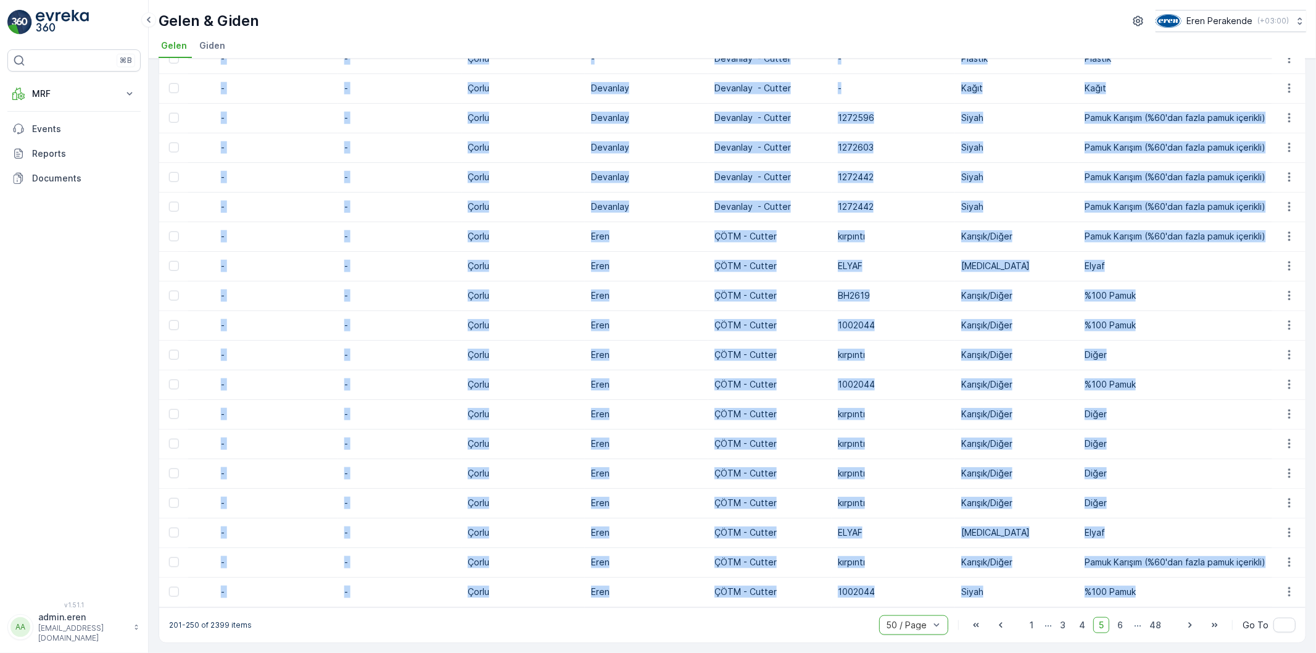
drag, startPoint x: 192, startPoint y: 182, endPoint x: 1170, endPoint y: 579, distance: 1055.1
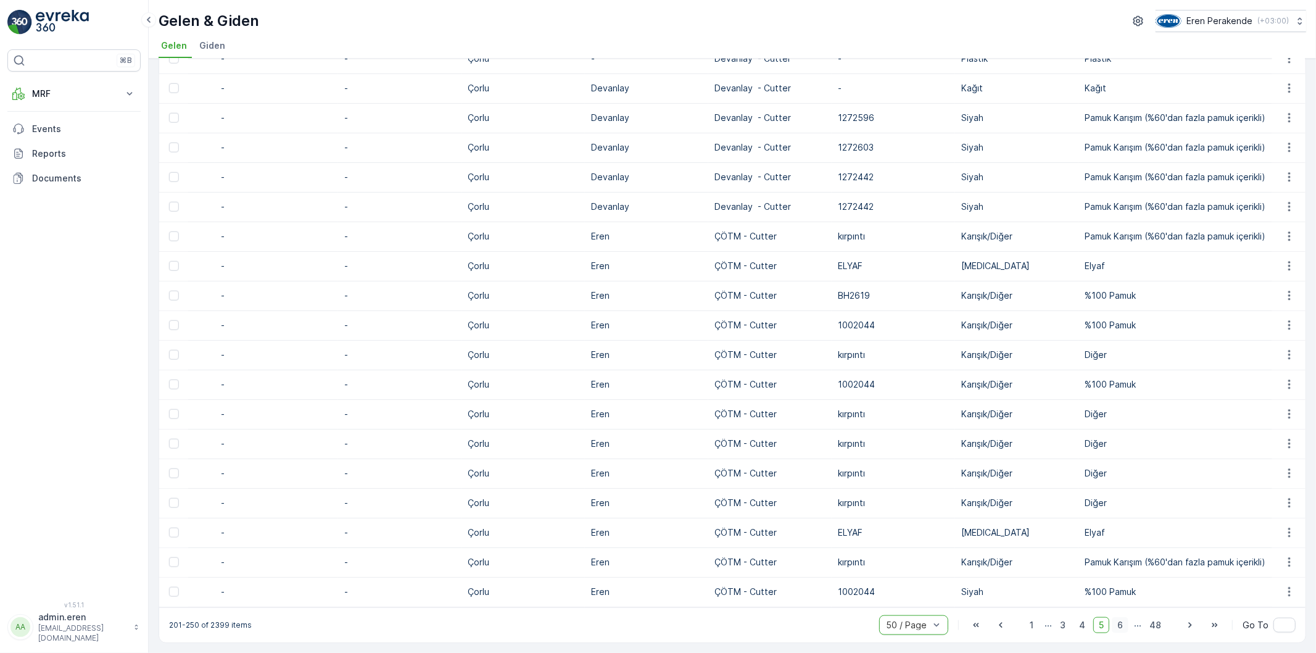
click at [1120, 624] on span "6" at bounding box center [1120, 625] width 17 height 16
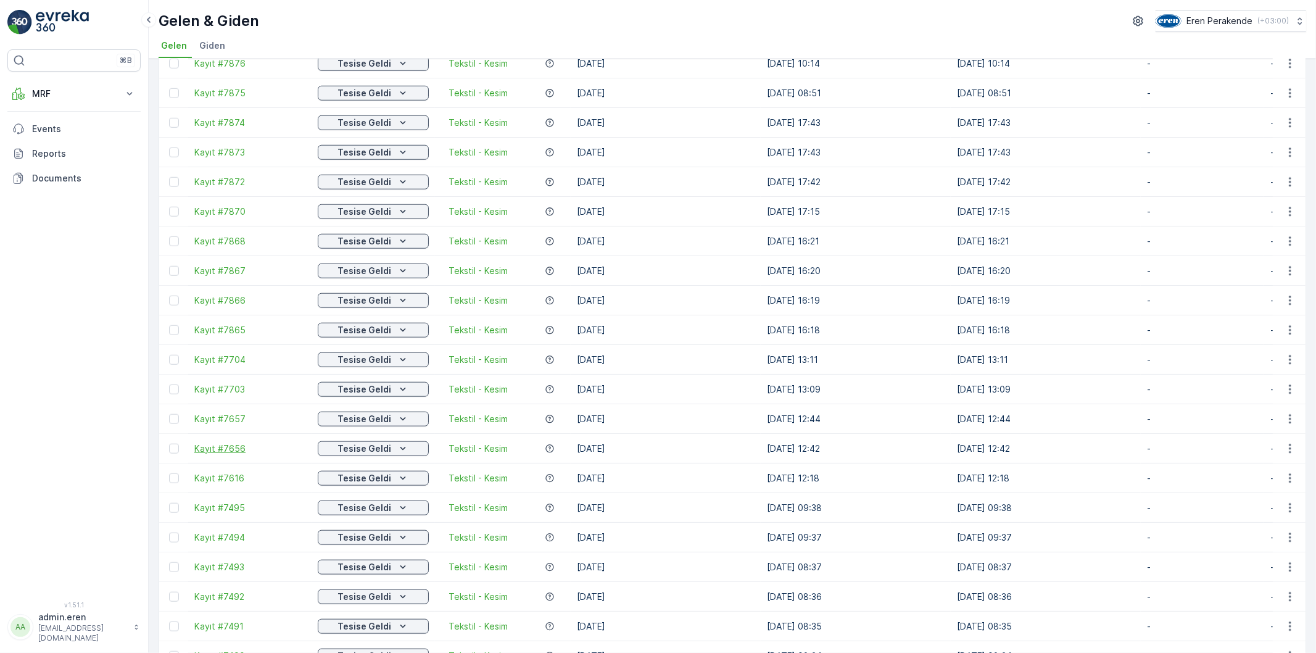
drag, startPoint x: 534, startPoint y: 452, endPoint x: 260, endPoint y: 448, distance: 273.3
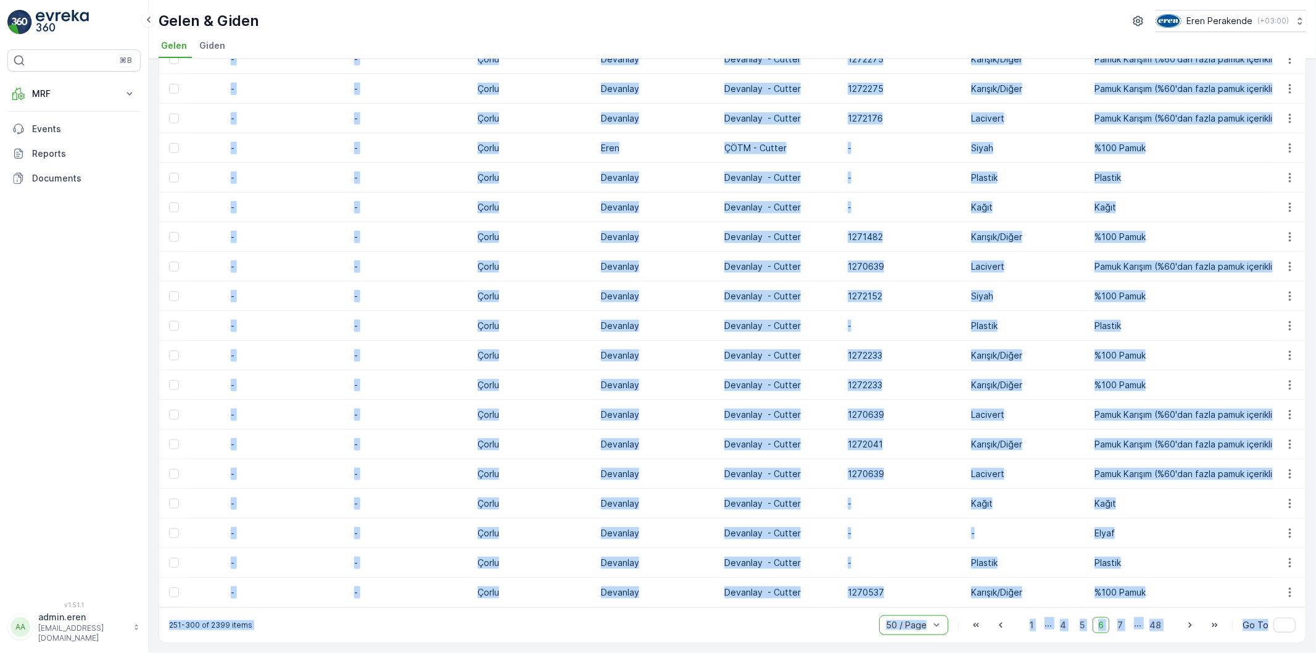
scroll to position [0, 928]
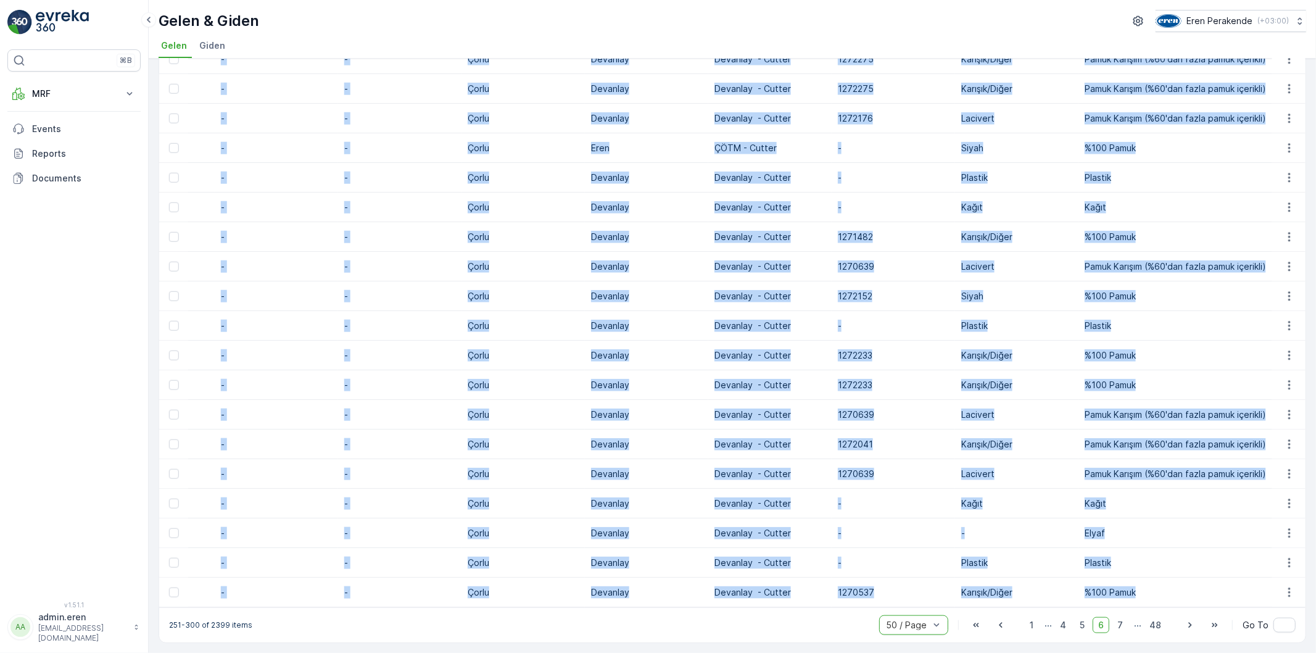
drag, startPoint x: 191, startPoint y: 182, endPoint x: 1170, endPoint y: 580, distance: 1056.9
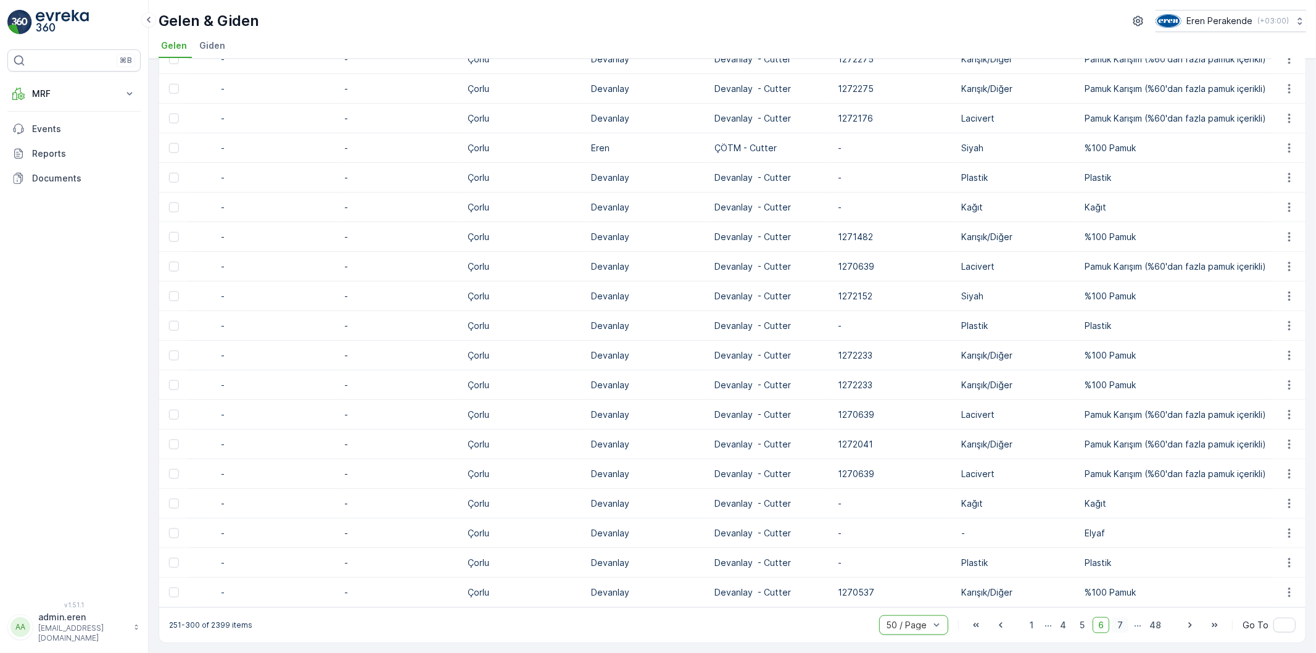
click at [1121, 627] on span "7" at bounding box center [1120, 625] width 17 height 16
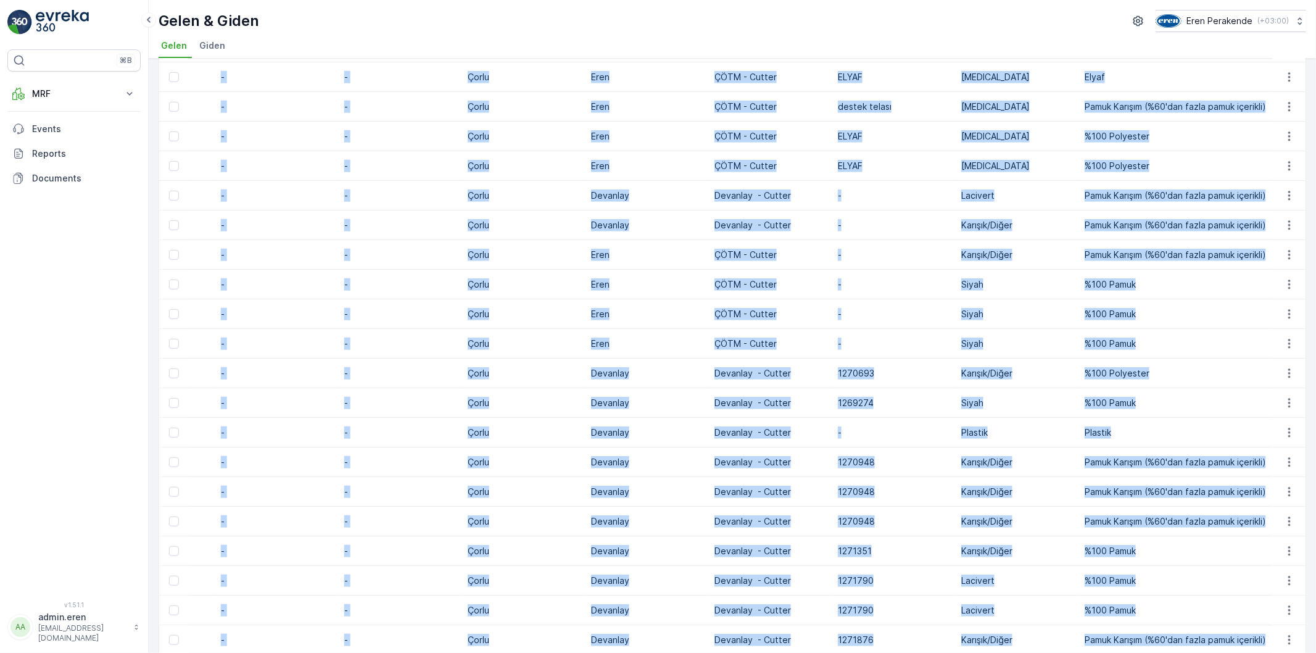
scroll to position [1047, 0]
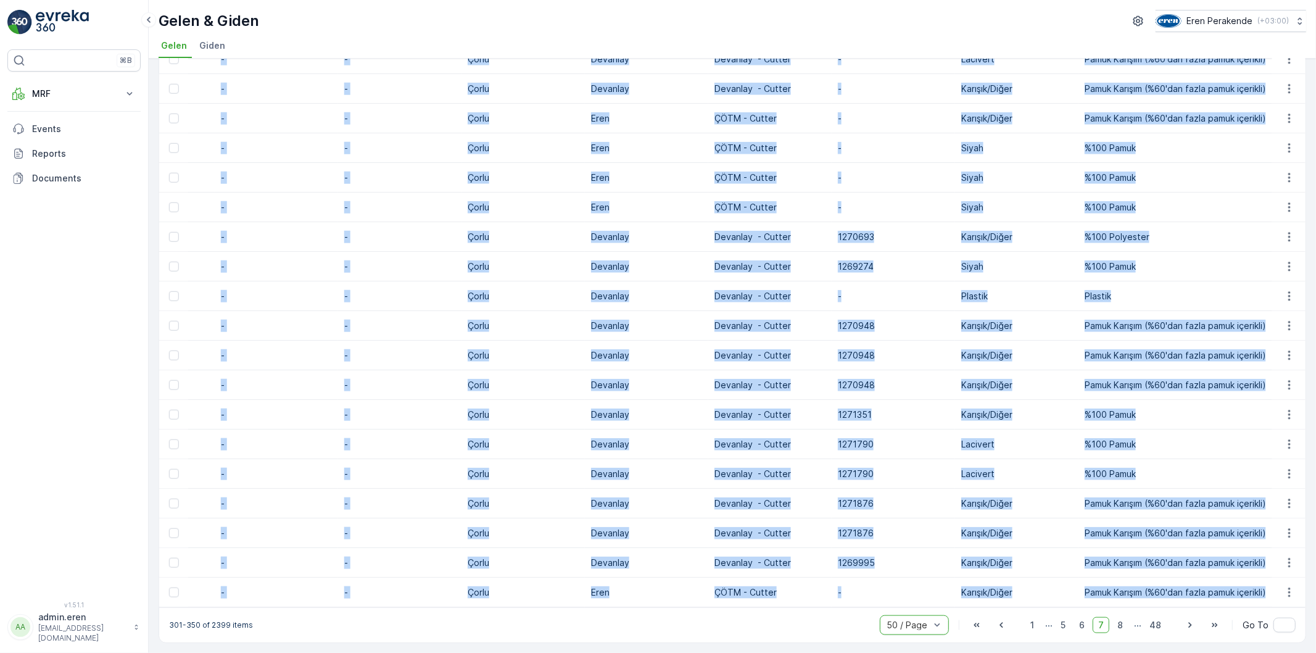
drag, startPoint x: 276, startPoint y: 186, endPoint x: 1266, endPoint y: 586, distance: 1068.3
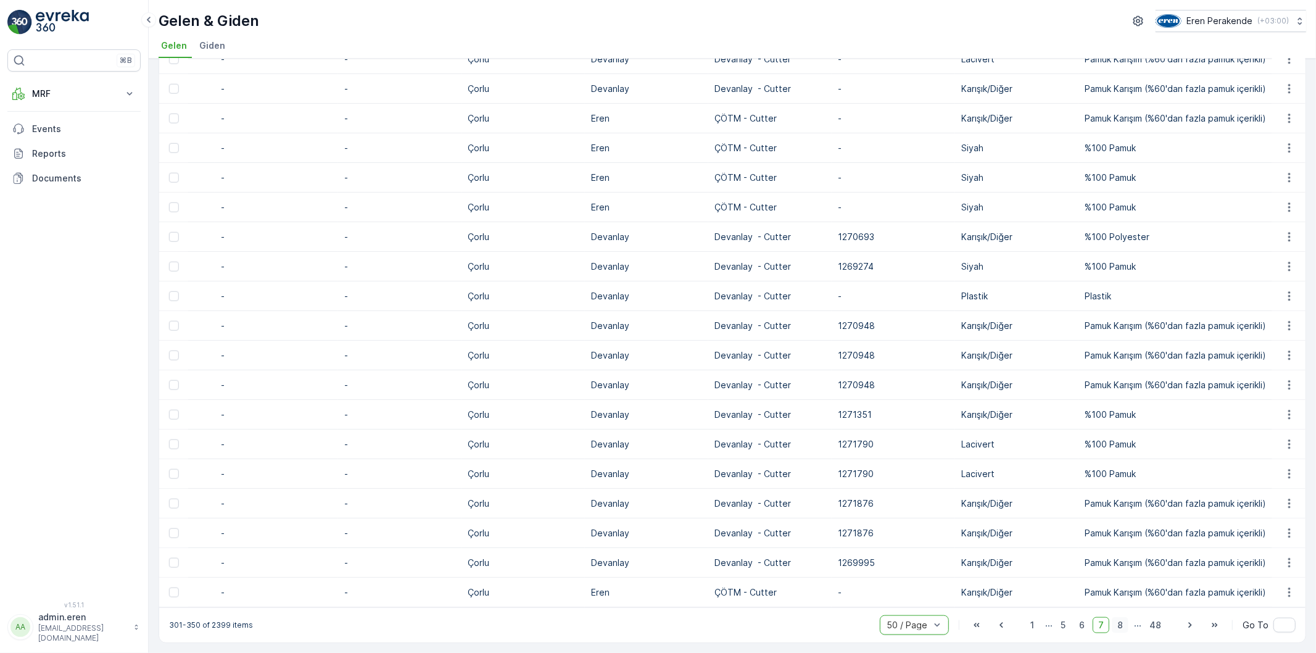
click at [1118, 627] on span "8" at bounding box center [1120, 625] width 17 height 16
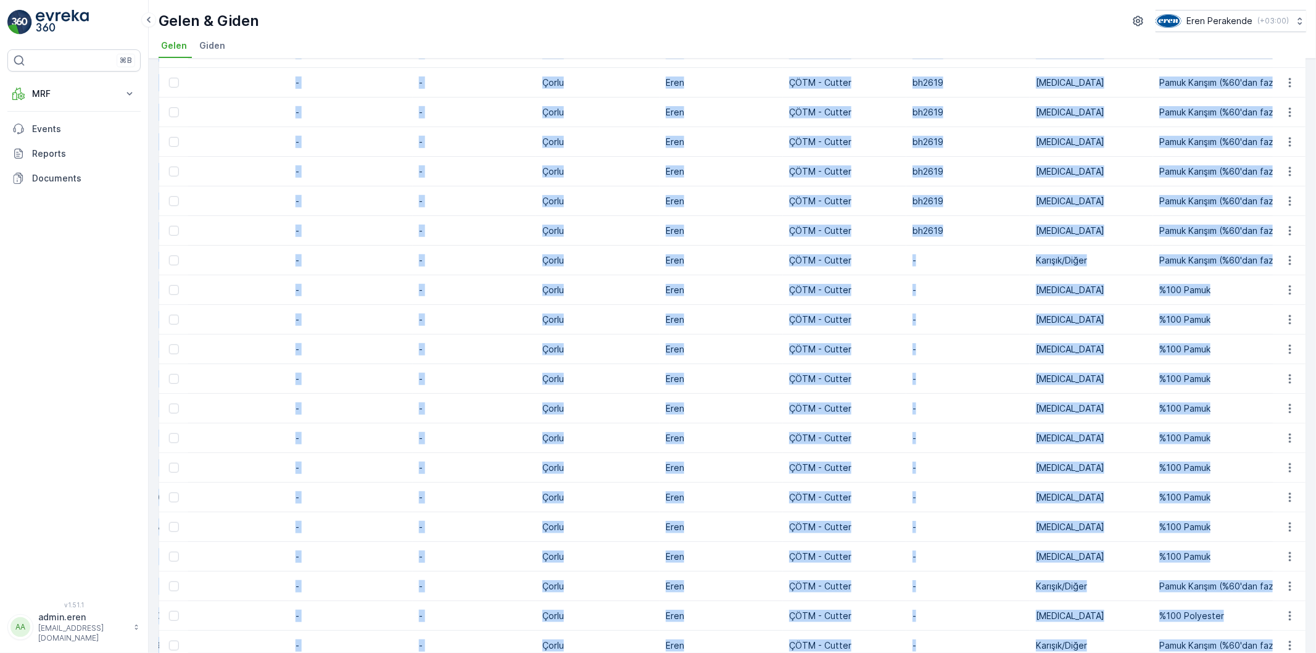
scroll to position [885, 0]
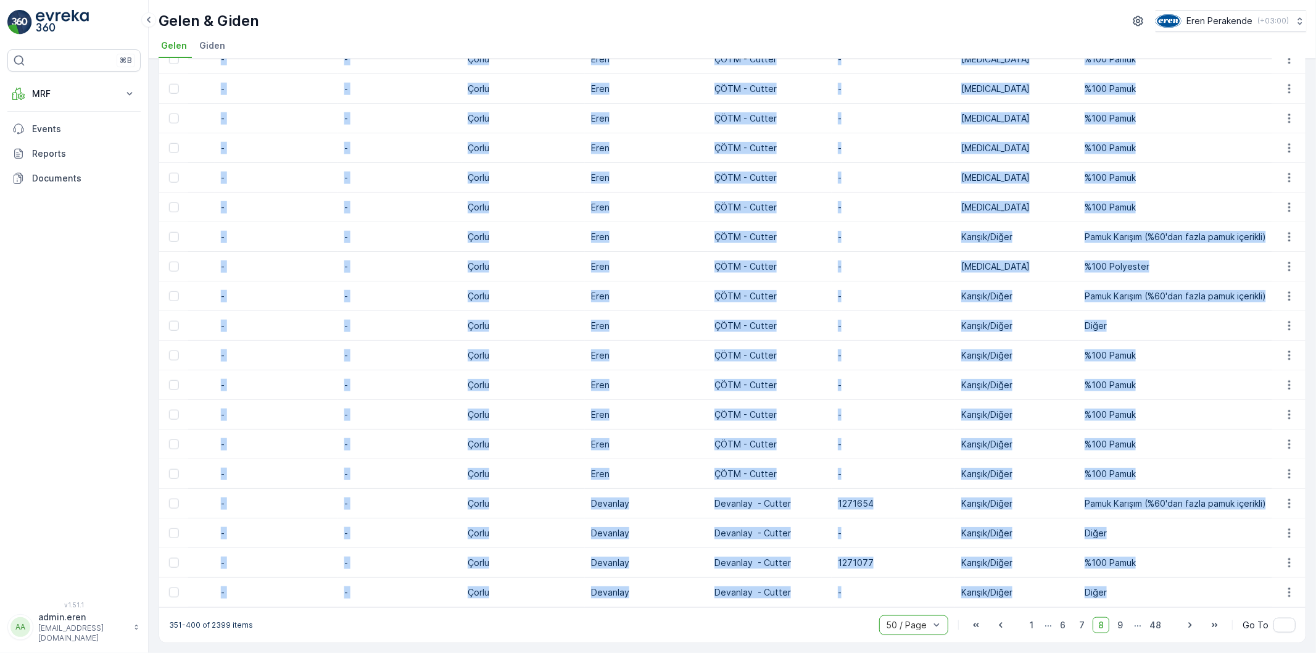
drag, startPoint x: 192, startPoint y: 179, endPoint x: 1119, endPoint y: 588, distance: 1013.0
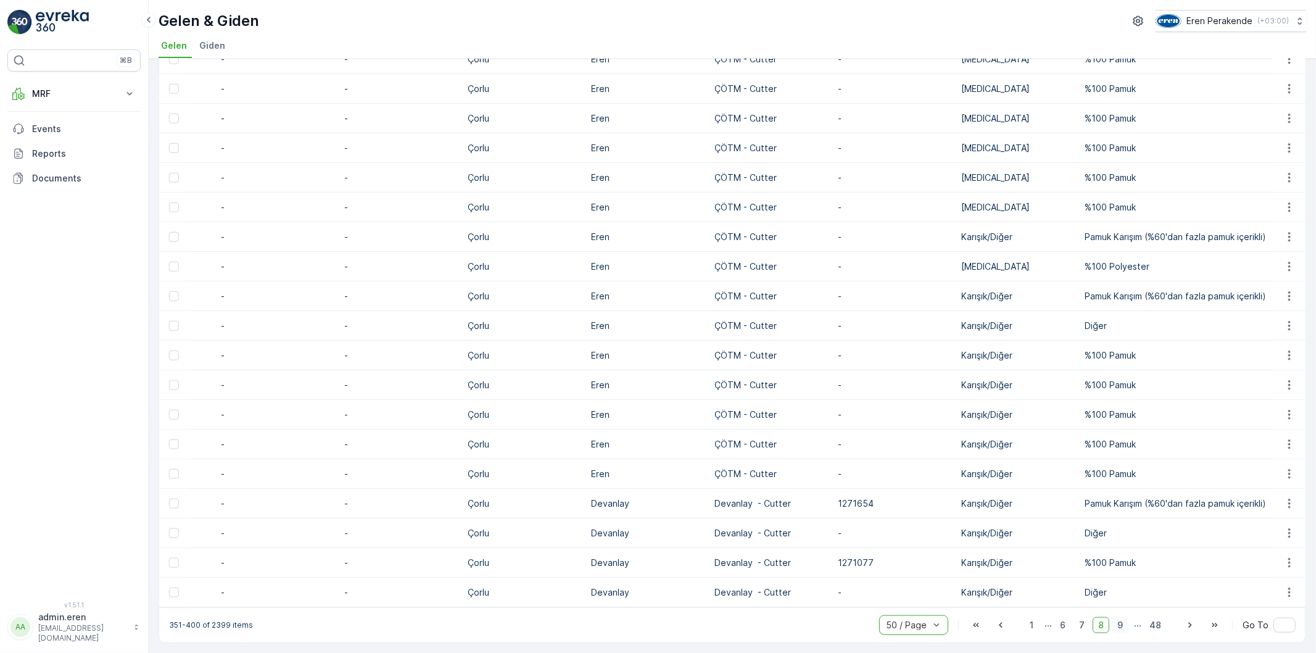
click at [1118, 624] on span "9" at bounding box center [1120, 625] width 17 height 16
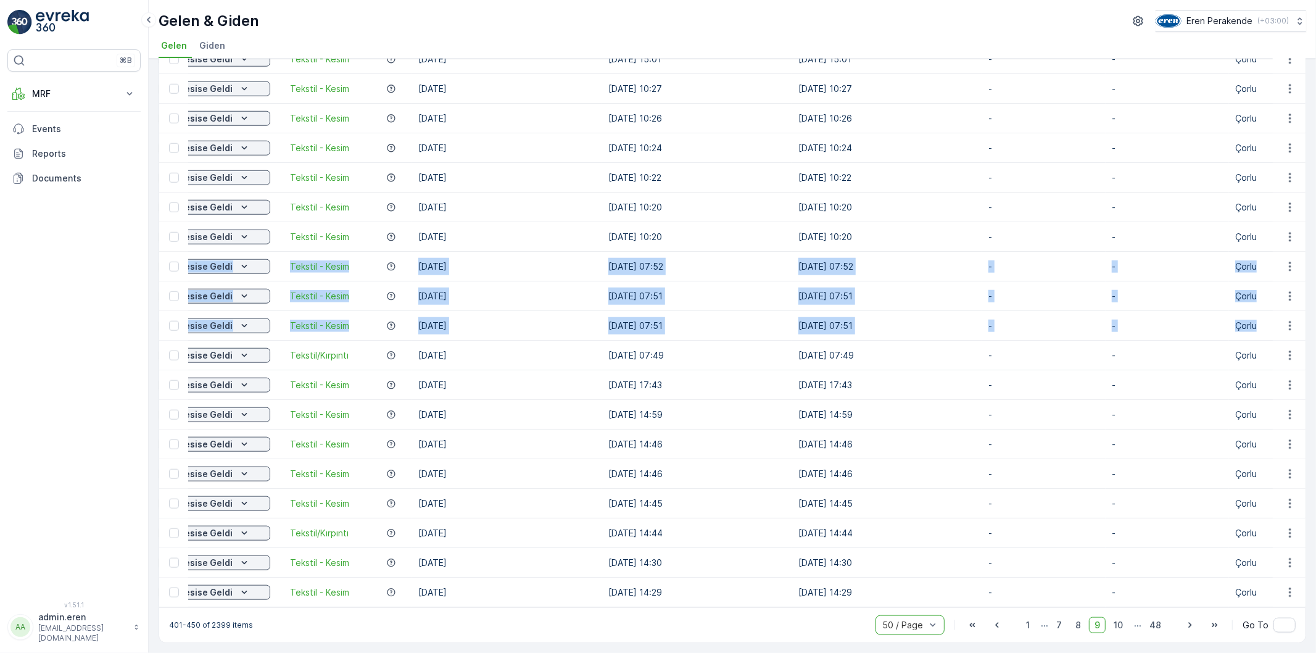
scroll to position [0, 333]
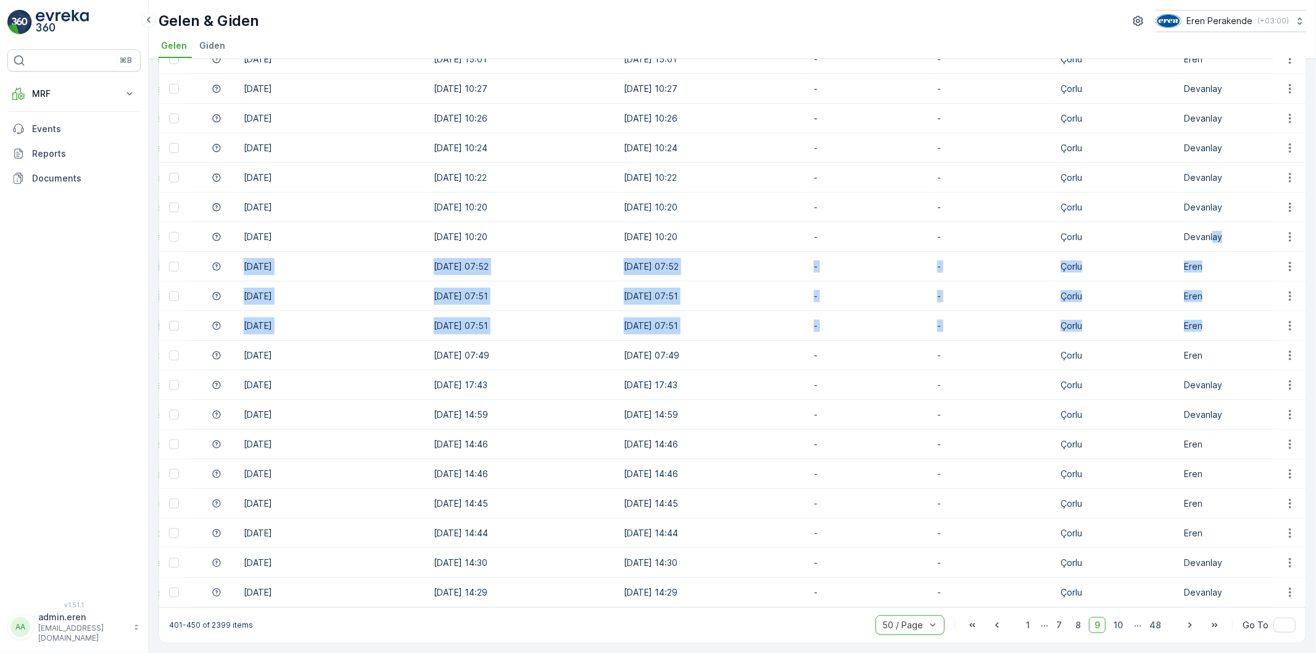
drag, startPoint x: 193, startPoint y: 350, endPoint x: 1211, endPoint y: 219, distance: 1026.3
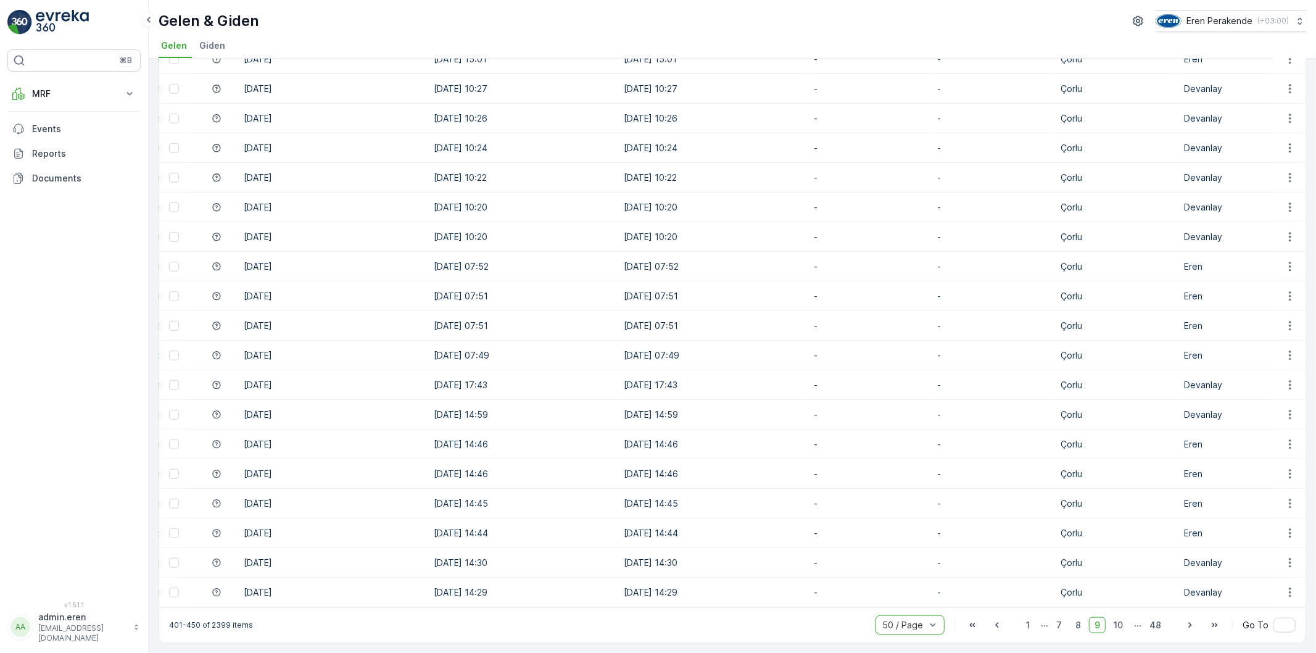
drag, startPoint x: 1164, startPoint y: 337, endPoint x: 596, endPoint y: 301, distance: 569.3
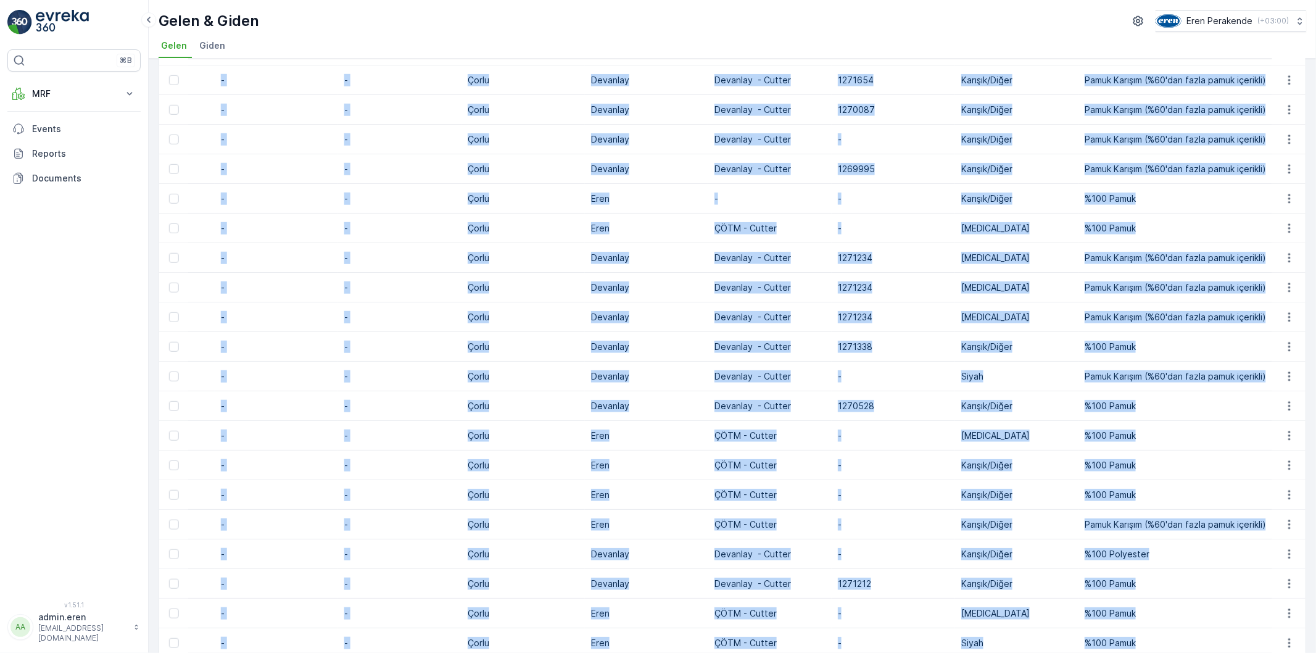
scroll to position [1047, 0]
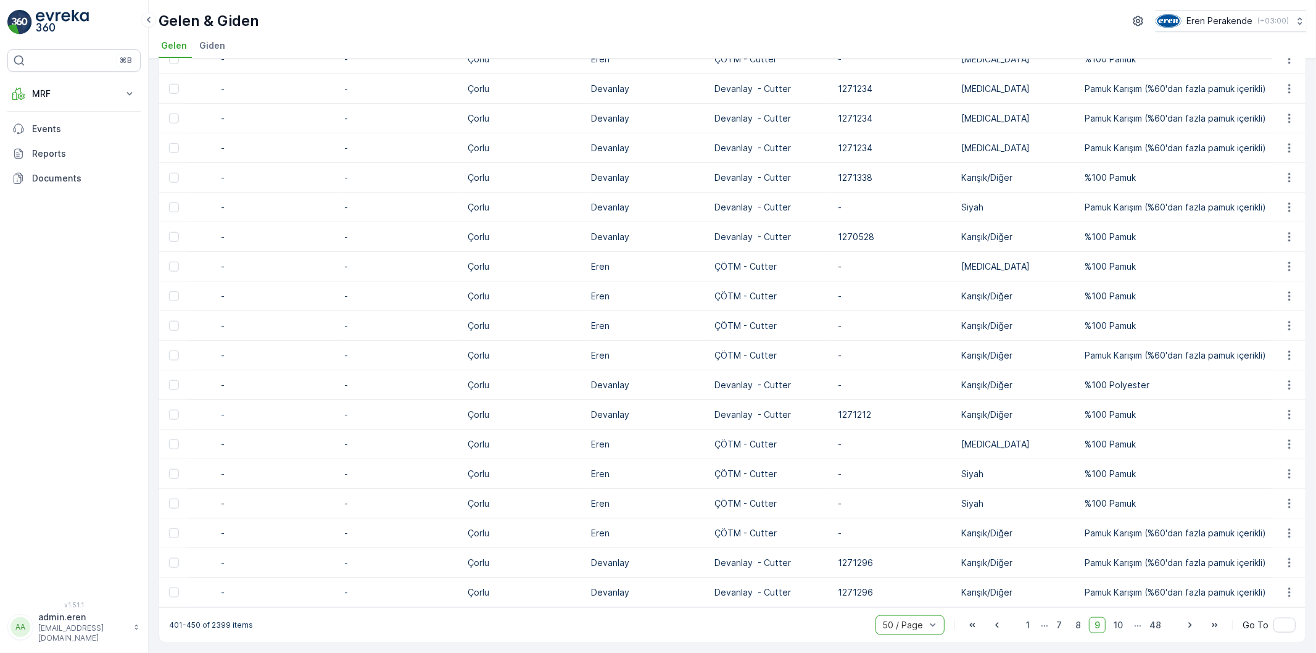
drag, startPoint x: 189, startPoint y: 182, endPoint x: 1271, endPoint y: 590, distance: 1155.7
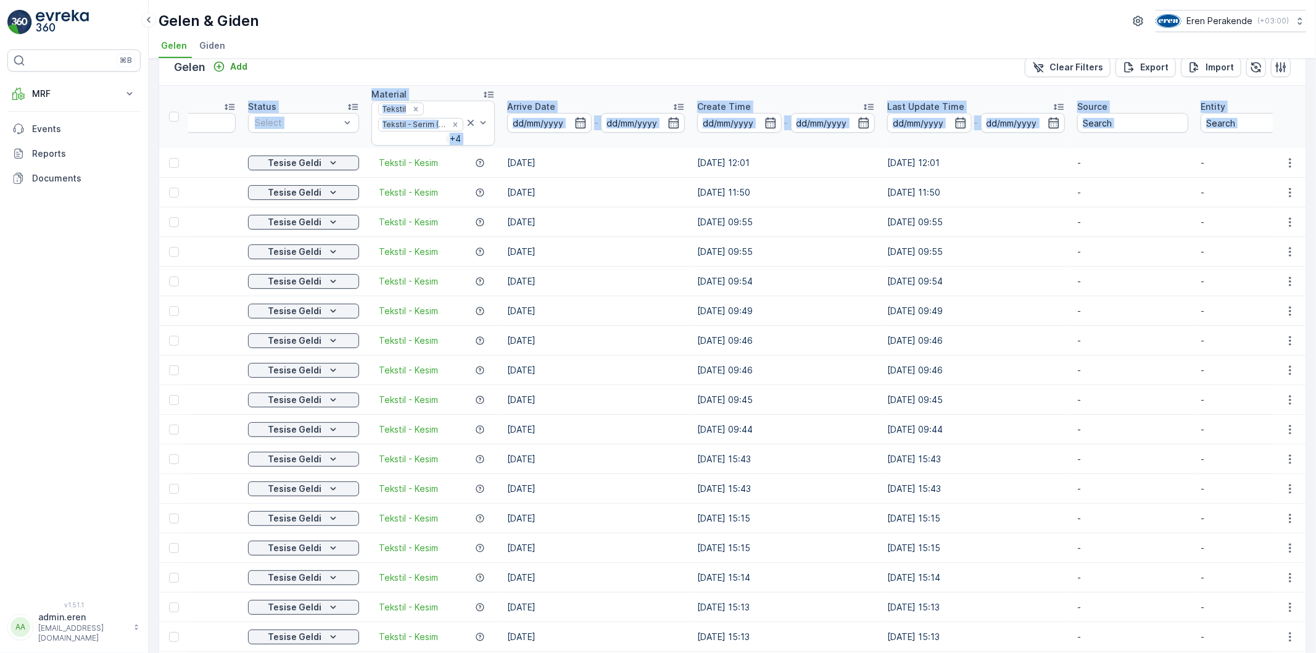
scroll to position [0, 0]
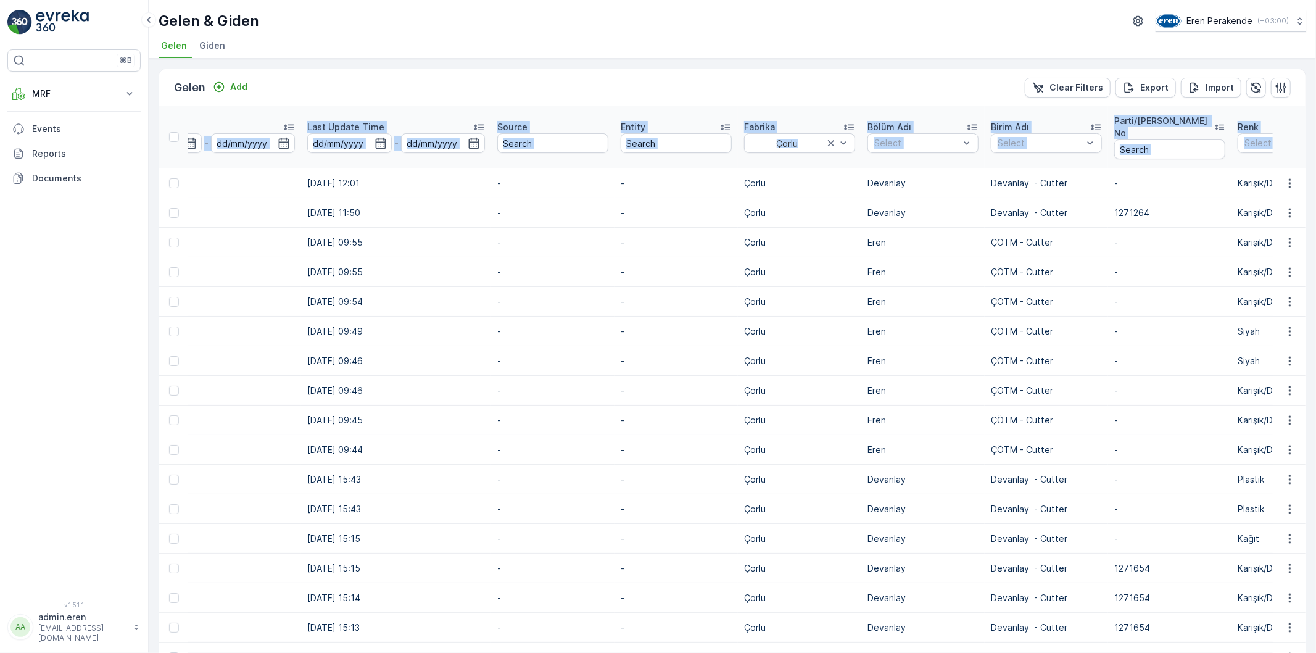
drag, startPoint x: 987, startPoint y: 450, endPoint x: 1076, endPoint y: 447, distance: 88.9
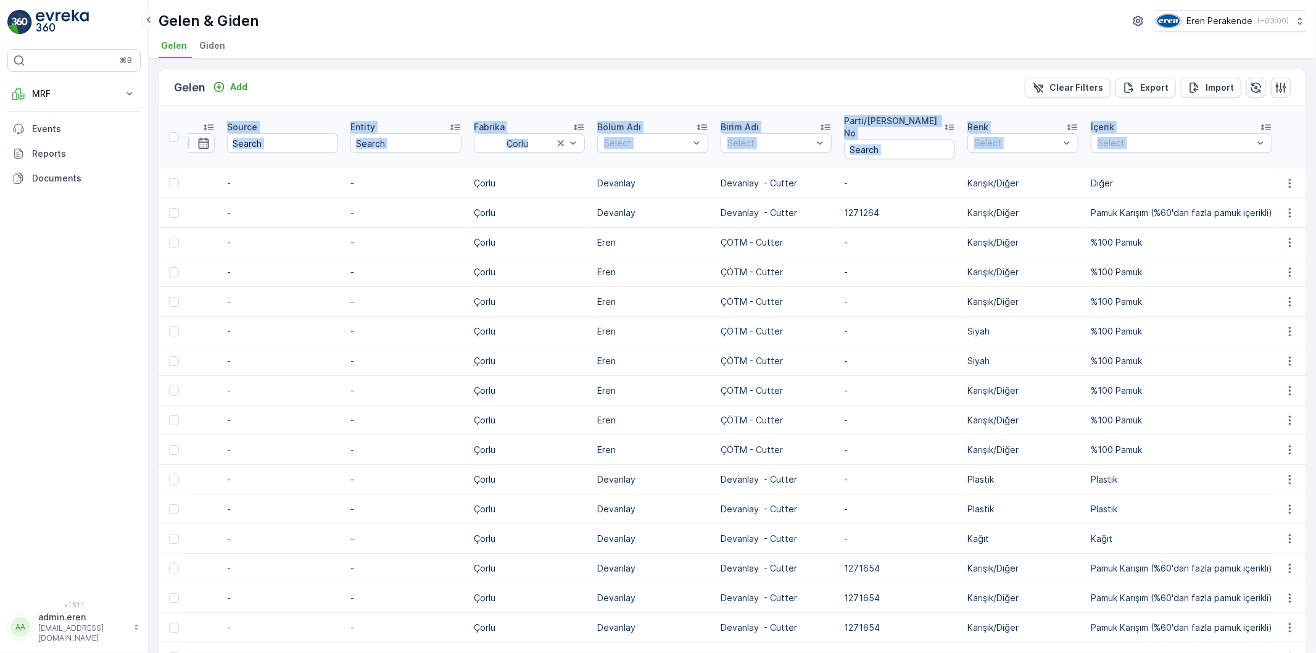
click at [1021, 307] on td "Karışık/Diğer" at bounding box center [1022, 302] width 123 height 30
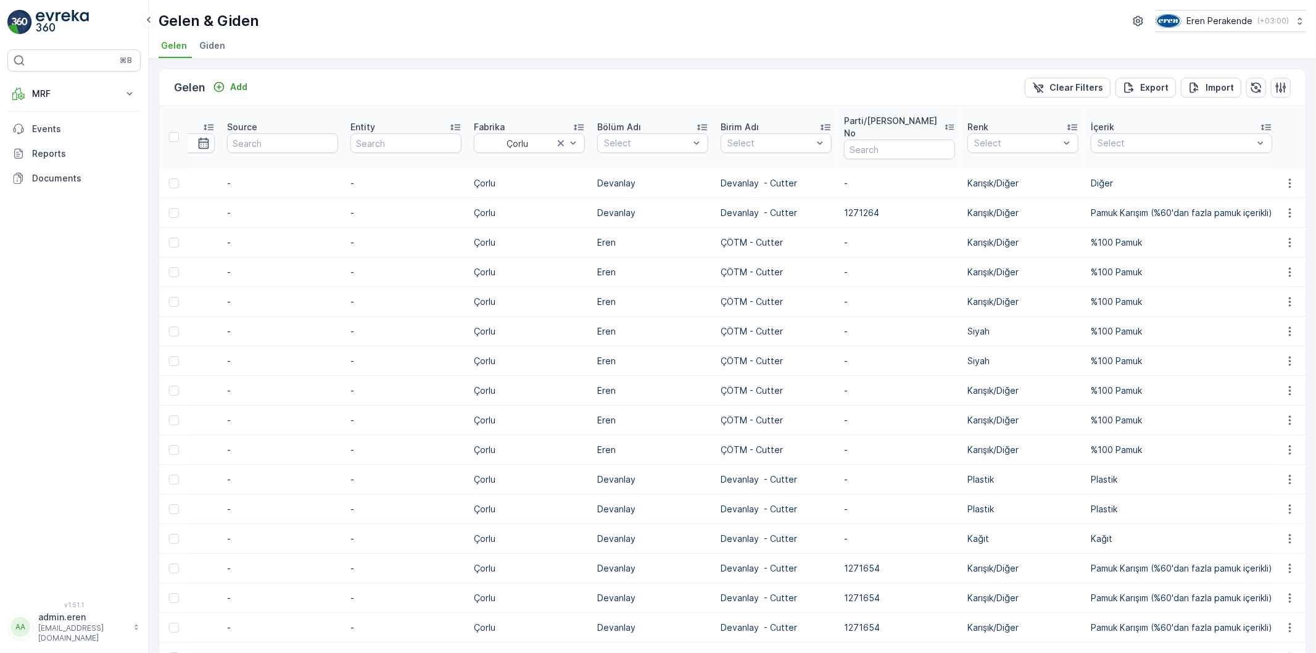
scroll to position [0, 928]
drag, startPoint x: 1038, startPoint y: 329, endPoint x: 1126, endPoint y: 334, distance: 89.0
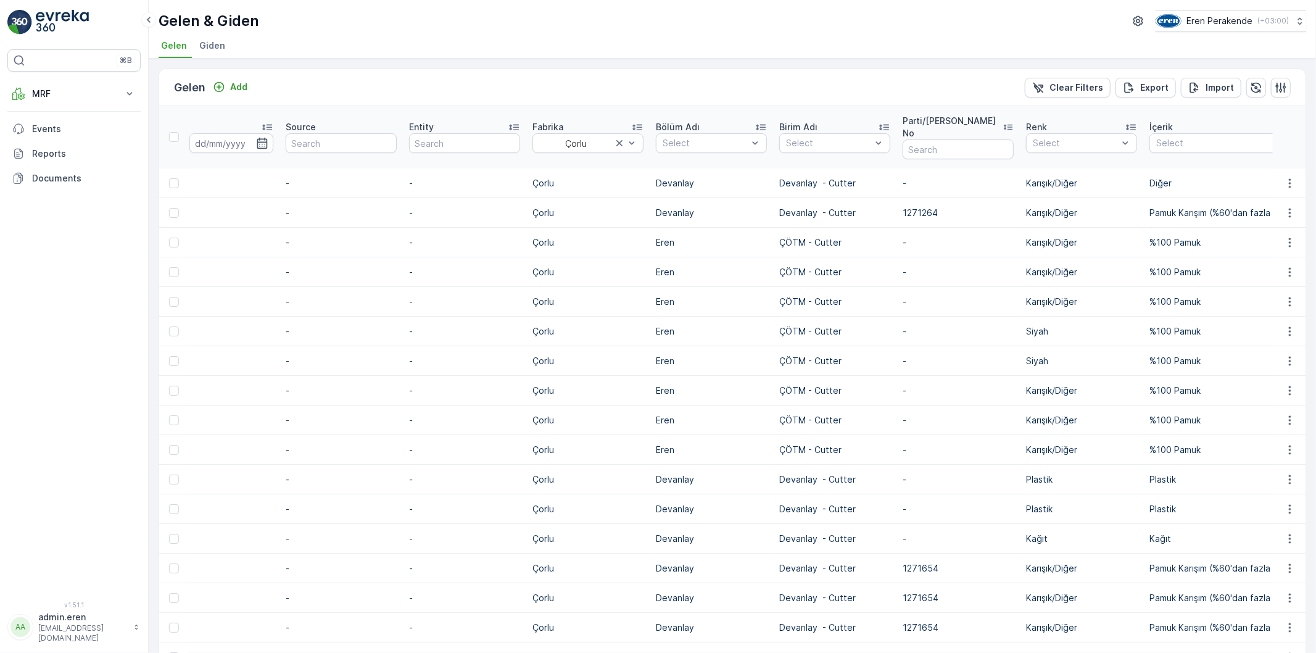
scroll to position [0, 223]
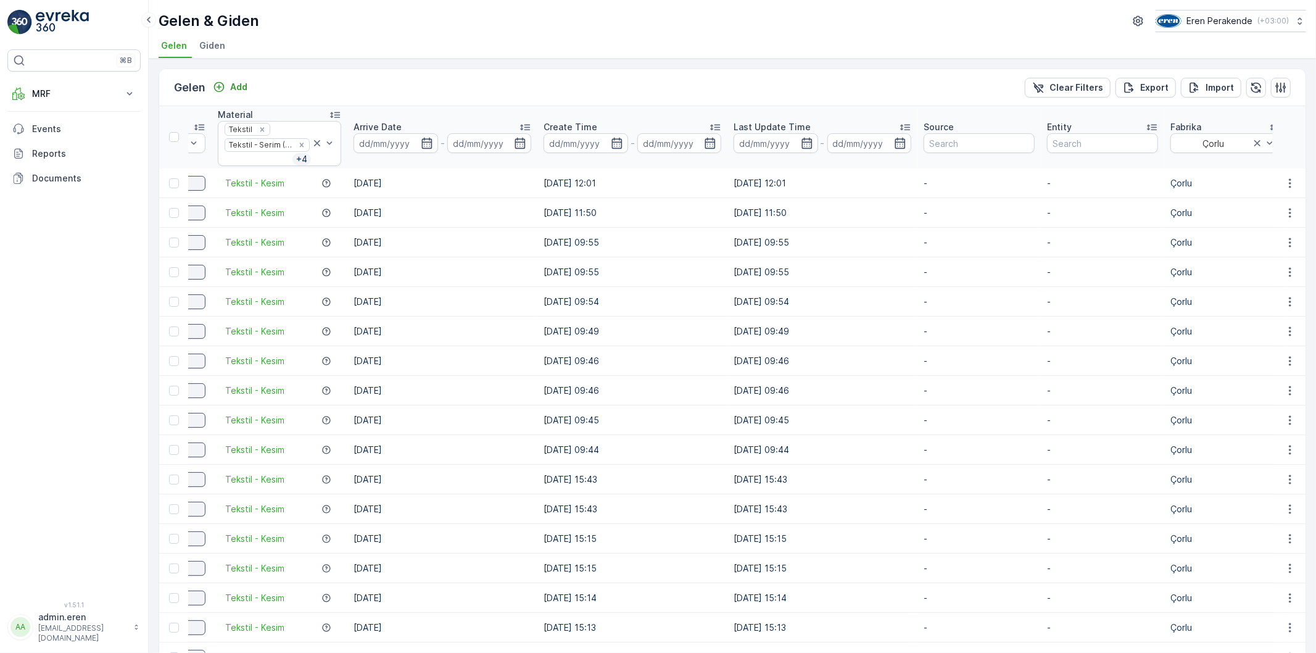
drag, startPoint x: 991, startPoint y: 329, endPoint x: 882, endPoint y: 336, distance: 109.4
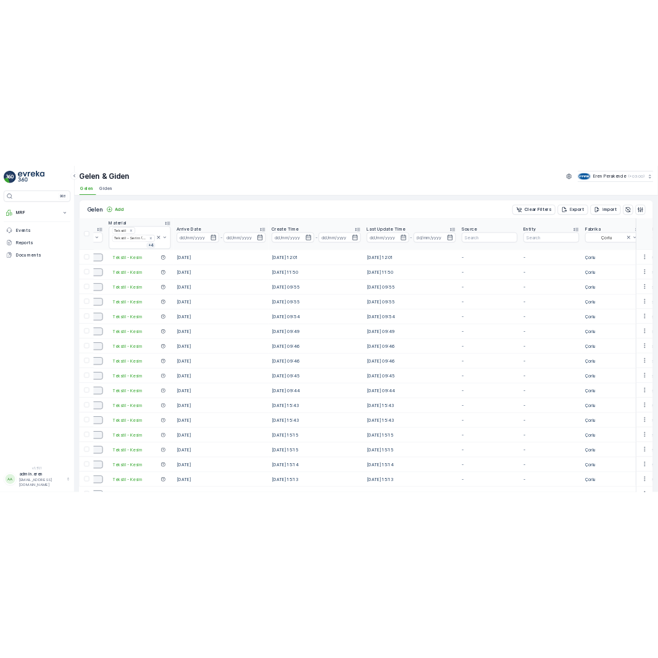
scroll to position [0, 0]
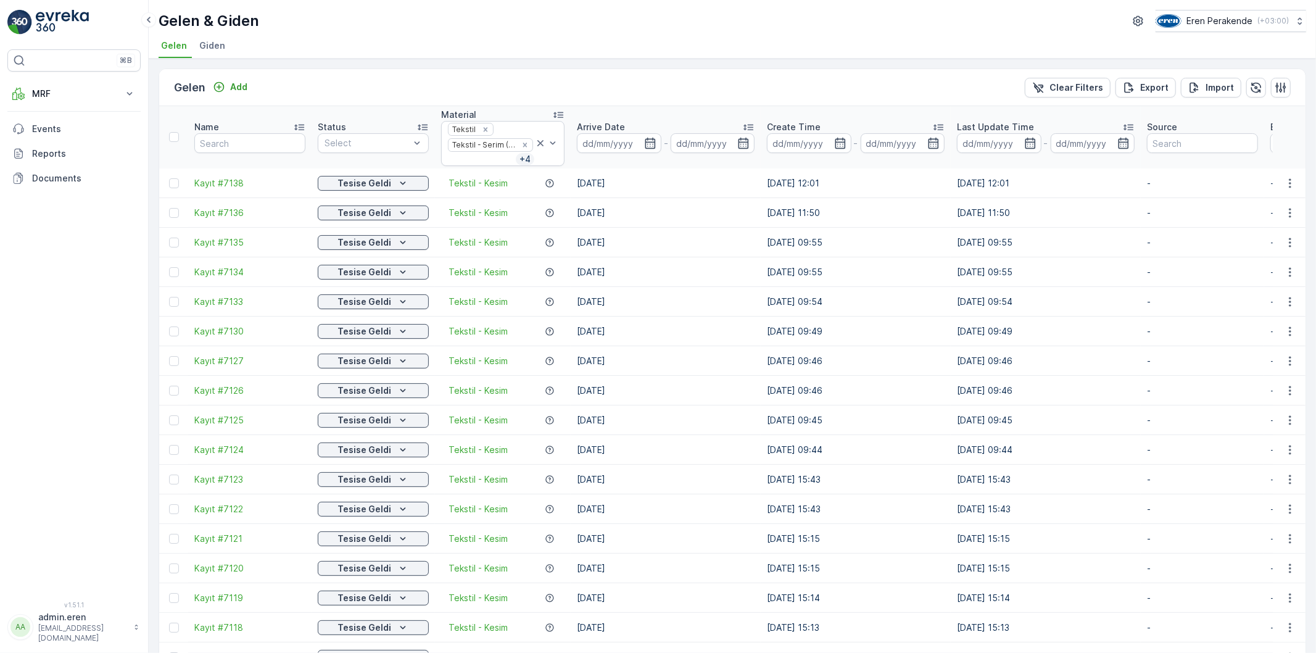
drag, startPoint x: 830, startPoint y: 336, endPoint x: 753, endPoint y: 332, distance: 77.8
drag, startPoint x: 751, startPoint y: 332, endPoint x: 695, endPoint y: 341, distance: 56.8
click at [1150, 90] on p "Export" at bounding box center [1154, 87] width 28 height 12
click at [1294, 20] on icon "close" at bounding box center [1296, 22] width 6 height 6
click at [548, 182] on icon "button" at bounding box center [550, 183] width 10 height 10
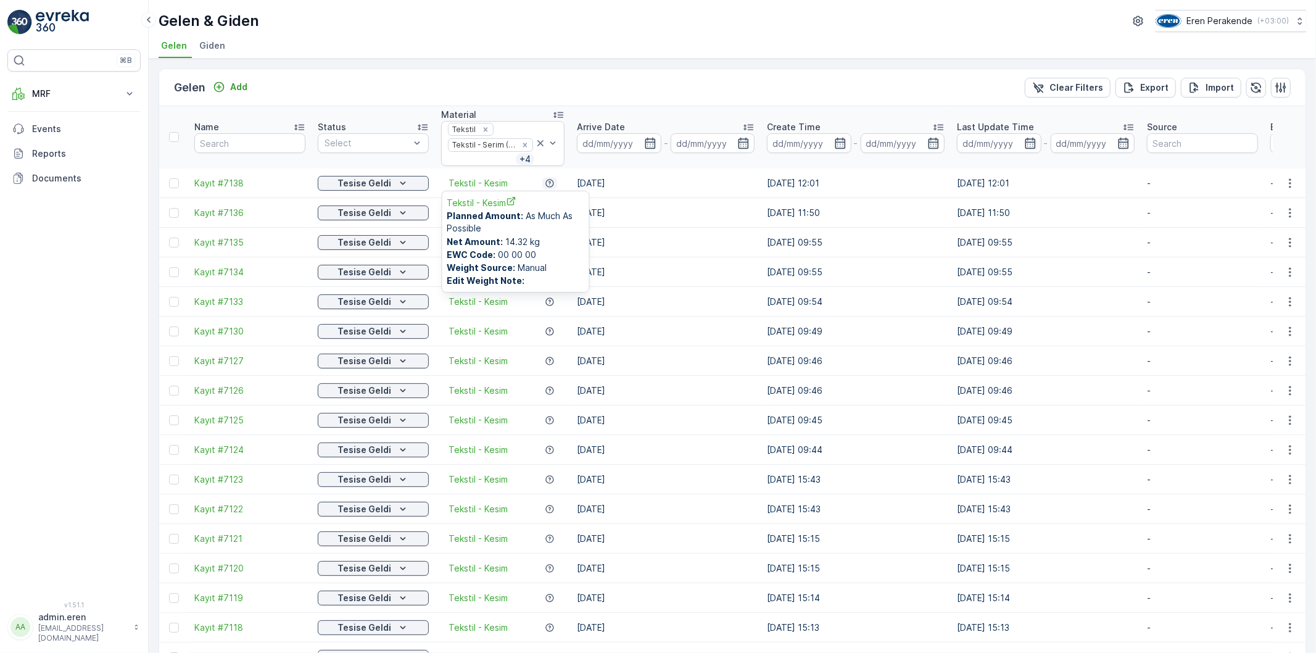
click at [548, 182] on icon "button" at bounding box center [550, 183] width 10 height 10
click at [1255, 88] on icon "button" at bounding box center [1256, 87] width 12 height 12
click at [1146, 87] on p "Export" at bounding box center [1154, 87] width 28 height 12
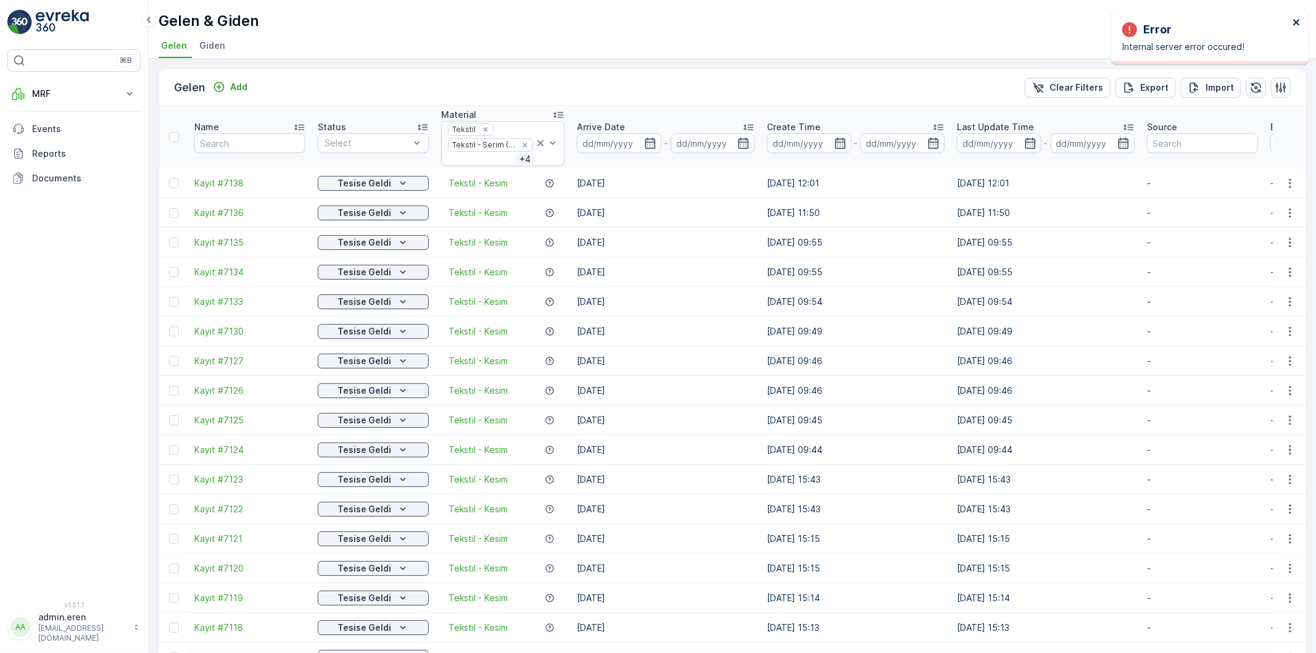
click at [1297, 22] on icon "close" at bounding box center [1296, 22] width 6 height 6
click at [53, 157] on p "Reports" at bounding box center [84, 153] width 104 height 12
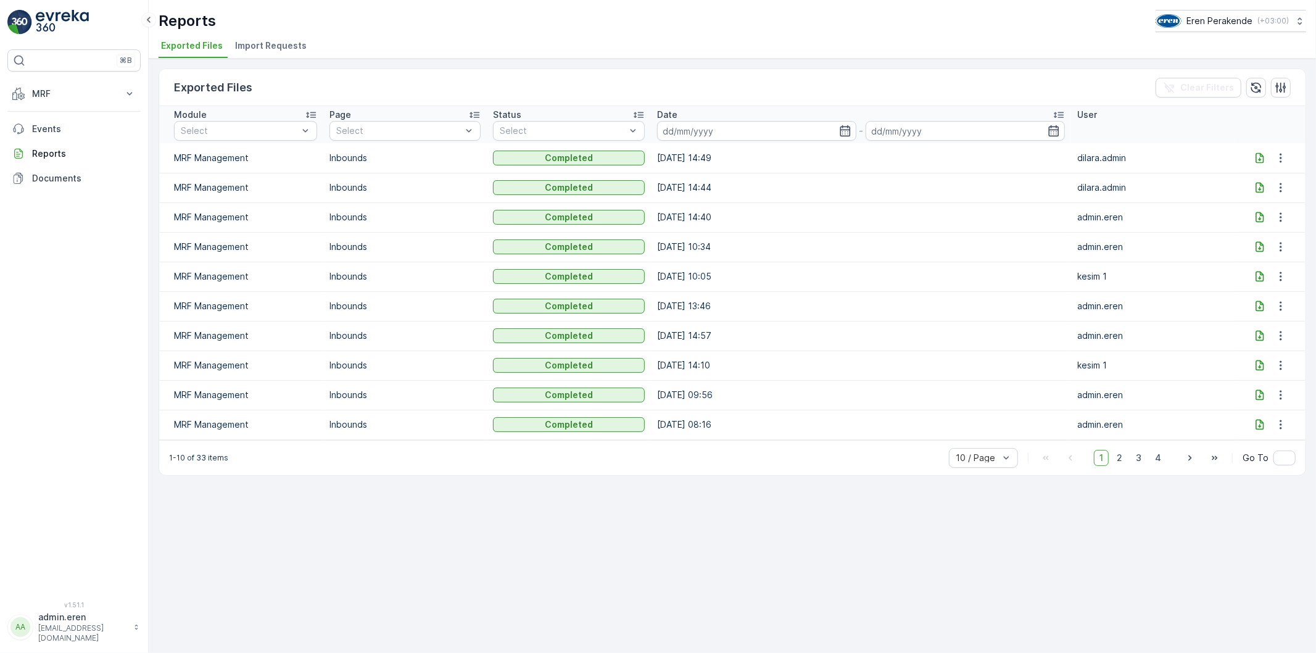
click at [1259, 155] on icon at bounding box center [1259, 157] width 8 height 10
click at [1257, 183] on icon at bounding box center [1259, 188] width 8 height 10
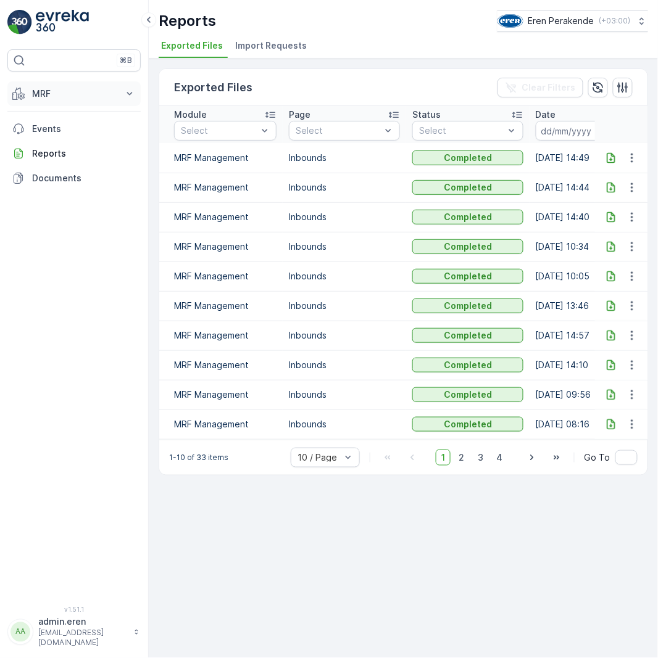
click at [60, 97] on p "MRF" at bounding box center [74, 94] width 84 height 12
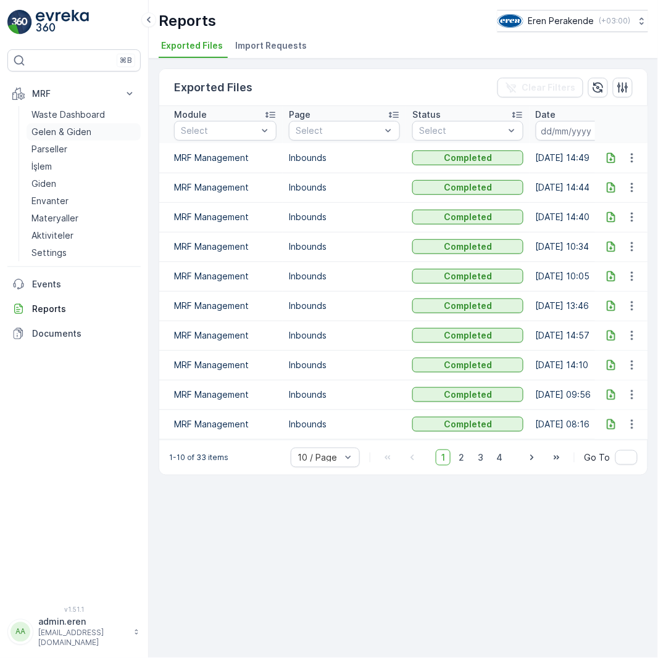
click at [63, 130] on p "Gelen & Giden" at bounding box center [61, 132] width 60 height 12
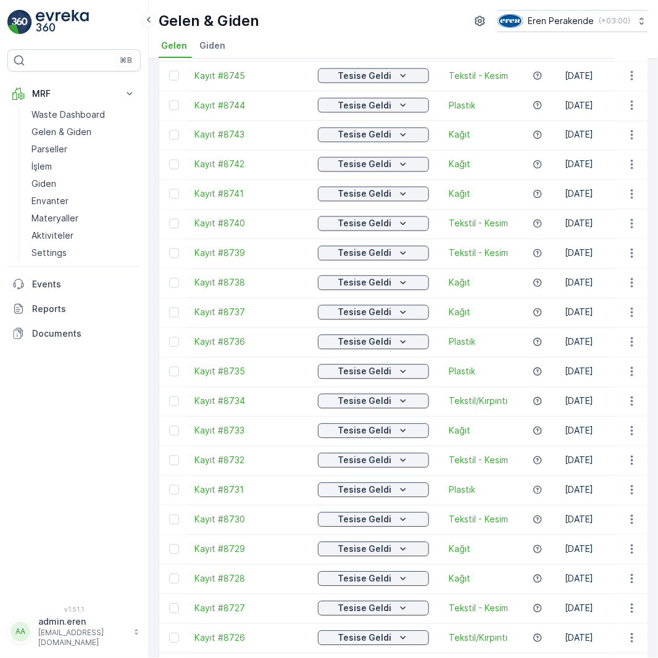
scroll to position [1016, 0]
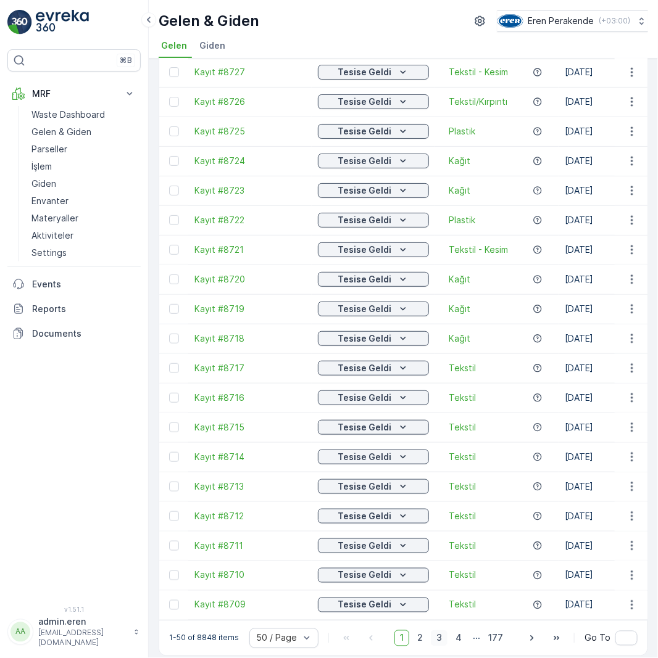
click at [440, 634] on span "3" at bounding box center [439, 638] width 17 height 16
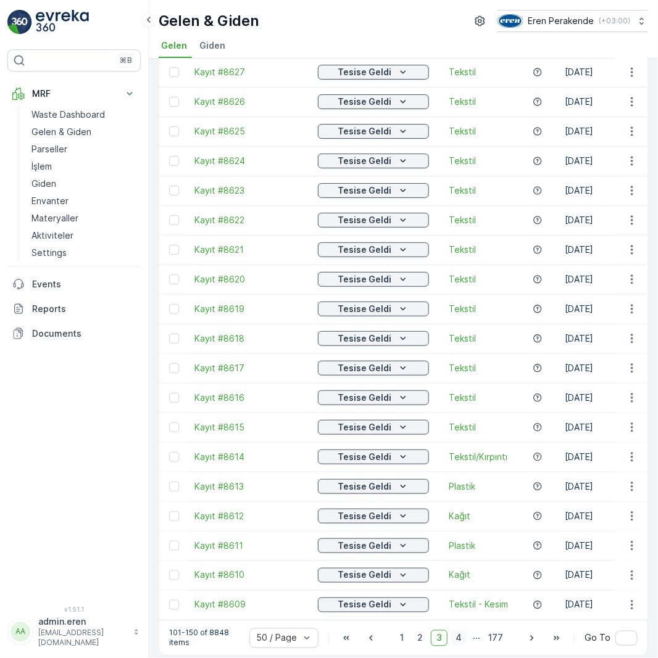
click at [458, 632] on span "4" at bounding box center [458, 638] width 17 height 16
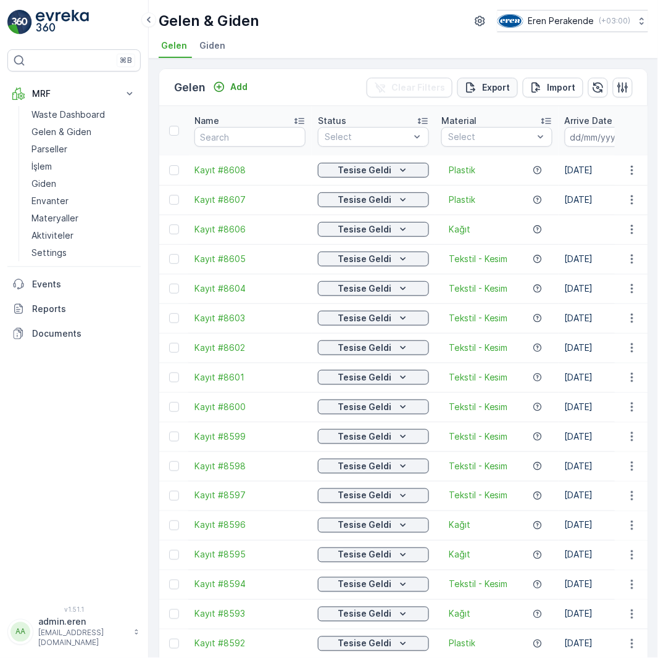
click at [484, 85] on p "Export" at bounding box center [496, 87] width 28 height 12
click at [638, 22] on icon "close" at bounding box center [638, 22] width 6 height 6
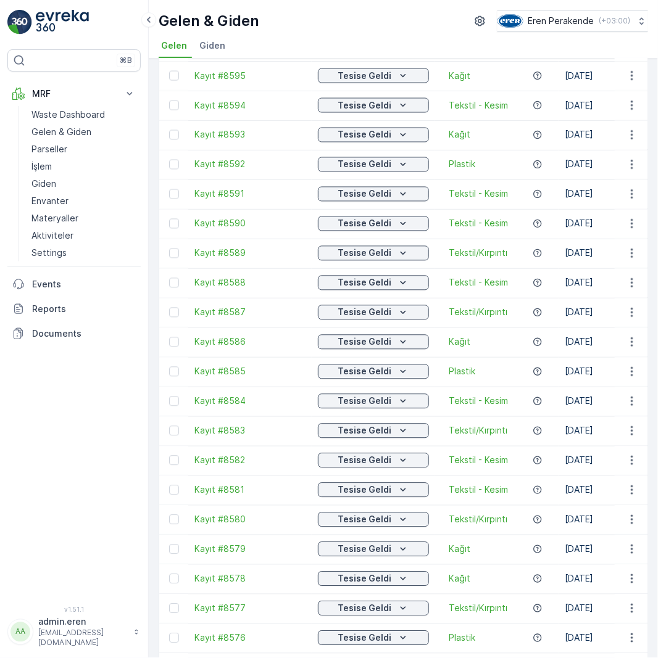
scroll to position [1016, 0]
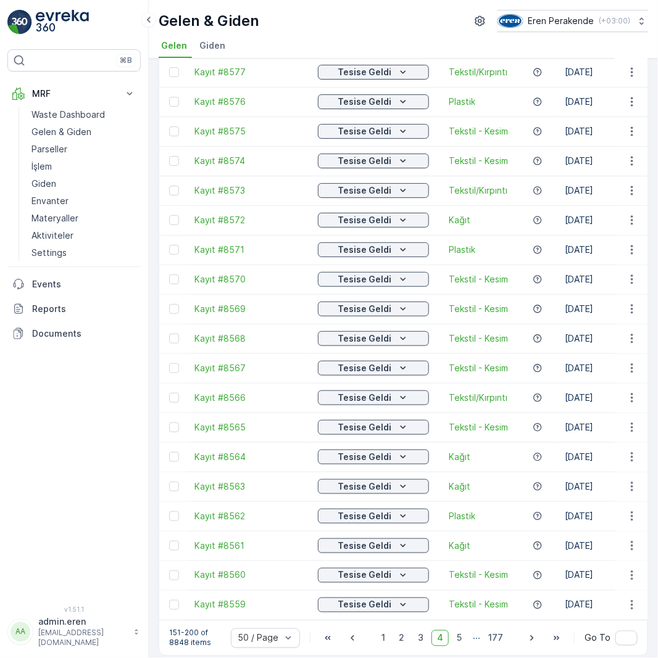
drag, startPoint x: 418, startPoint y: 626, endPoint x: 481, endPoint y: 618, distance: 64.0
click at [418, 630] on span "3" at bounding box center [420, 638] width 17 height 16
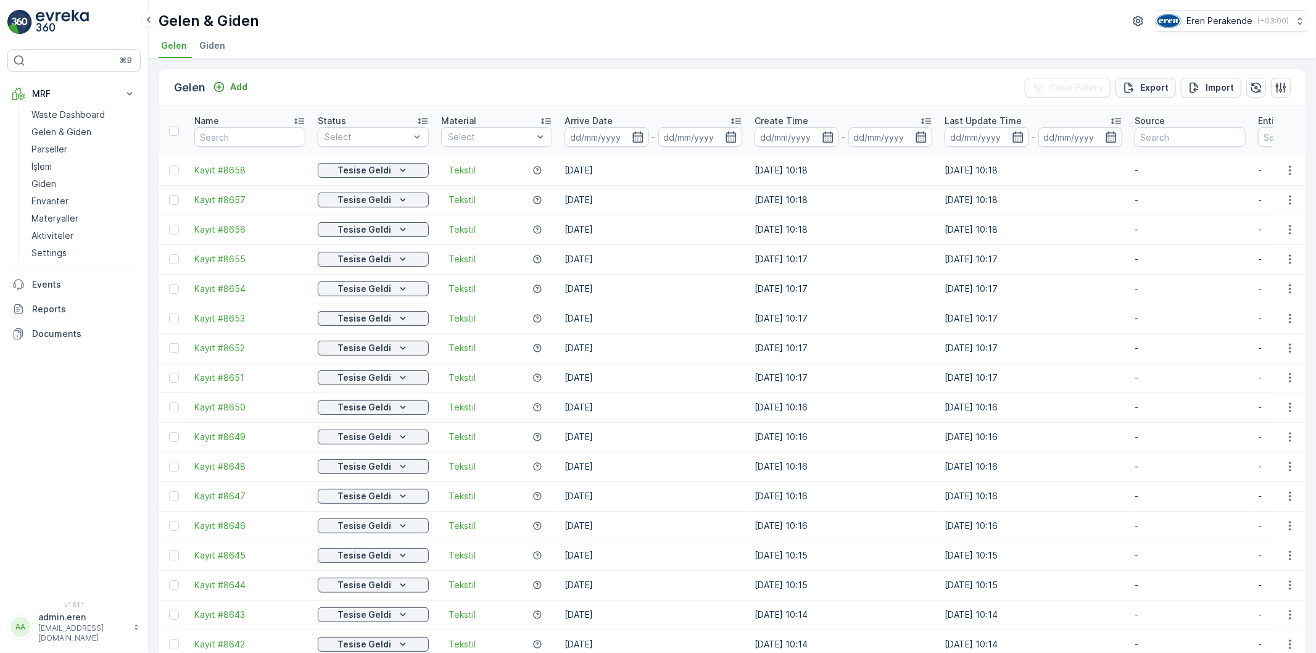
click at [1149, 88] on p "Export" at bounding box center [1154, 87] width 28 height 12
click at [1297, 20] on icon "close" at bounding box center [1296, 22] width 9 height 10
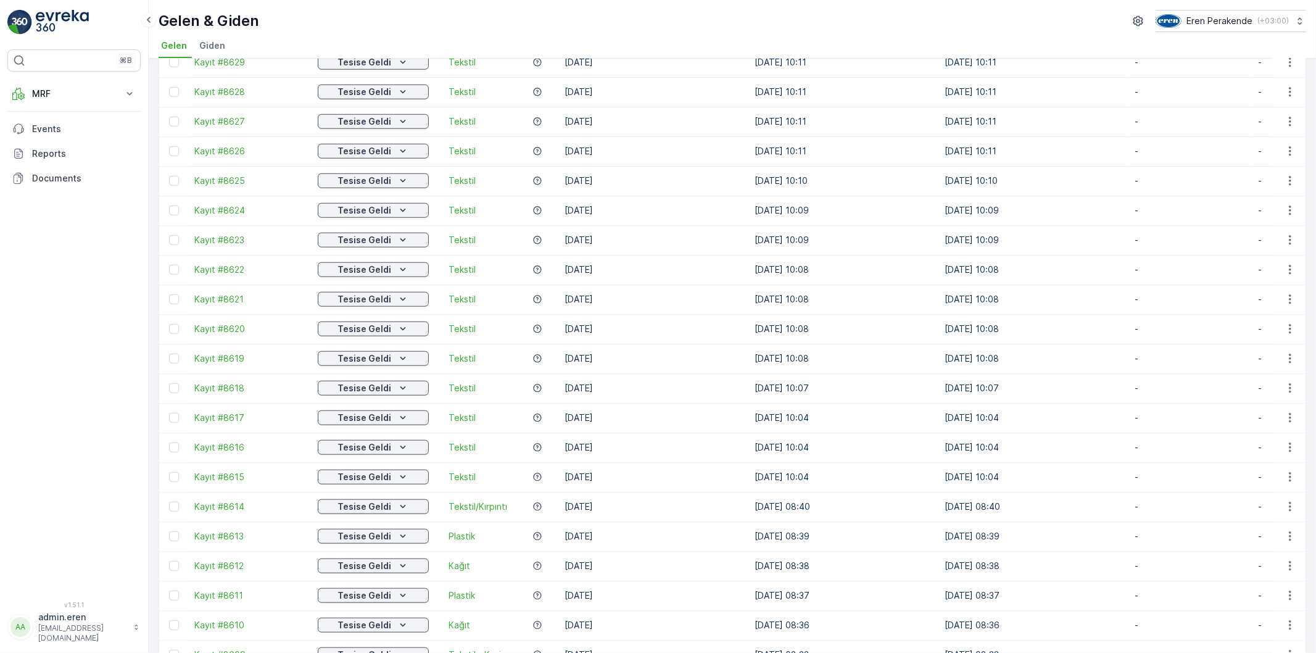
scroll to position [1022, 0]
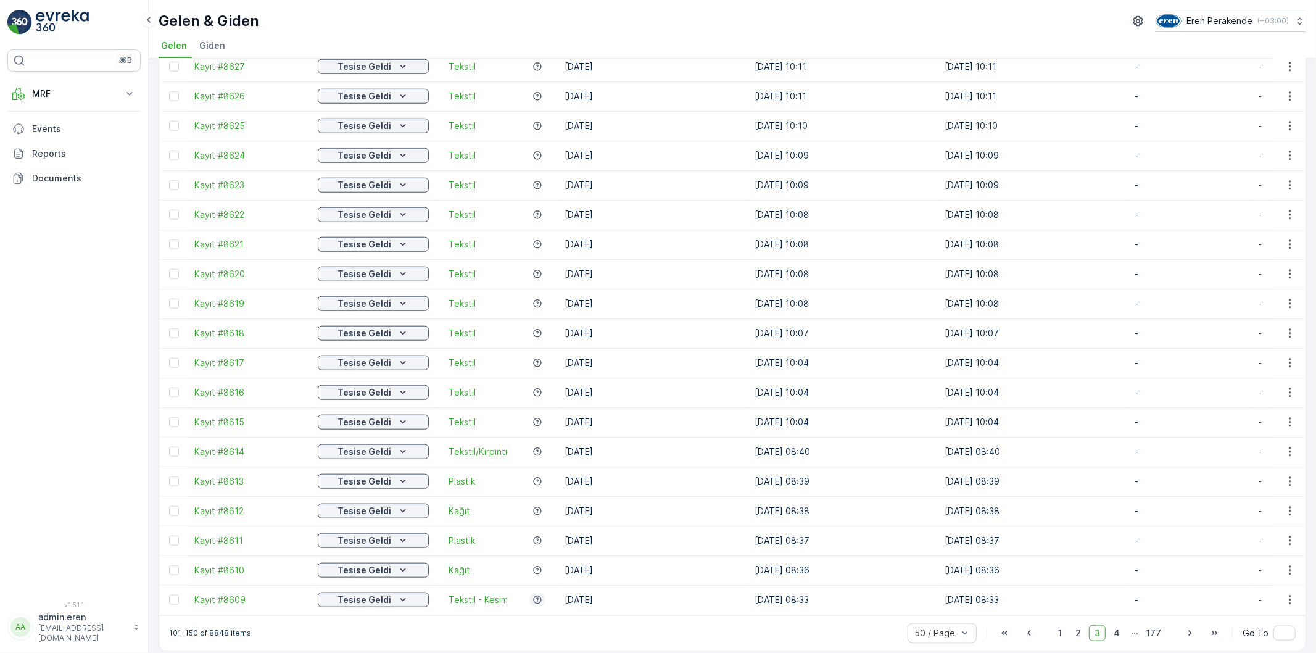
click at [535, 595] on icon "button" at bounding box center [537, 599] width 8 height 8
click at [502, 475] on div "Plastik" at bounding box center [496, 481] width 111 height 12
click at [798, 587] on td "26.09.2025 08:33" at bounding box center [843, 600] width 190 height 30
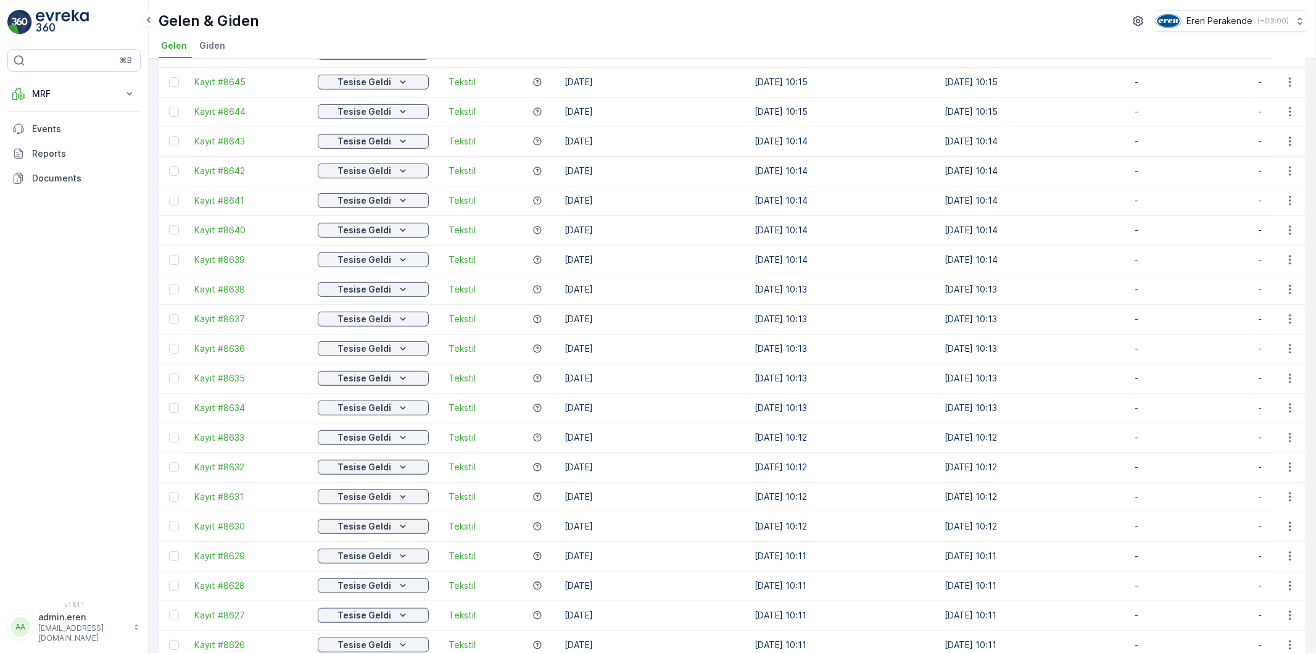
scroll to position [0, 0]
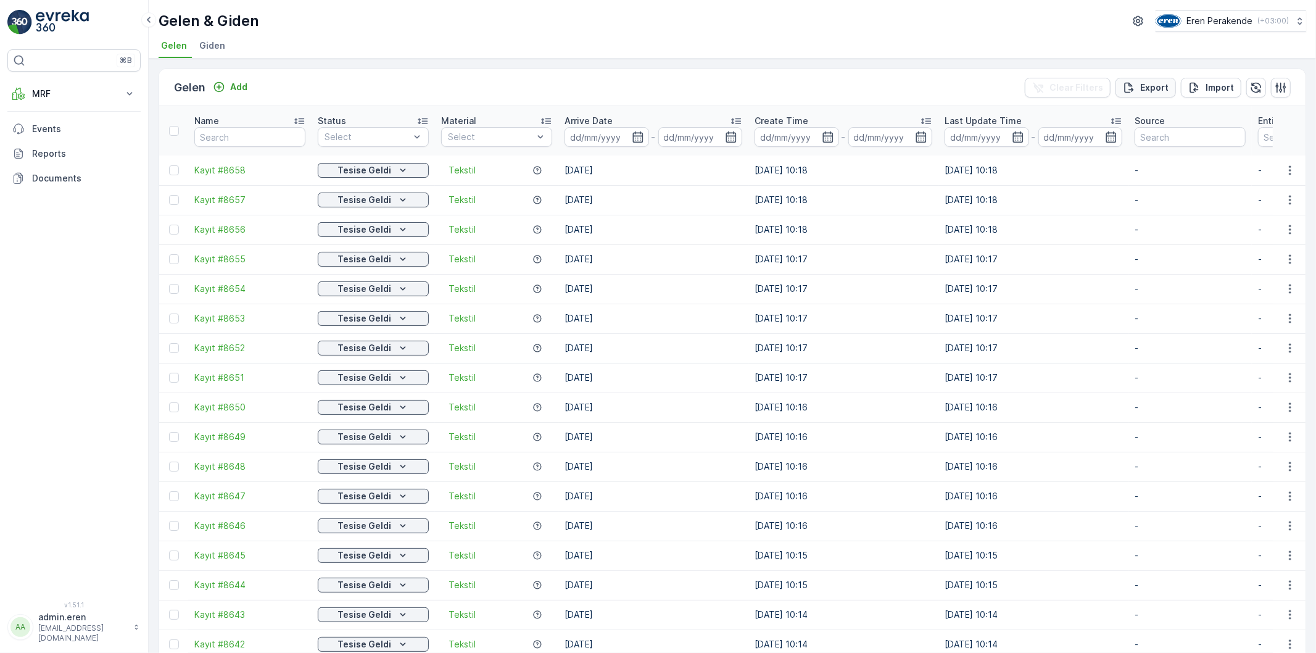
click at [1142, 93] on p "Export" at bounding box center [1154, 87] width 28 height 12
click at [1152, 88] on p "Export" at bounding box center [1154, 87] width 28 height 12
click at [1142, 72] on span "reports" at bounding box center [1205, 74] width 167 height 13
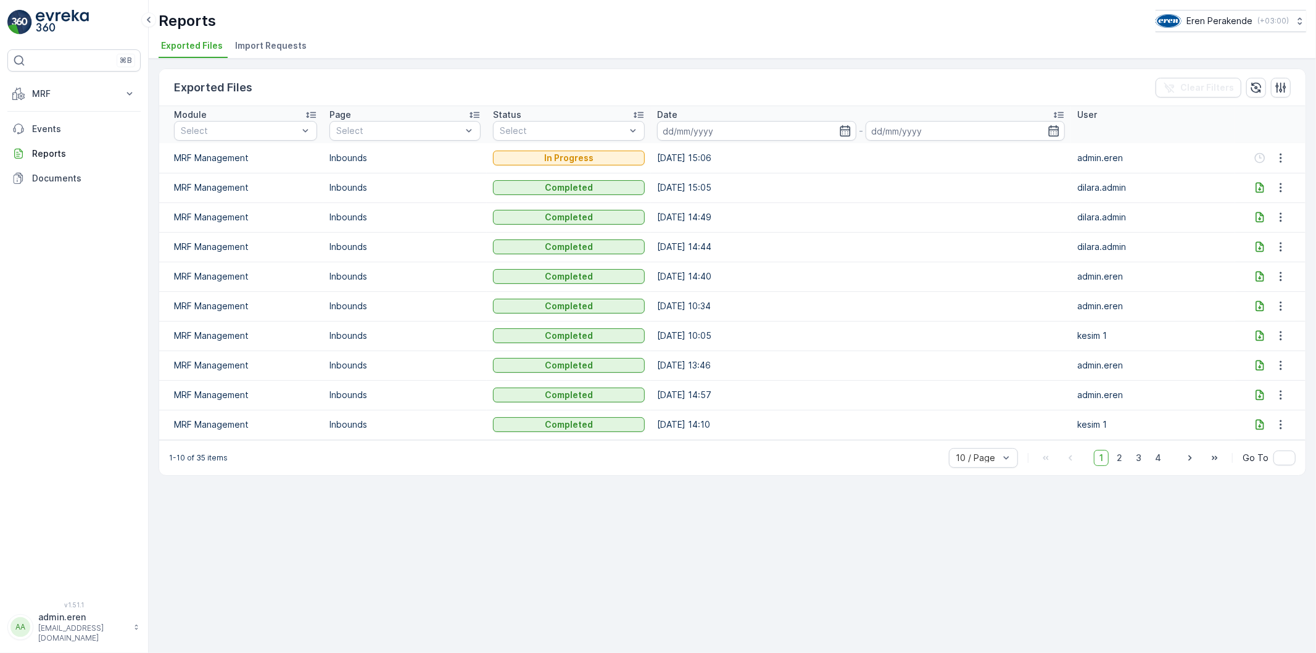
click at [1262, 188] on icon at bounding box center [1259, 187] width 12 height 12
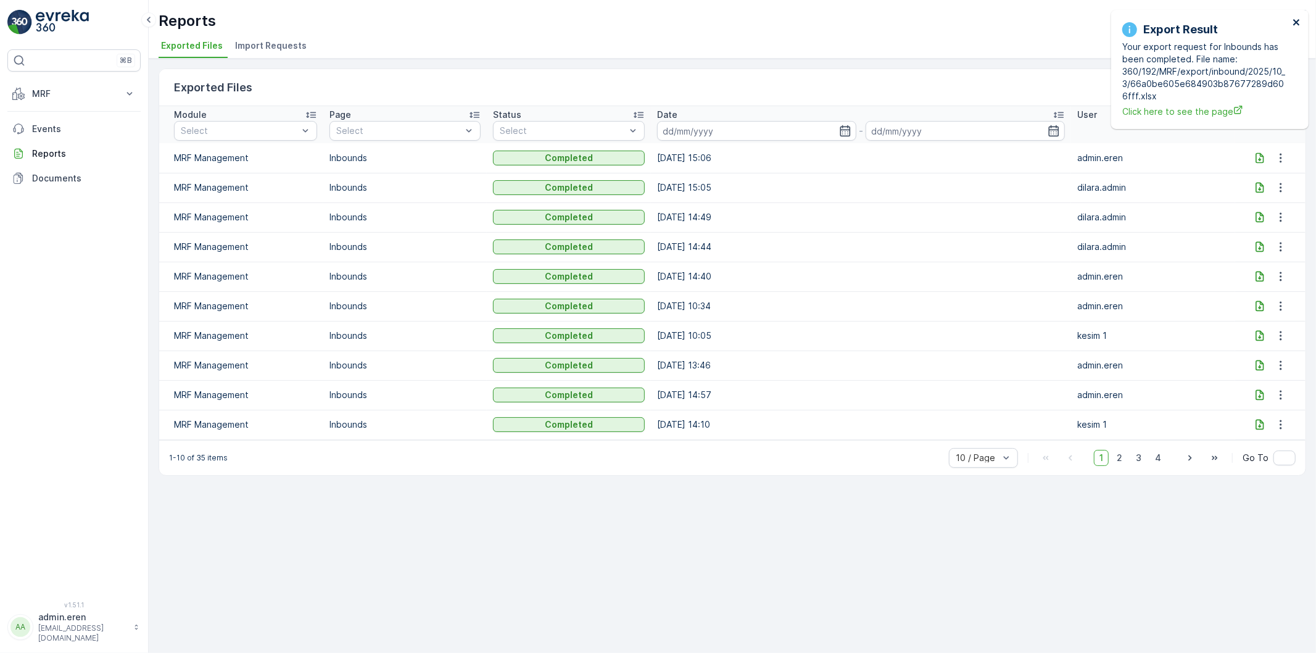
click at [1298, 21] on icon "close" at bounding box center [1296, 22] width 6 height 6
